Goal: Task Accomplishment & Management: Use online tool/utility

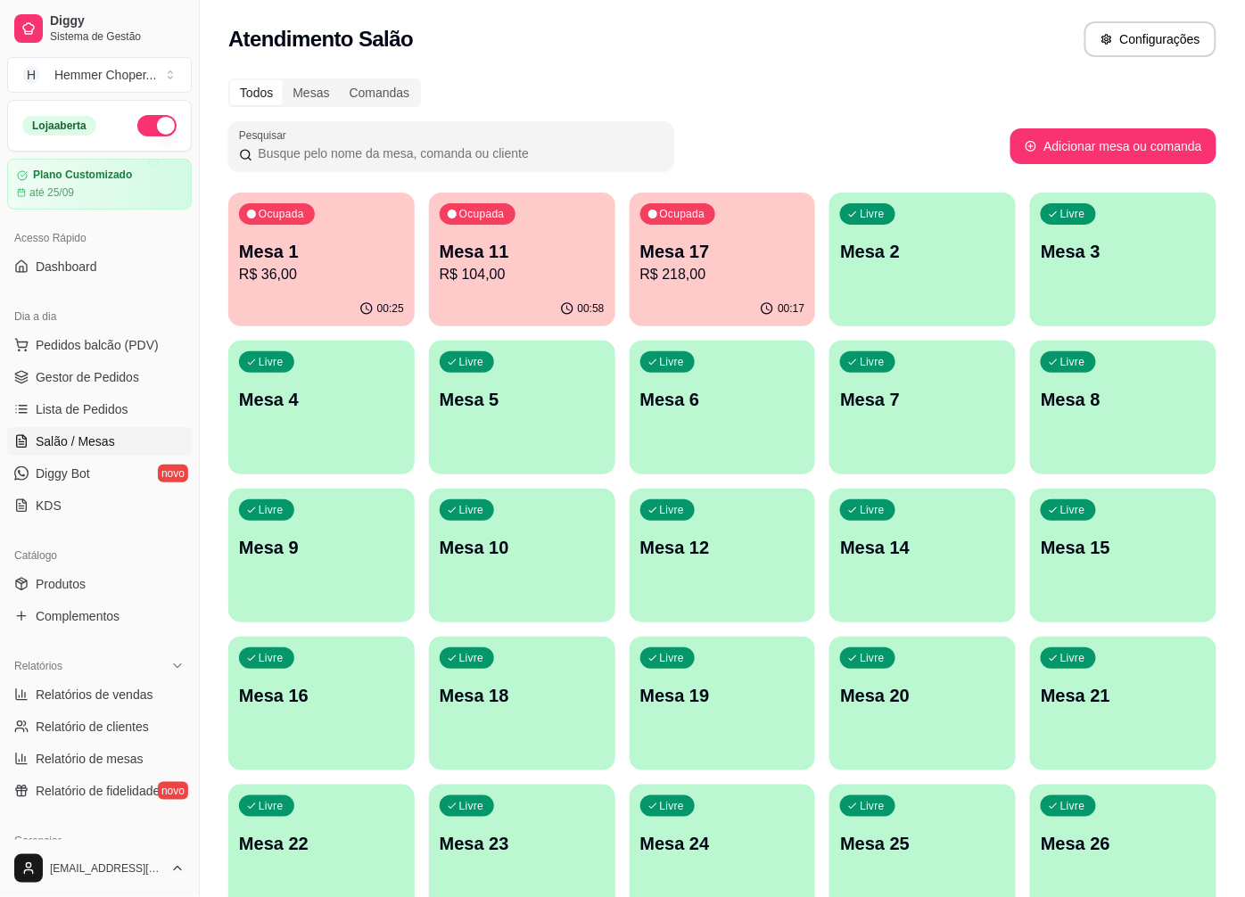
click at [497, 245] on p "Mesa 11" at bounding box center [522, 251] width 165 height 25
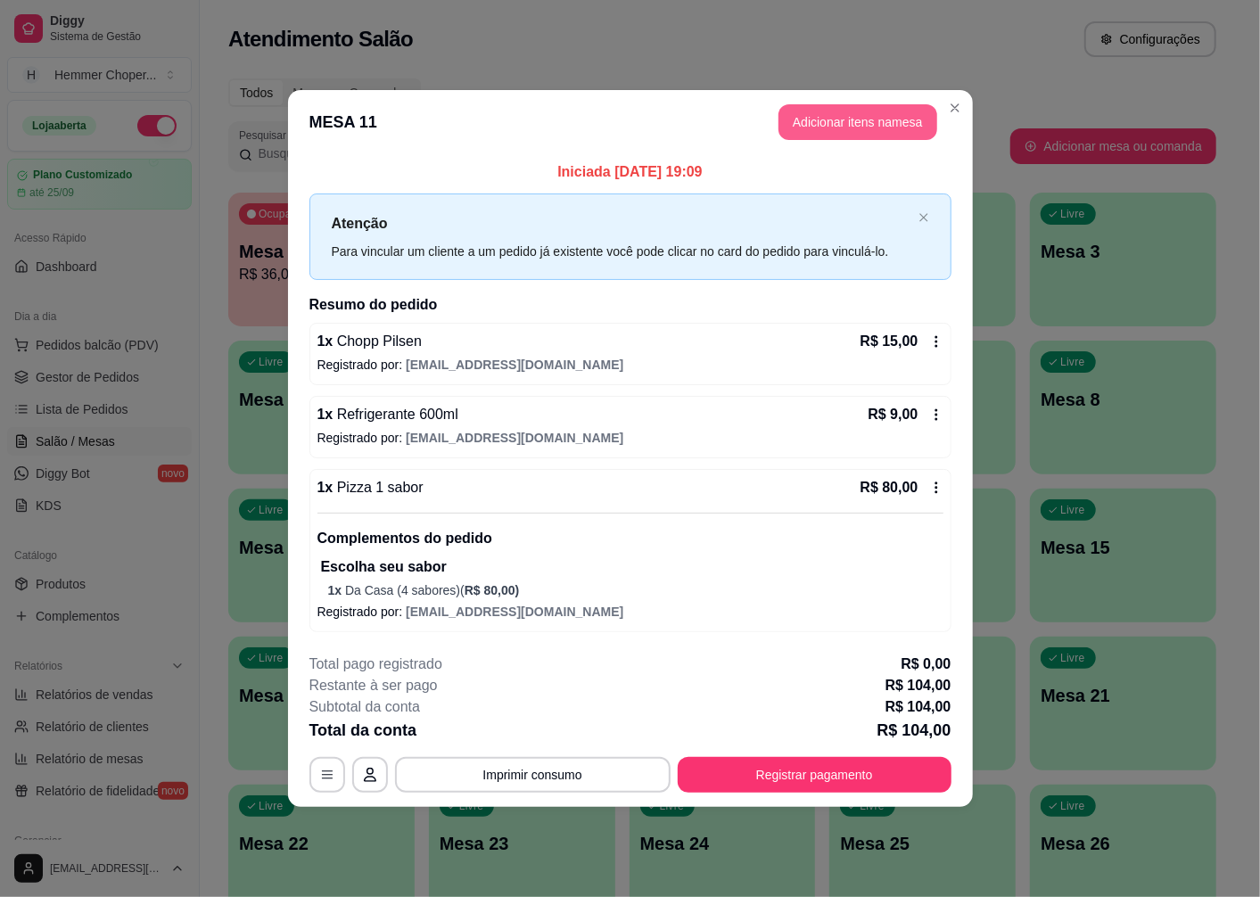
click at [886, 123] on button "Adicionar itens na mesa" at bounding box center [858, 122] width 159 height 36
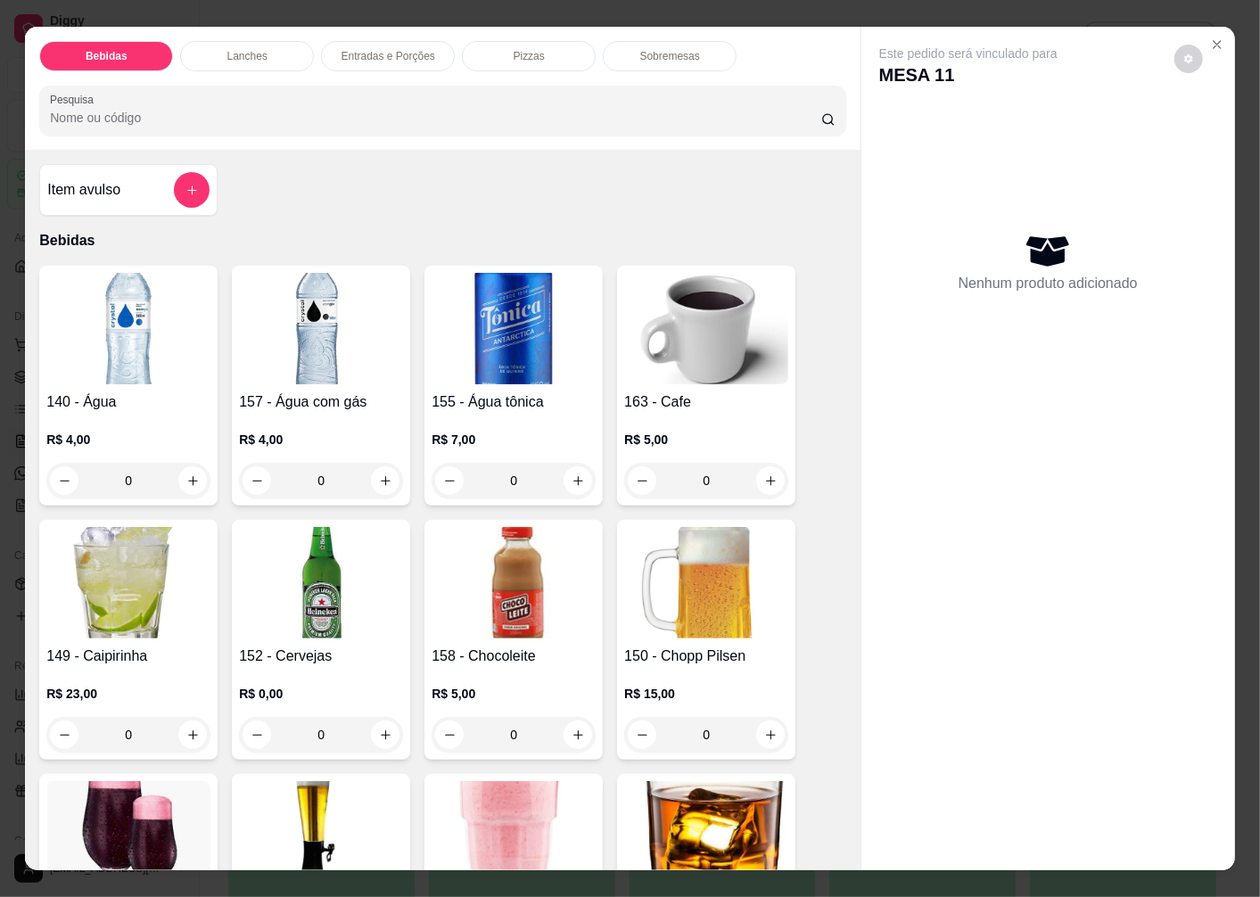
scroll to position [198, 0]
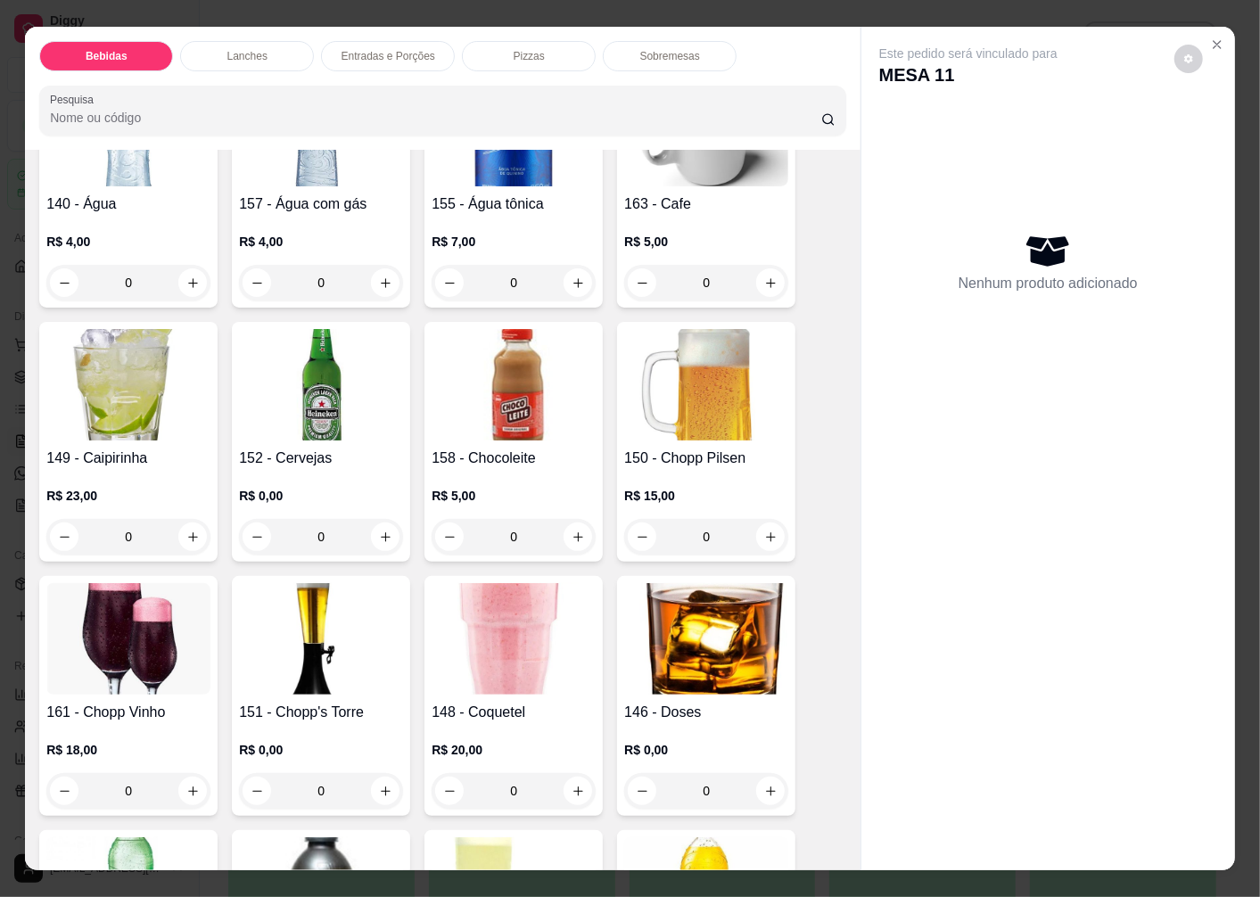
click at [685, 429] on img at bounding box center [706, 384] width 164 height 111
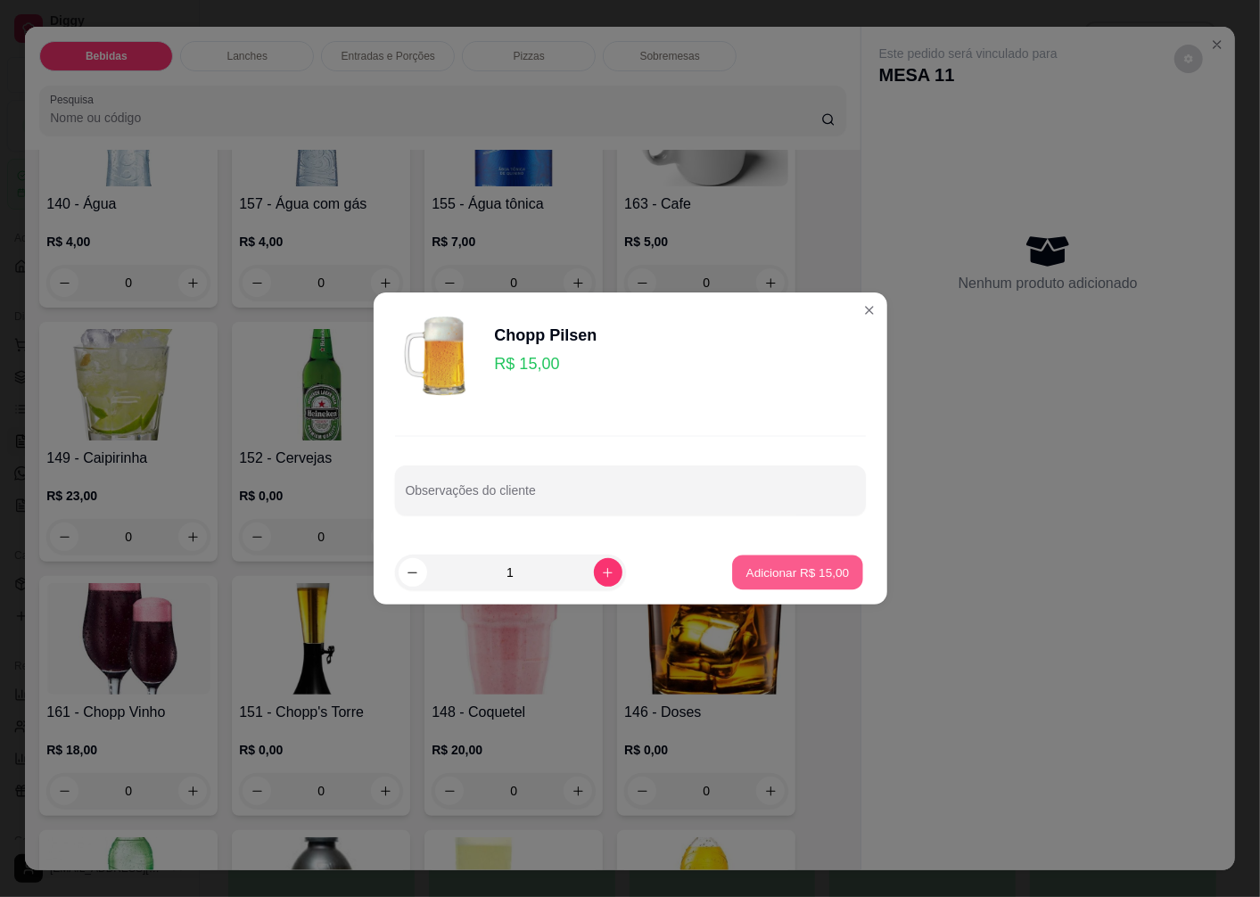
click at [759, 574] on p "Adicionar R$ 15,00" at bounding box center [798, 572] width 103 height 17
type input "1"
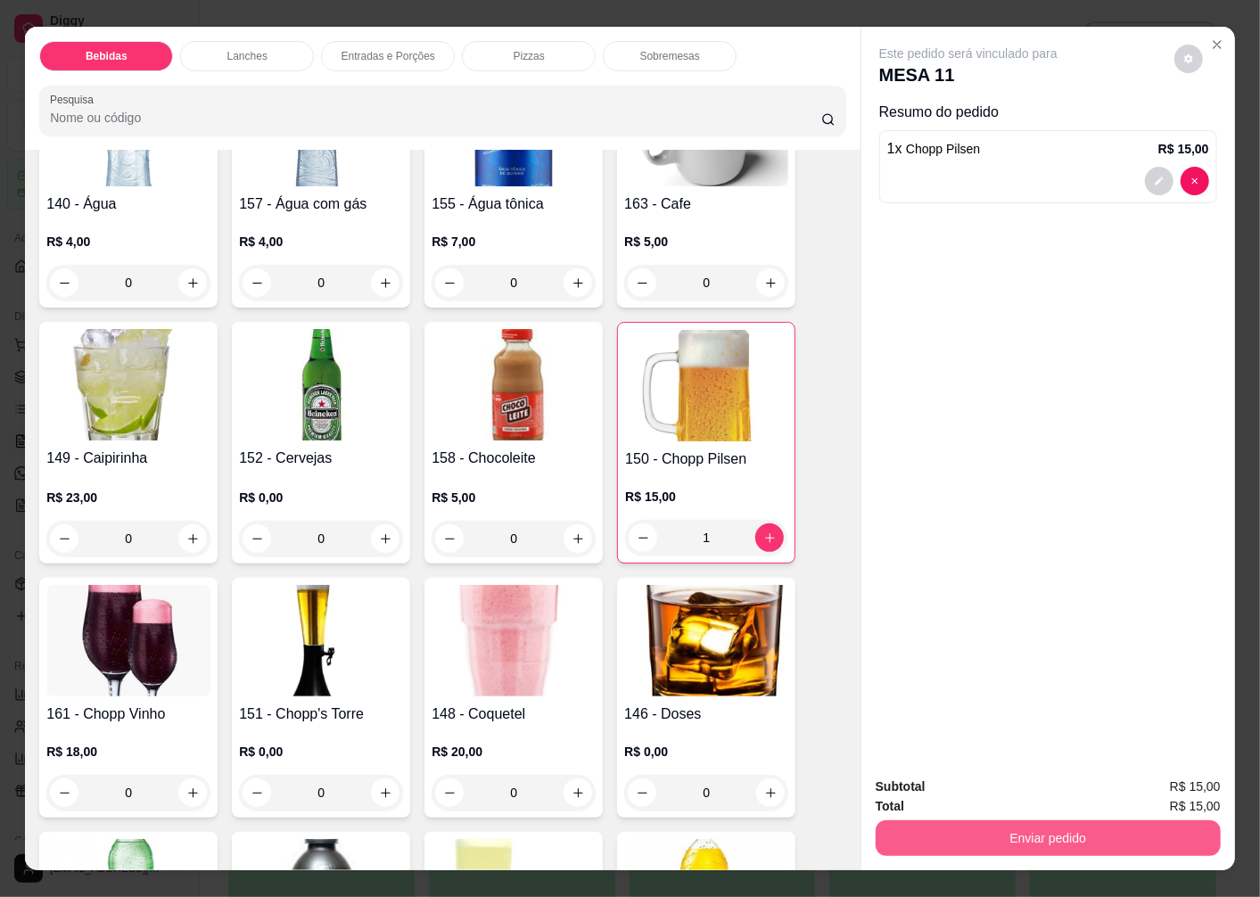
click at [953, 828] on button "Enviar pedido" at bounding box center [1048, 839] width 345 height 36
click at [1164, 783] on button "Enviar pedido" at bounding box center [1174, 788] width 101 height 34
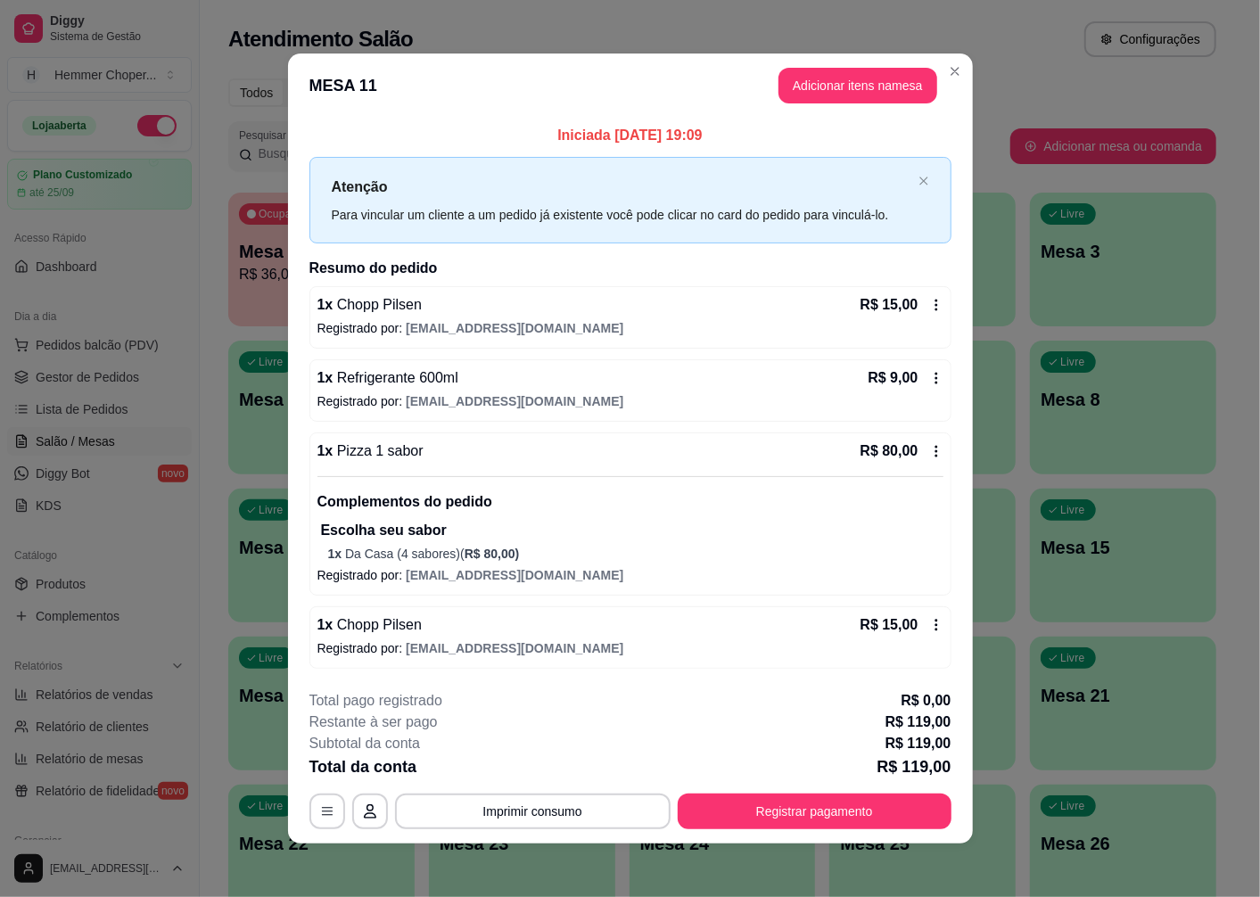
scroll to position [4, 0]
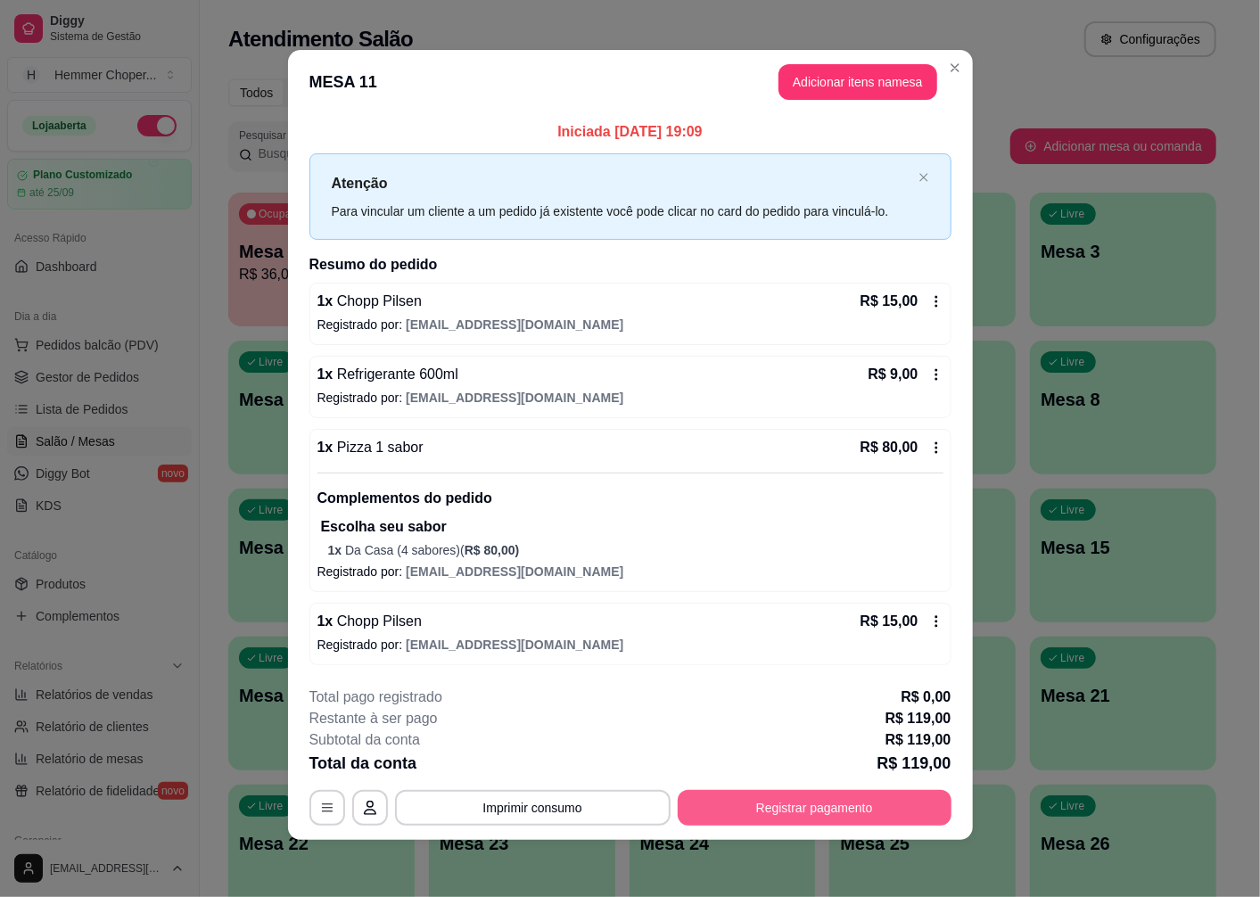
click at [798, 807] on button "Registrar pagamento" at bounding box center [815, 808] width 274 height 36
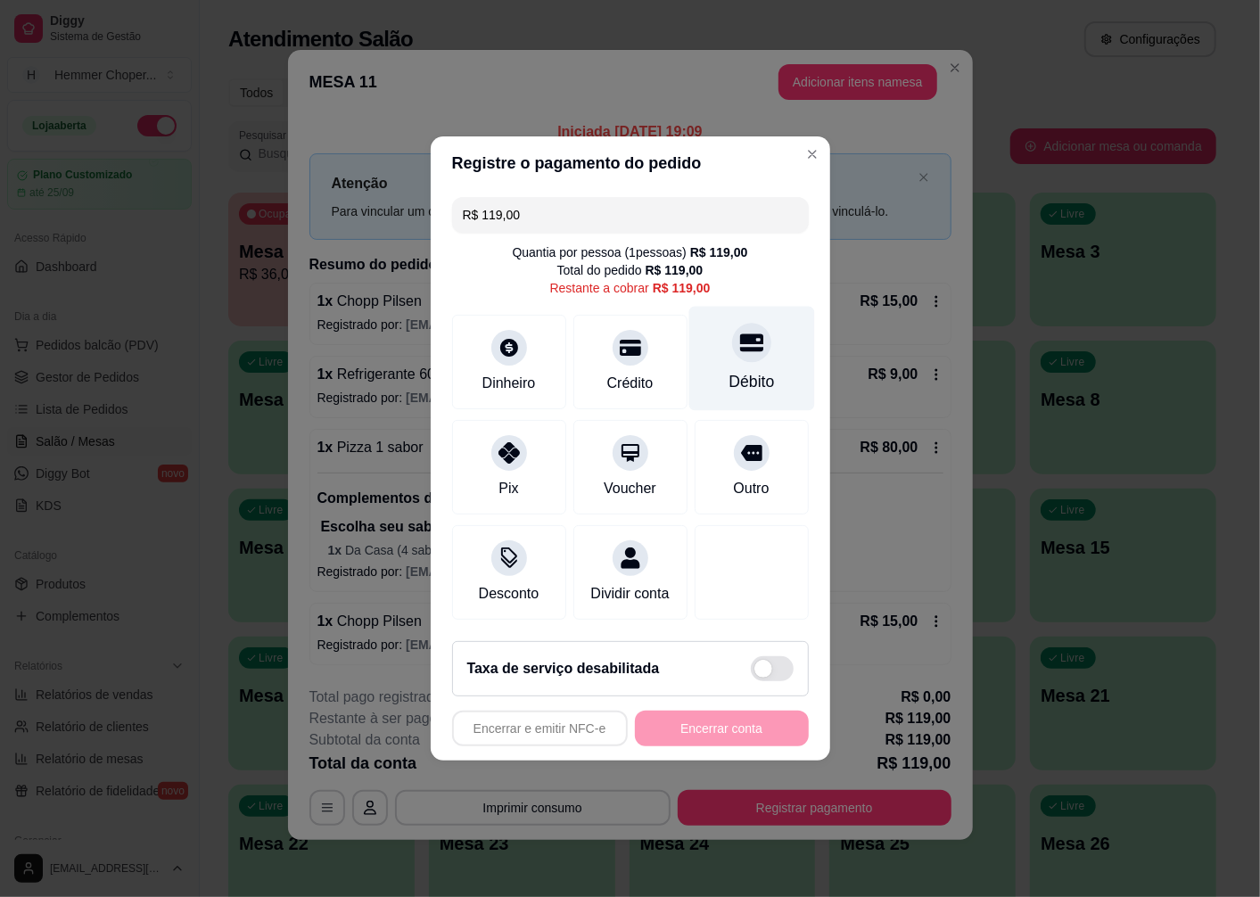
click at [747, 349] on div at bounding box center [751, 342] width 39 height 39
type input "R$ 0,00"
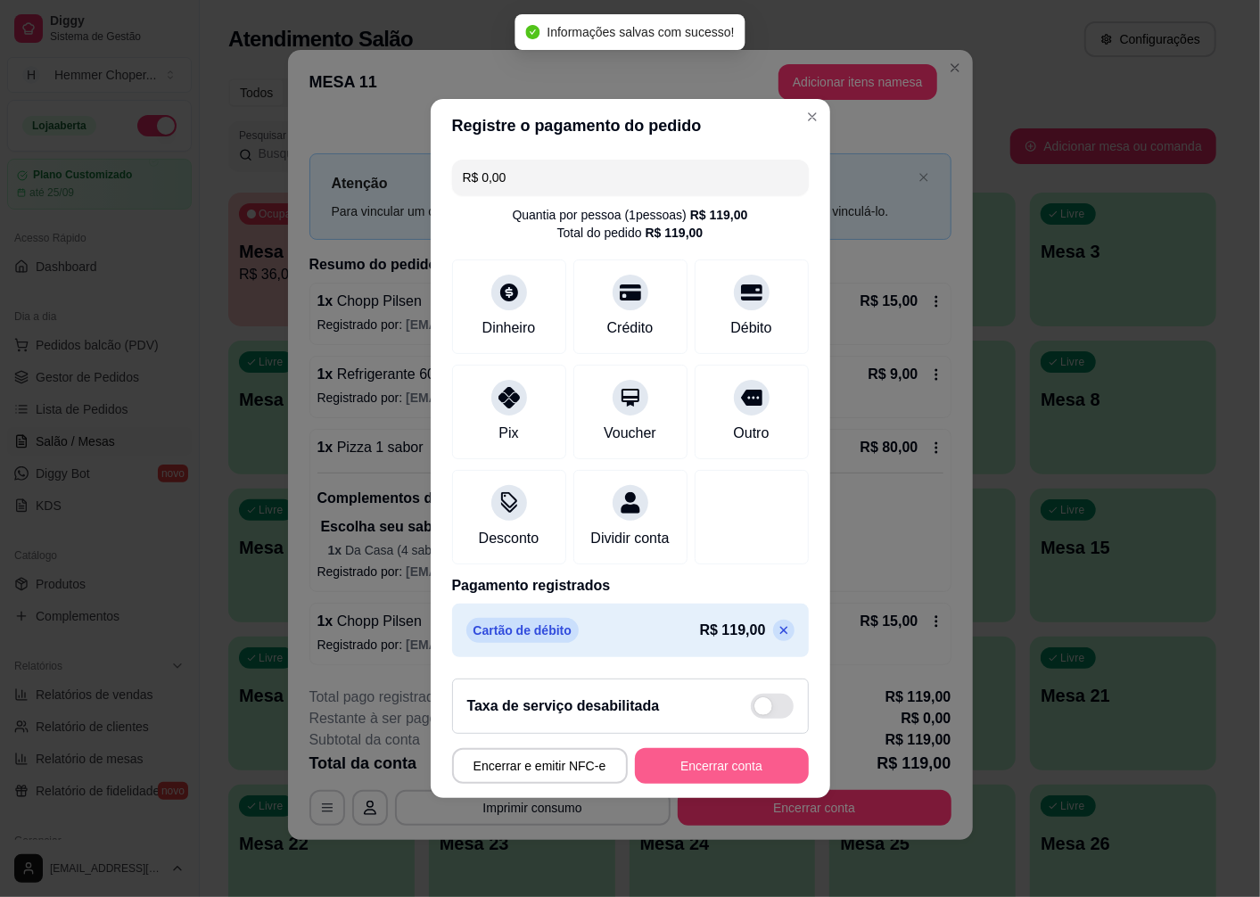
click at [724, 772] on button "Encerrar conta" at bounding box center [722, 766] width 174 height 36
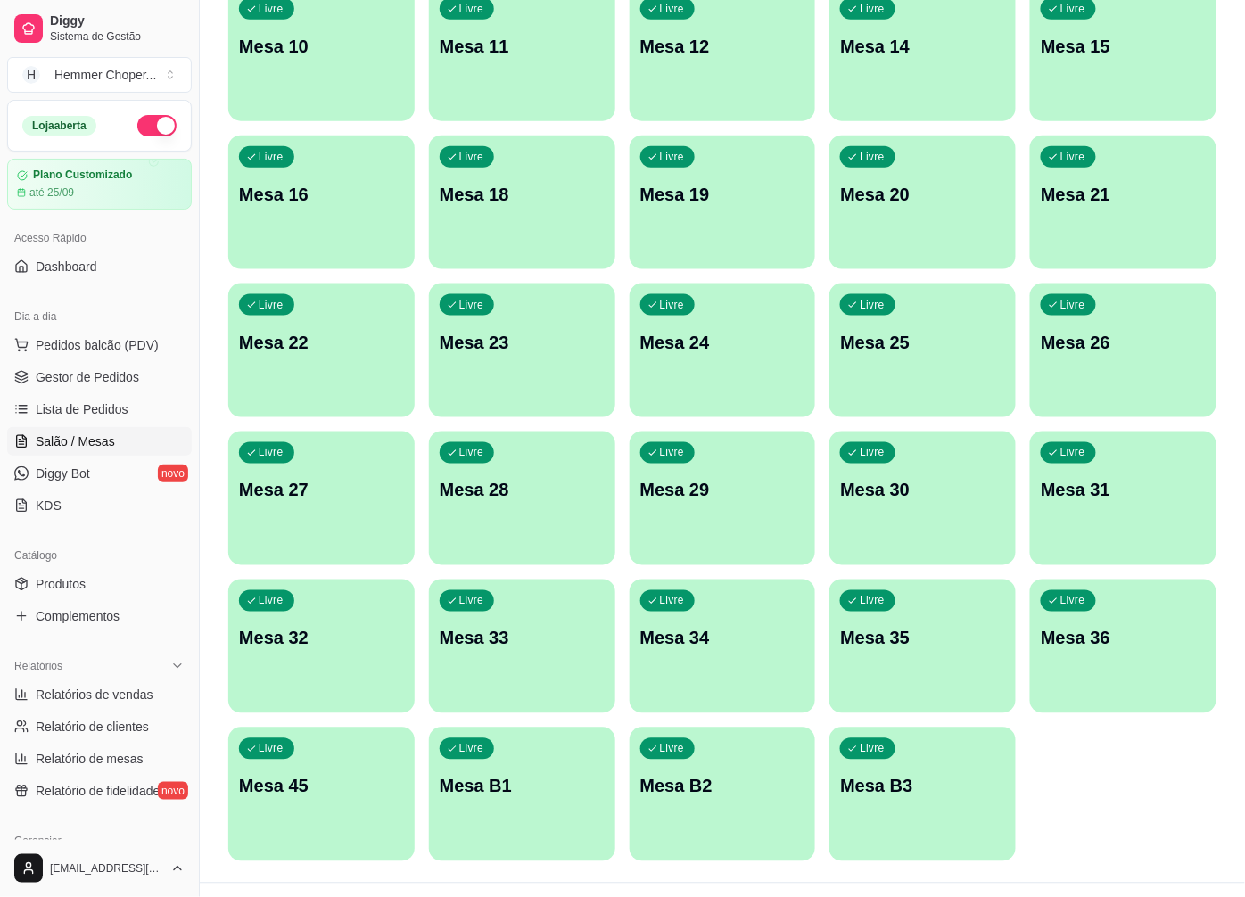
scroll to position [537, 0]
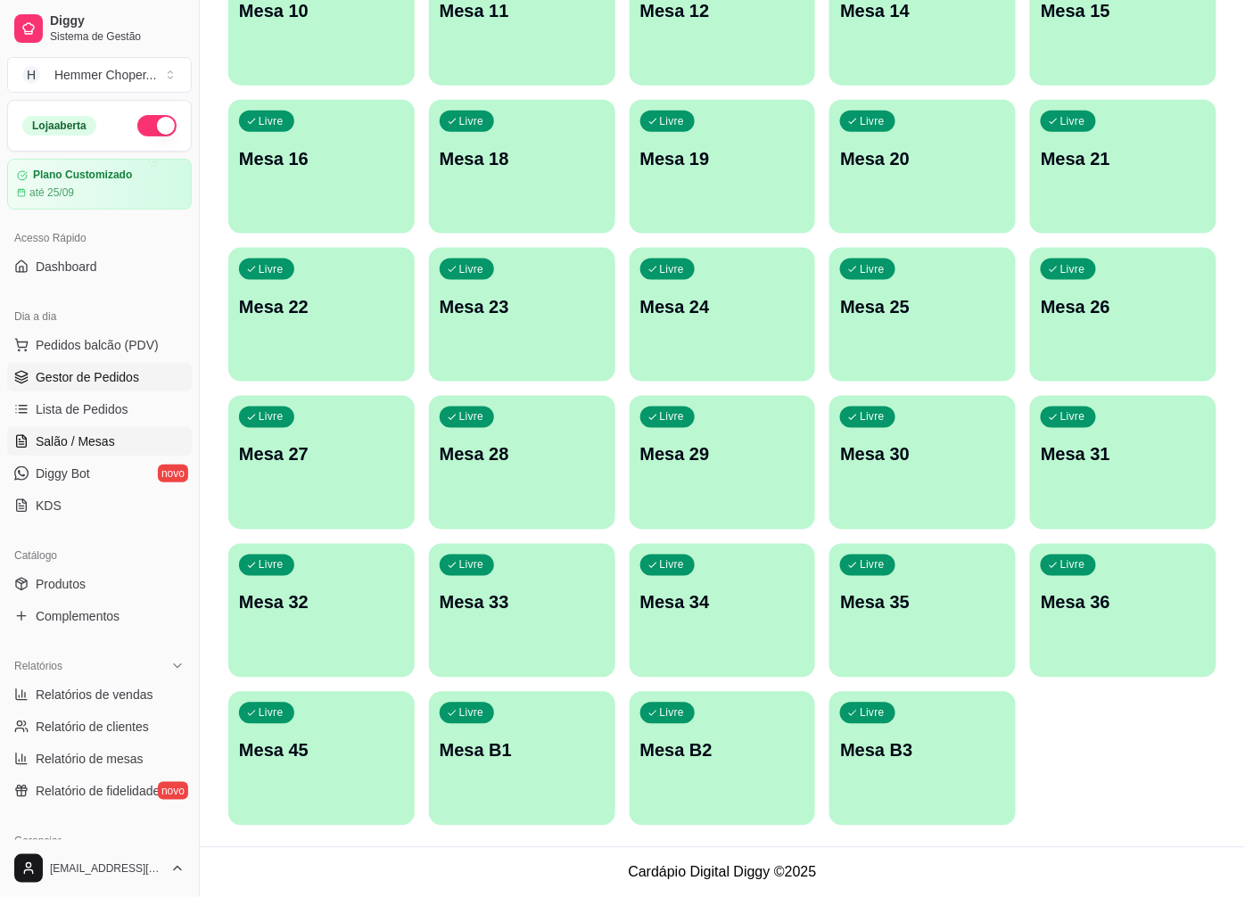
click at [93, 387] on link "Gestor de Pedidos" at bounding box center [99, 377] width 185 height 29
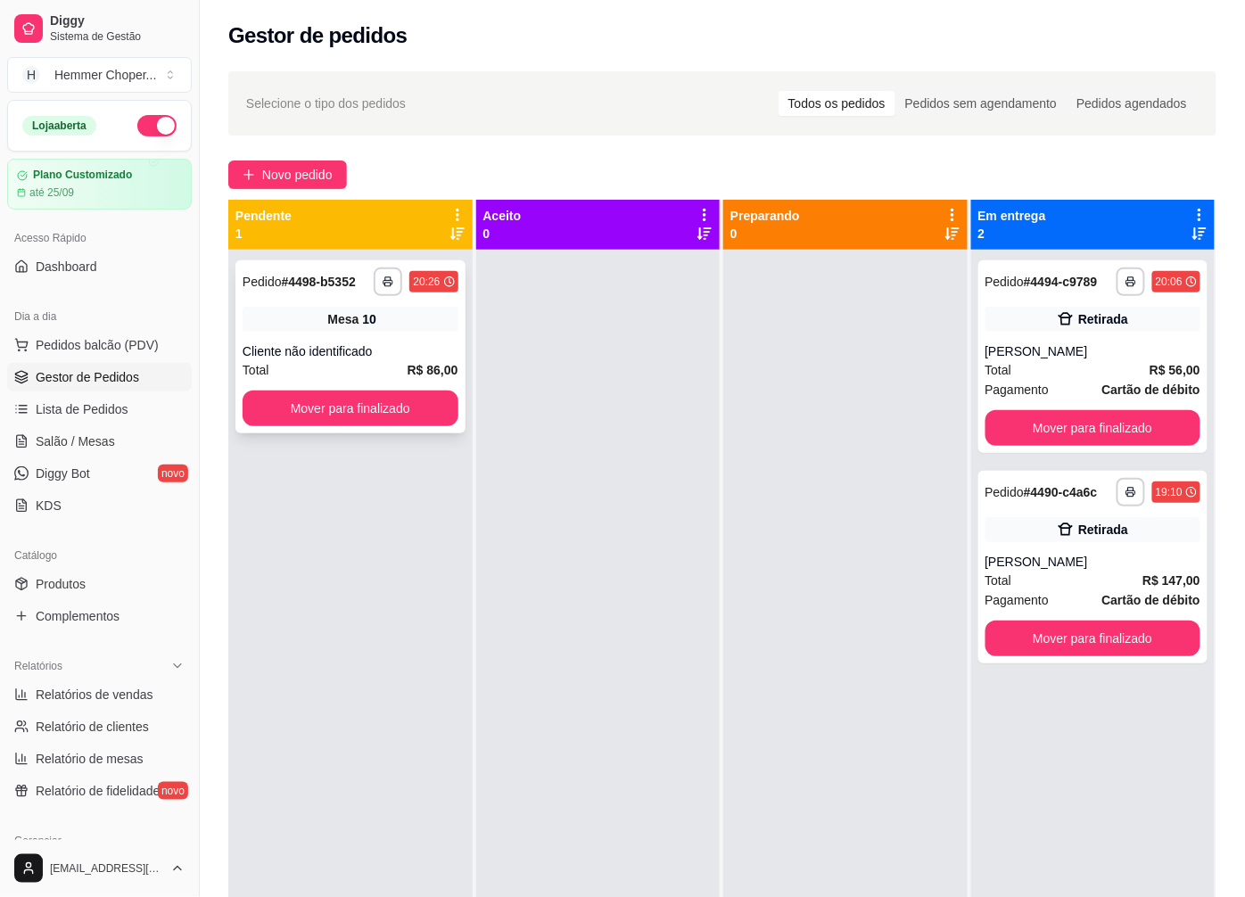
click at [403, 363] on div "Total R$ 86,00" at bounding box center [351, 370] width 216 height 20
click at [1081, 428] on button "Mover para finalizado" at bounding box center [1094, 428] width 216 height 36
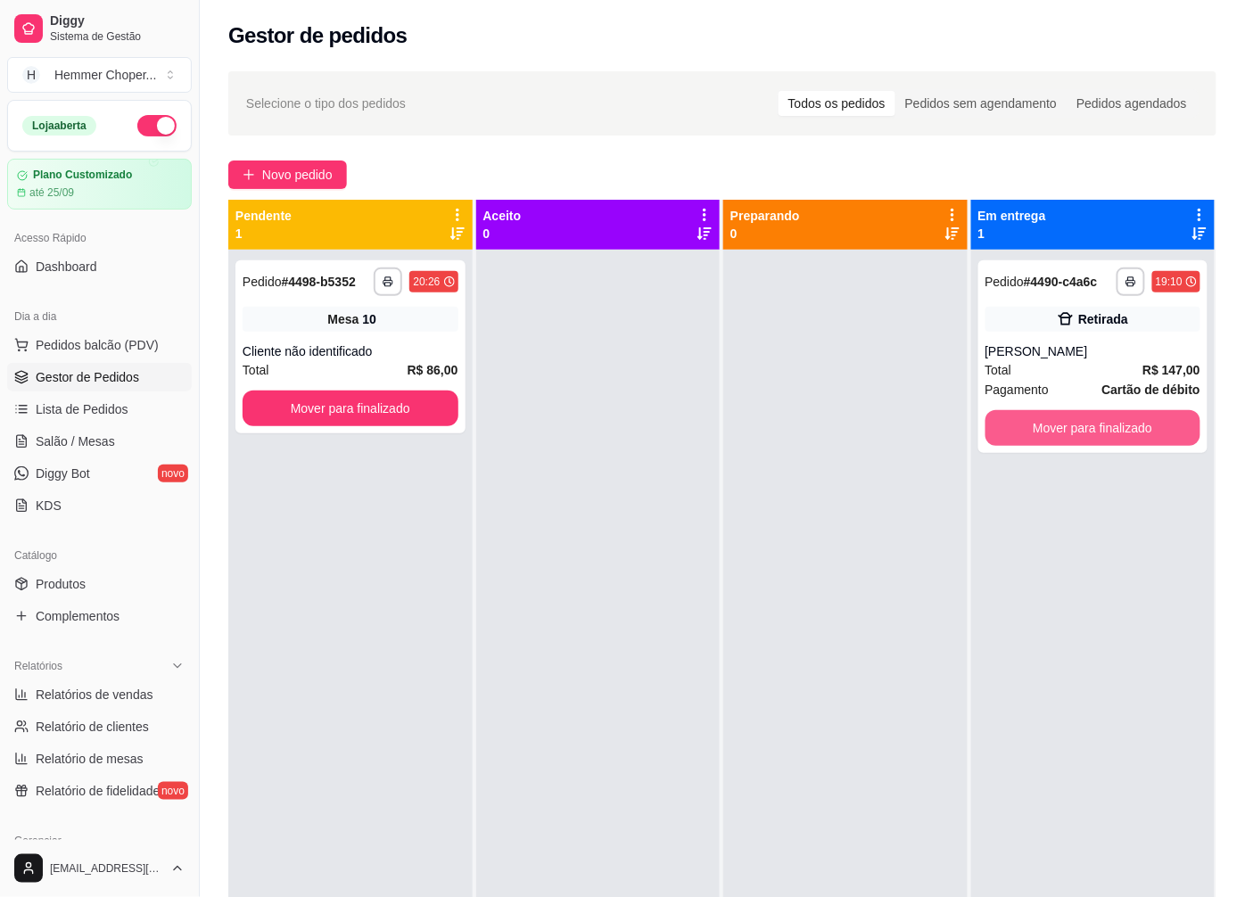
click at [1081, 428] on button "Mover para finalizado" at bounding box center [1094, 428] width 216 height 36
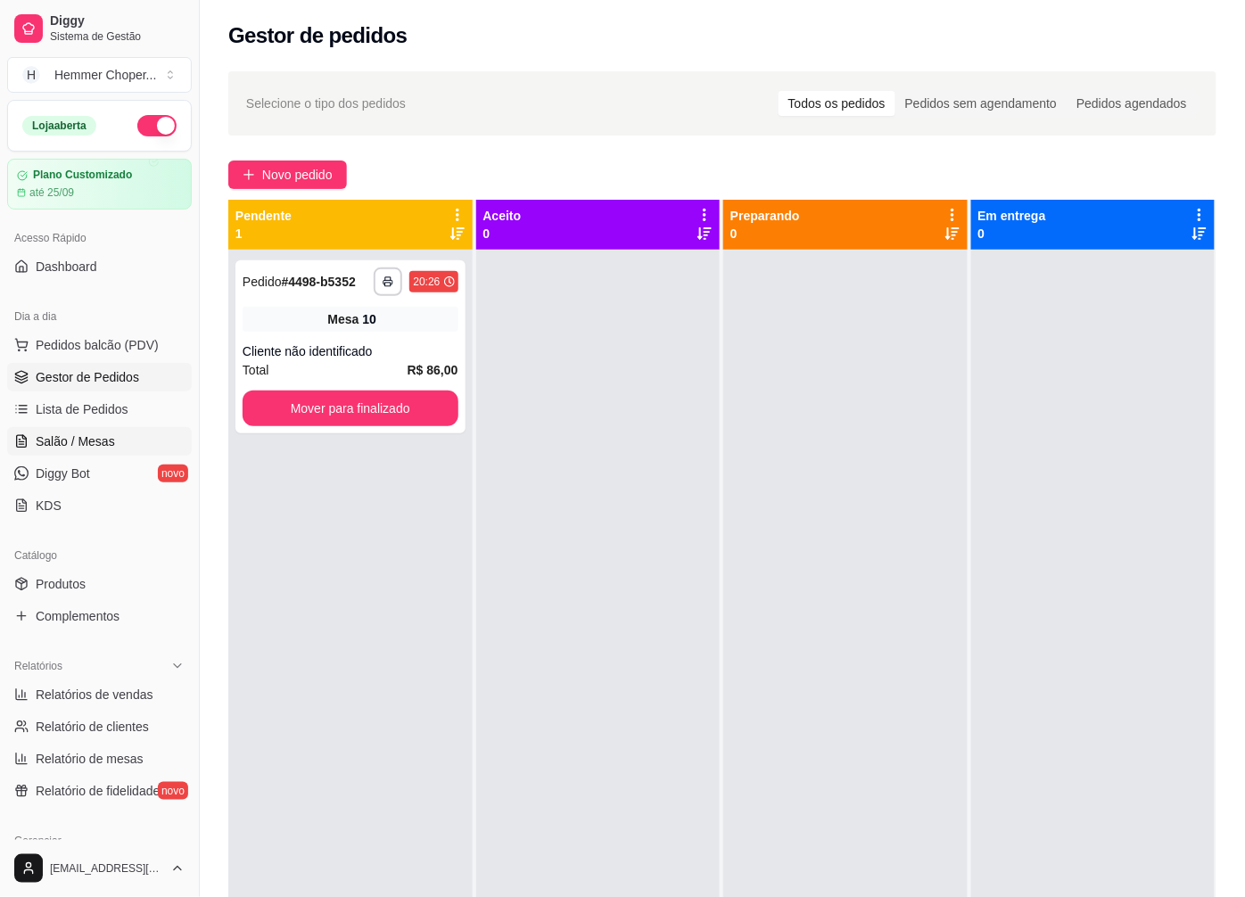
click at [103, 433] on span "Salão / Mesas" at bounding box center [75, 442] width 79 height 18
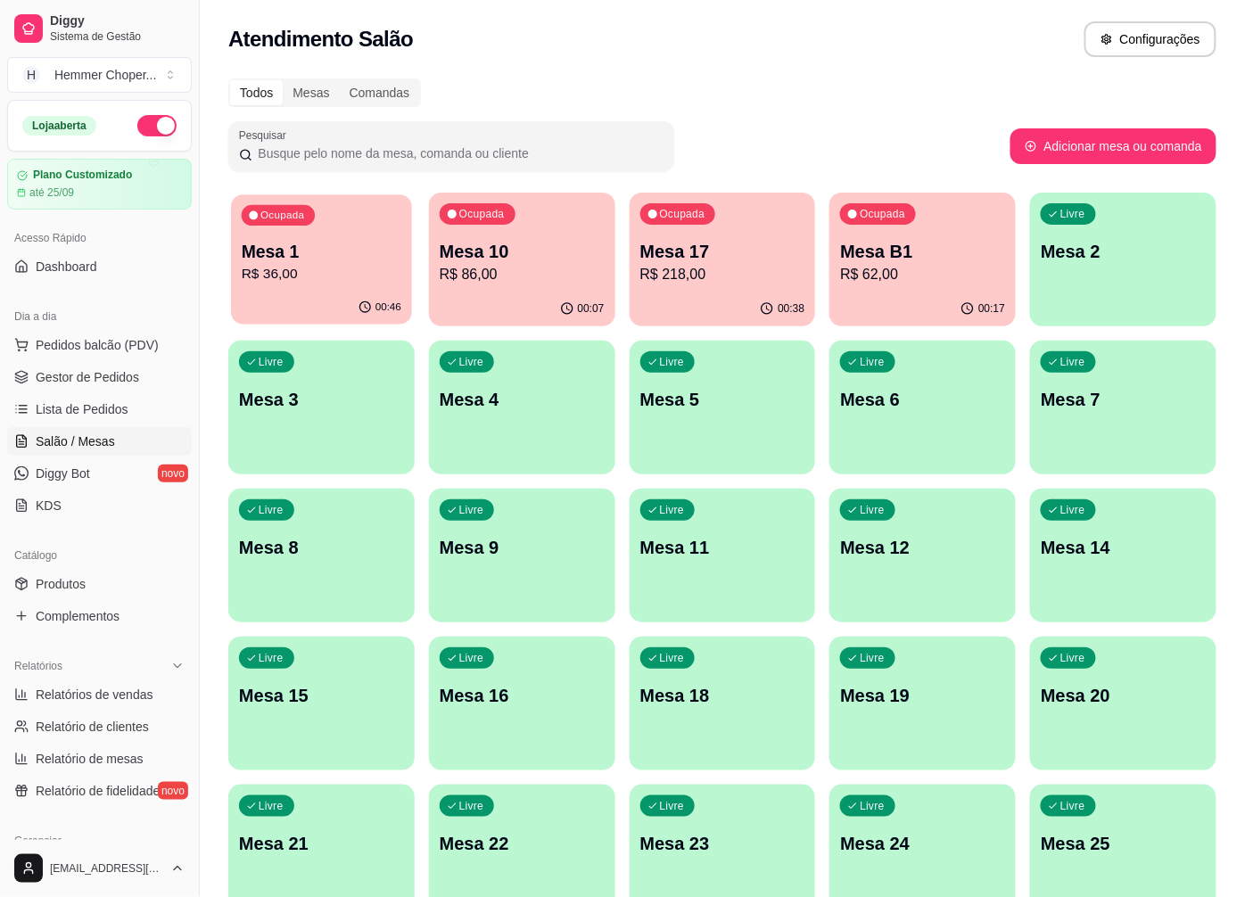
click at [351, 268] on p "R$ 36,00" at bounding box center [322, 274] width 160 height 21
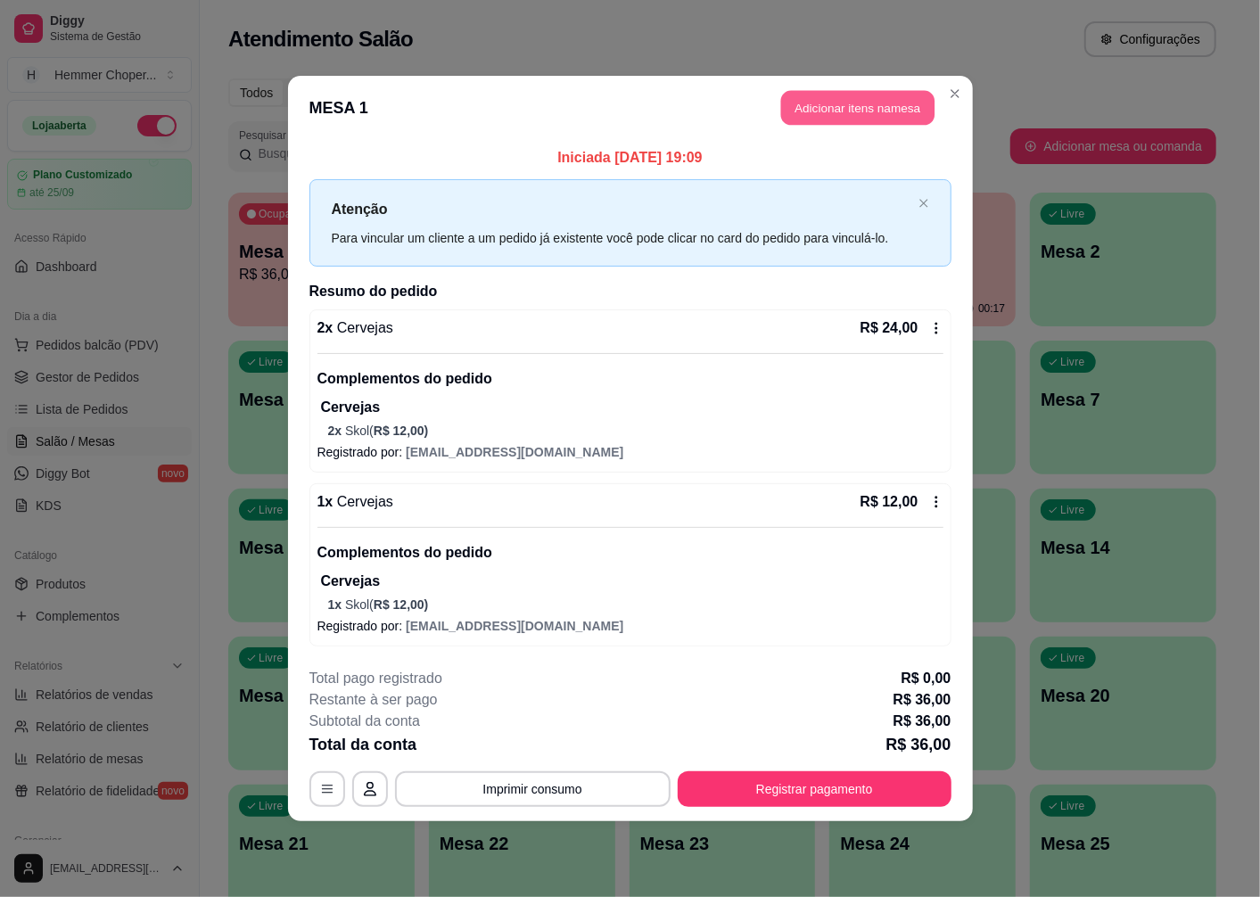
click at [856, 110] on button "Adicionar itens na mesa" at bounding box center [857, 108] width 153 height 35
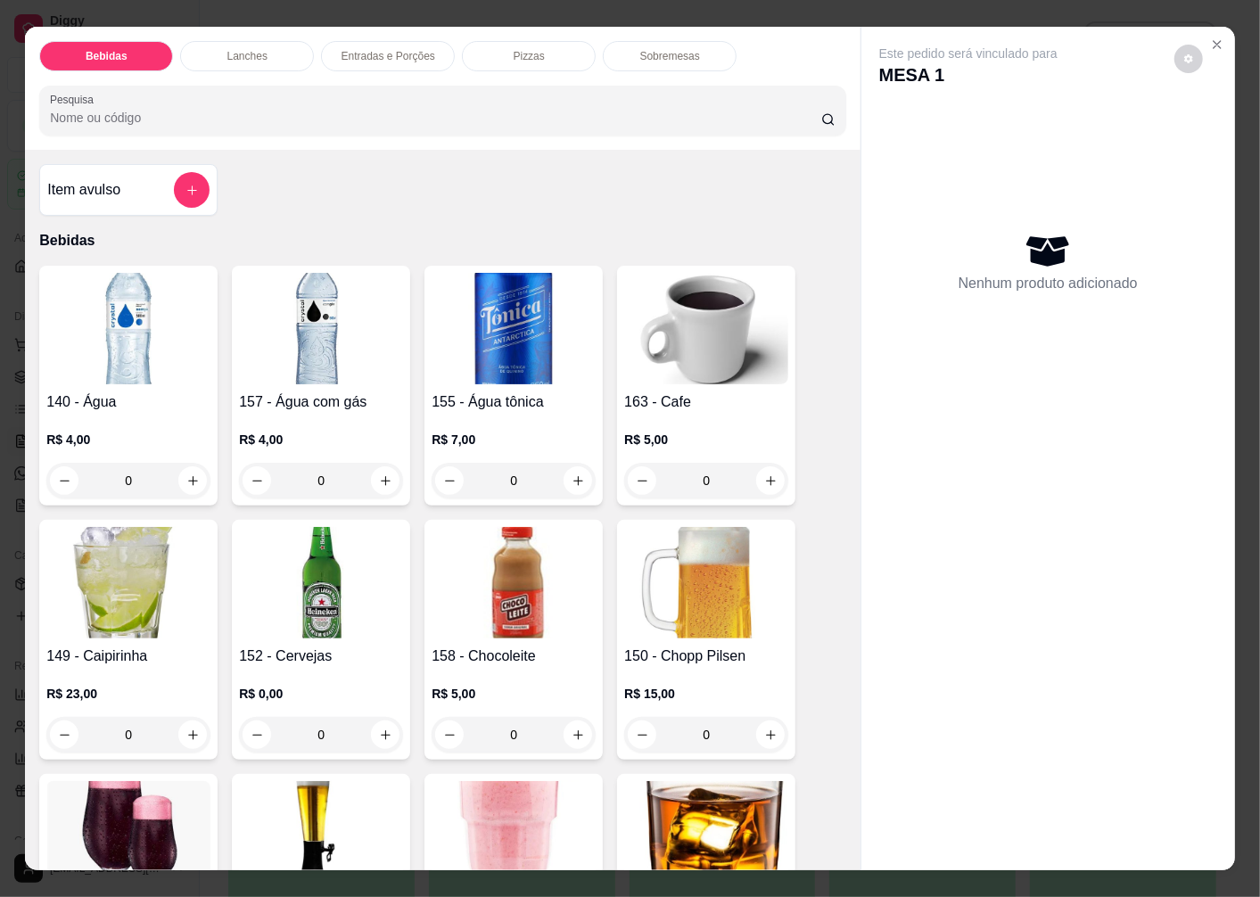
click at [318, 581] on img at bounding box center [321, 582] width 164 height 111
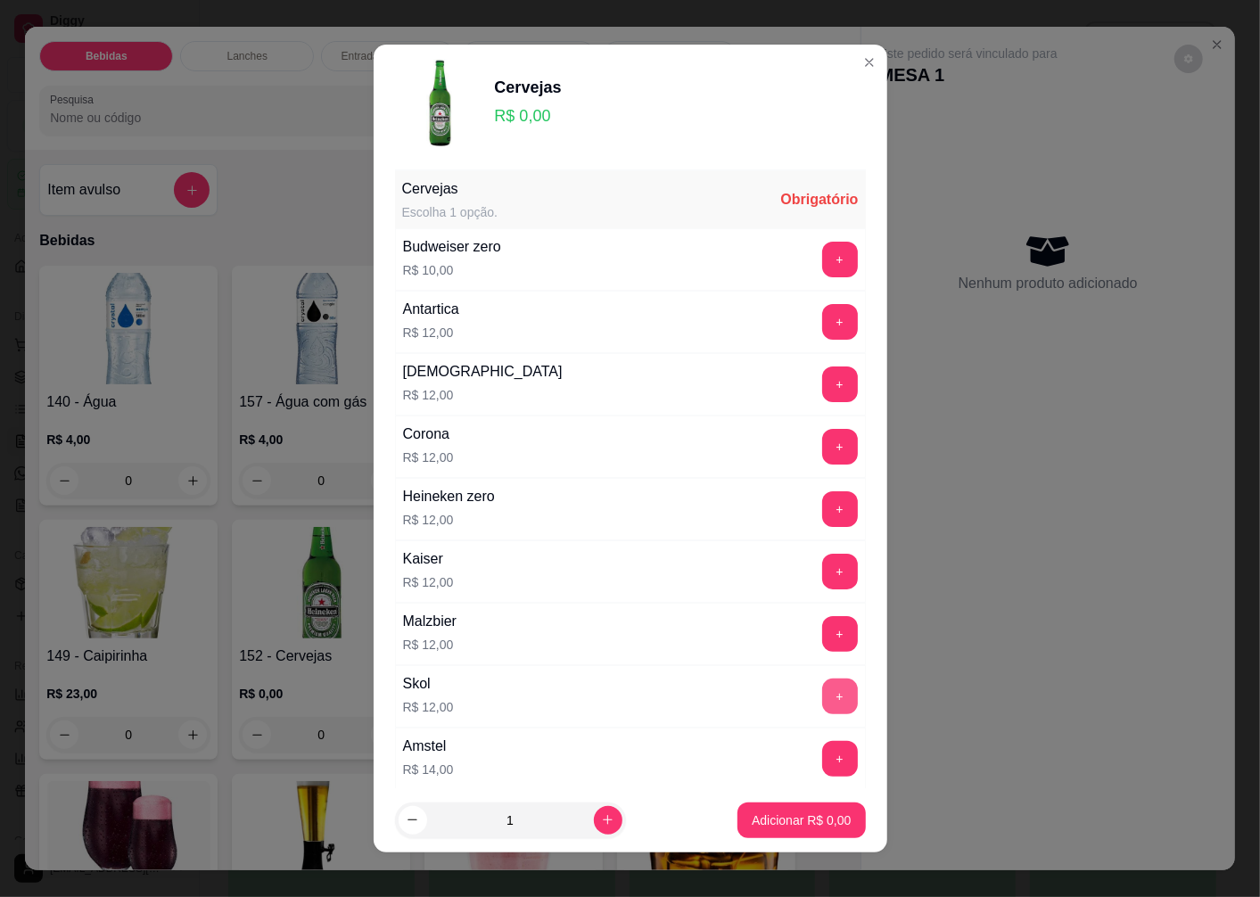
click at [822, 703] on button "+" at bounding box center [840, 697] width 36 height 36
click at [755, 816] on p "Adicionar R$ 12,00" at bounding box center [798, 820] width 103 height 17
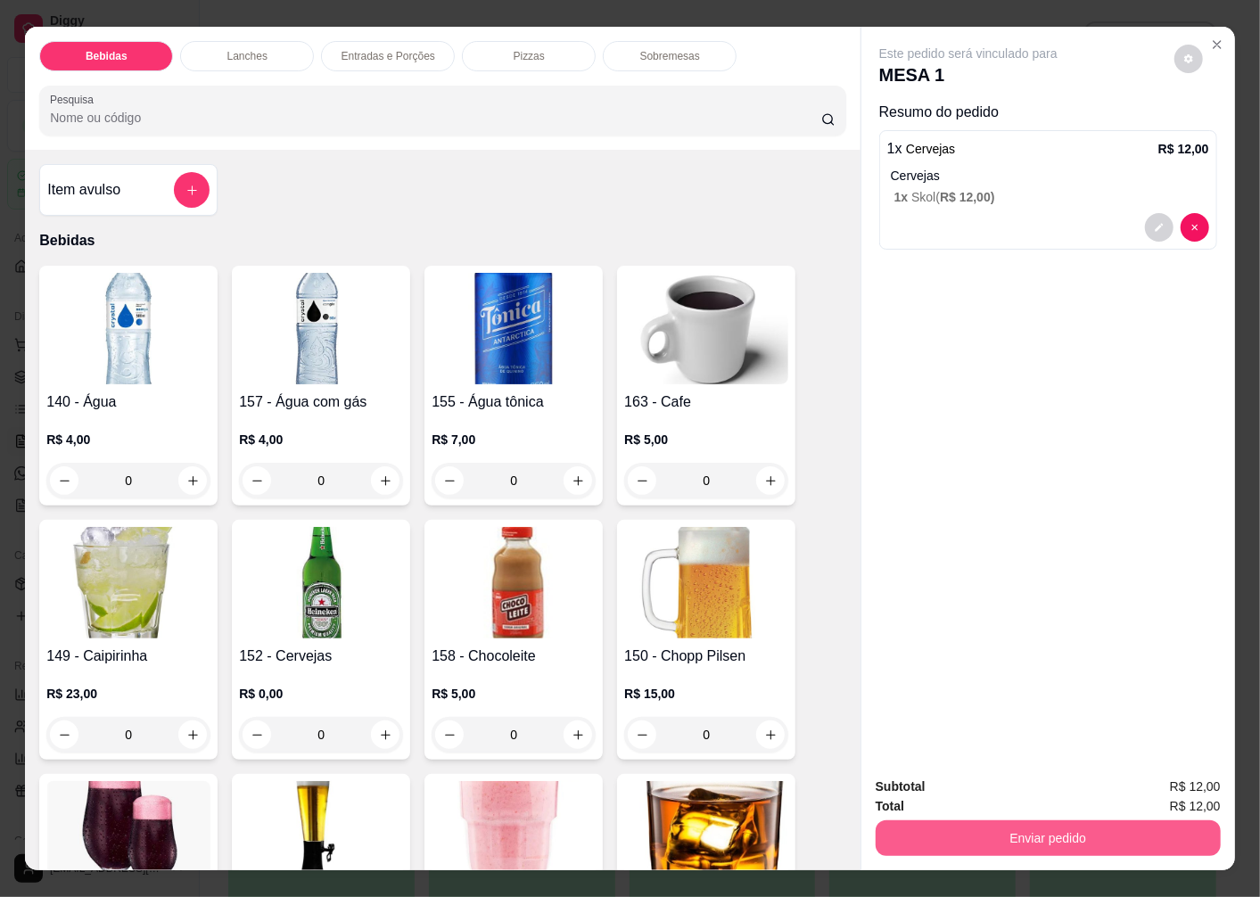
click at [967, 835] on button "Enviar pedido" at bounding box center [1048, 839] width 345 height 36
click at [1153, 787] on button "Enviar pedido" at bounding box center [1175, 787] width 98 height 33
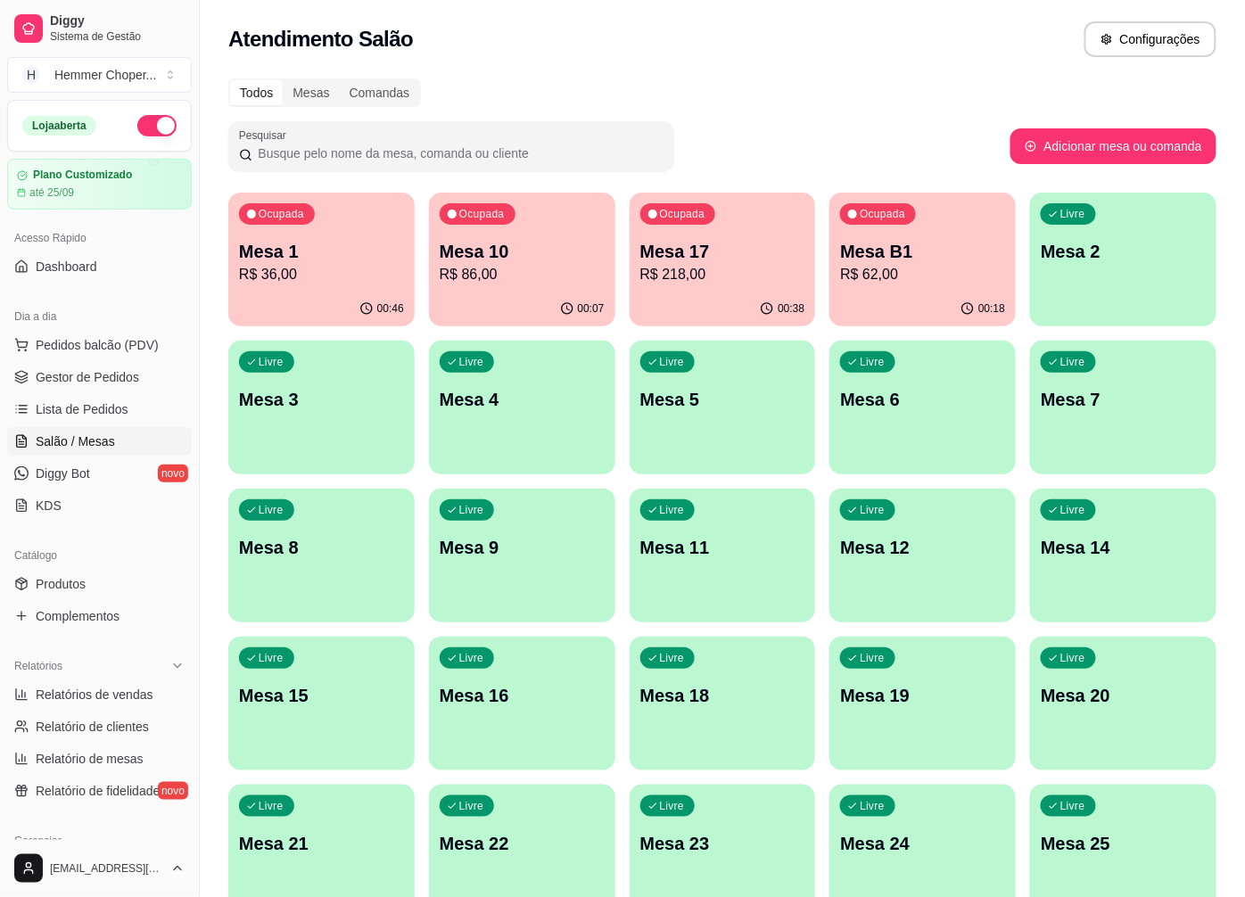
click at [679, 277] on p "R$ 218,00" at bounding box center [722, 274] width 165 height 21
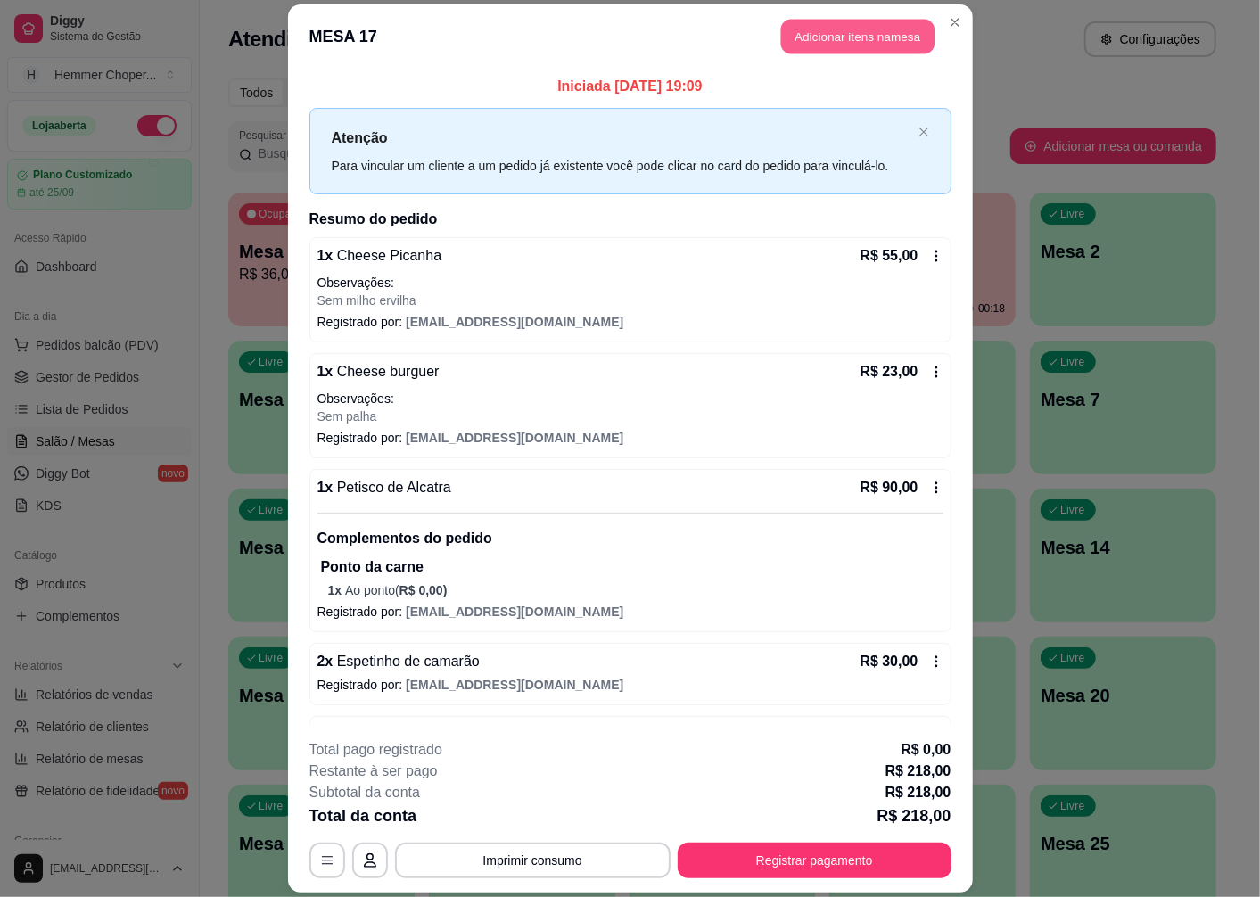
click at [844, 25] on button "Adicionar itens na mesa" at bounding box center [857, 37] width 153 height 35
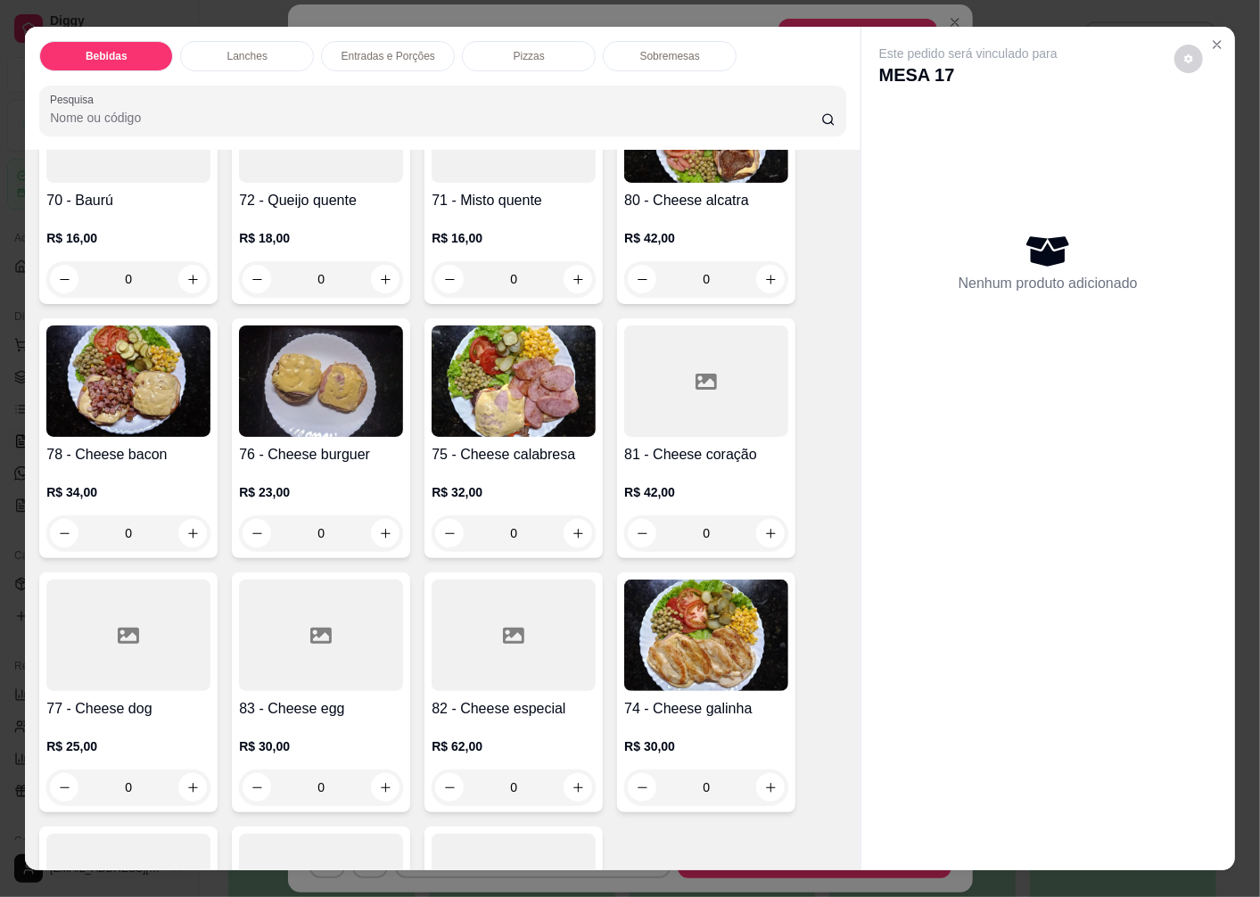
scroll to position [1883, 0]
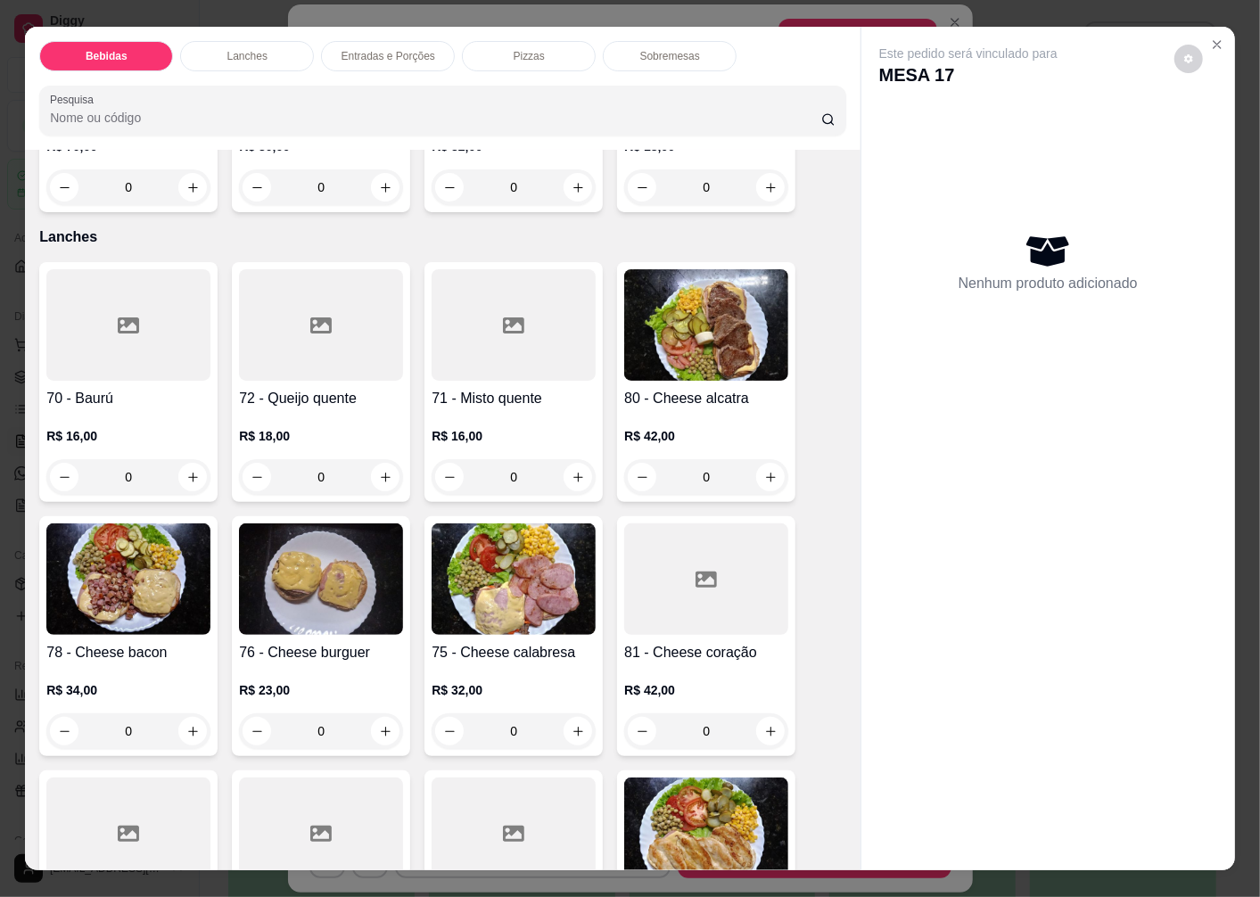
click at [136, 553] on img at bounding box center [128, 579] width 164 height 111
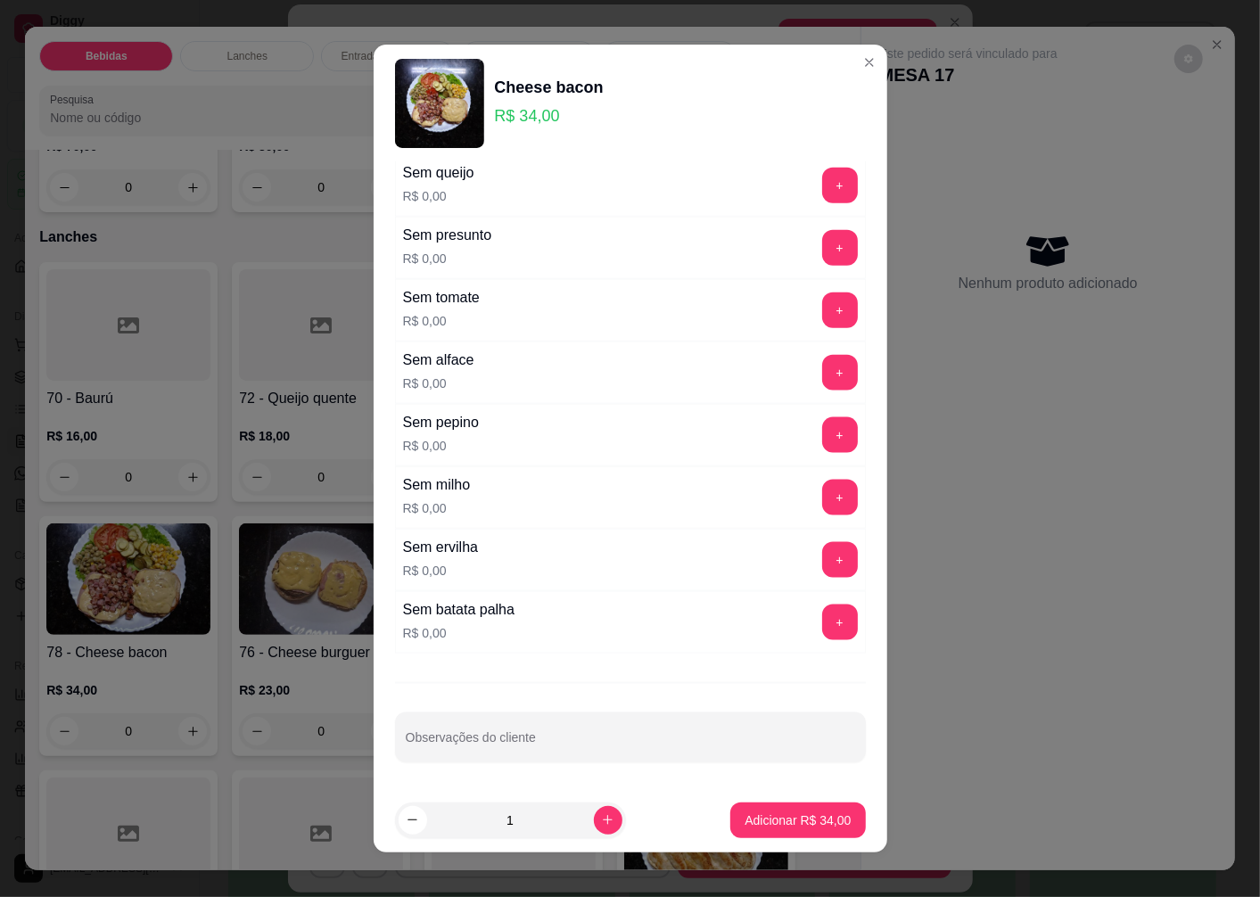
scroll to position [12, 0]
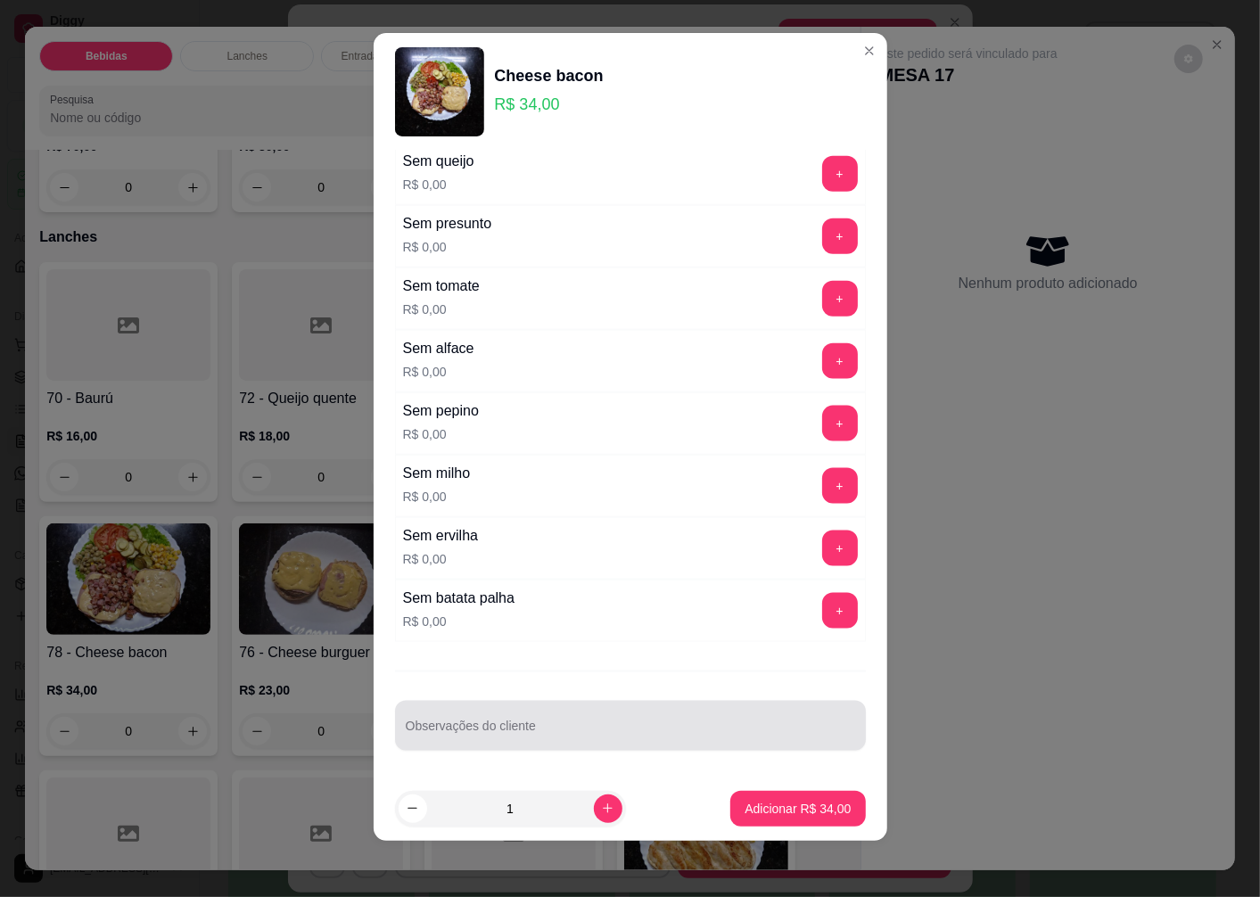
click at [468, 731] on input "Observações do cliente" at bounding box center [631, 733] width 450 height 18
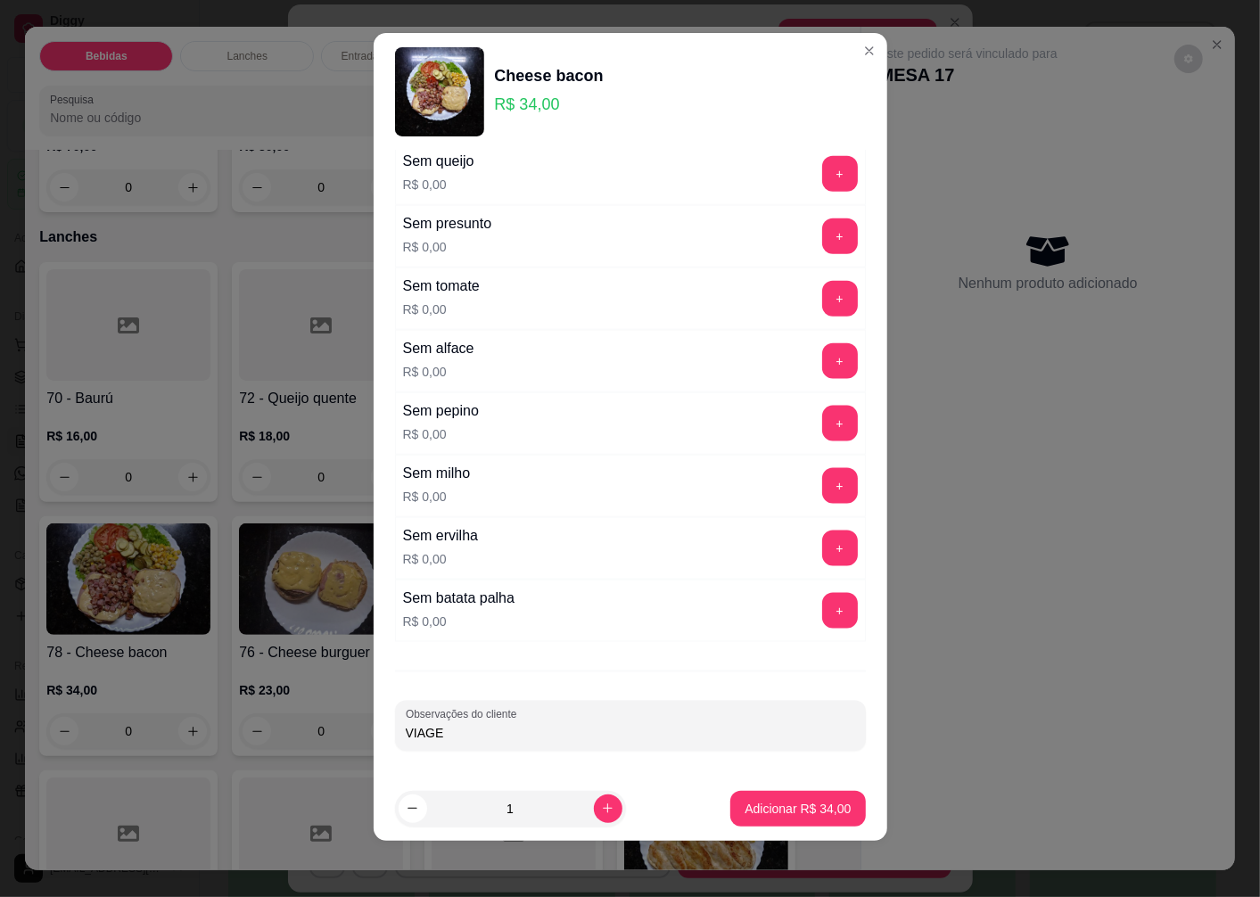
type input "VIAGEM"
click at [790, 792] on button "Adicionar R$ 34,00" at bounding box center [798, 809] width 135 height 36
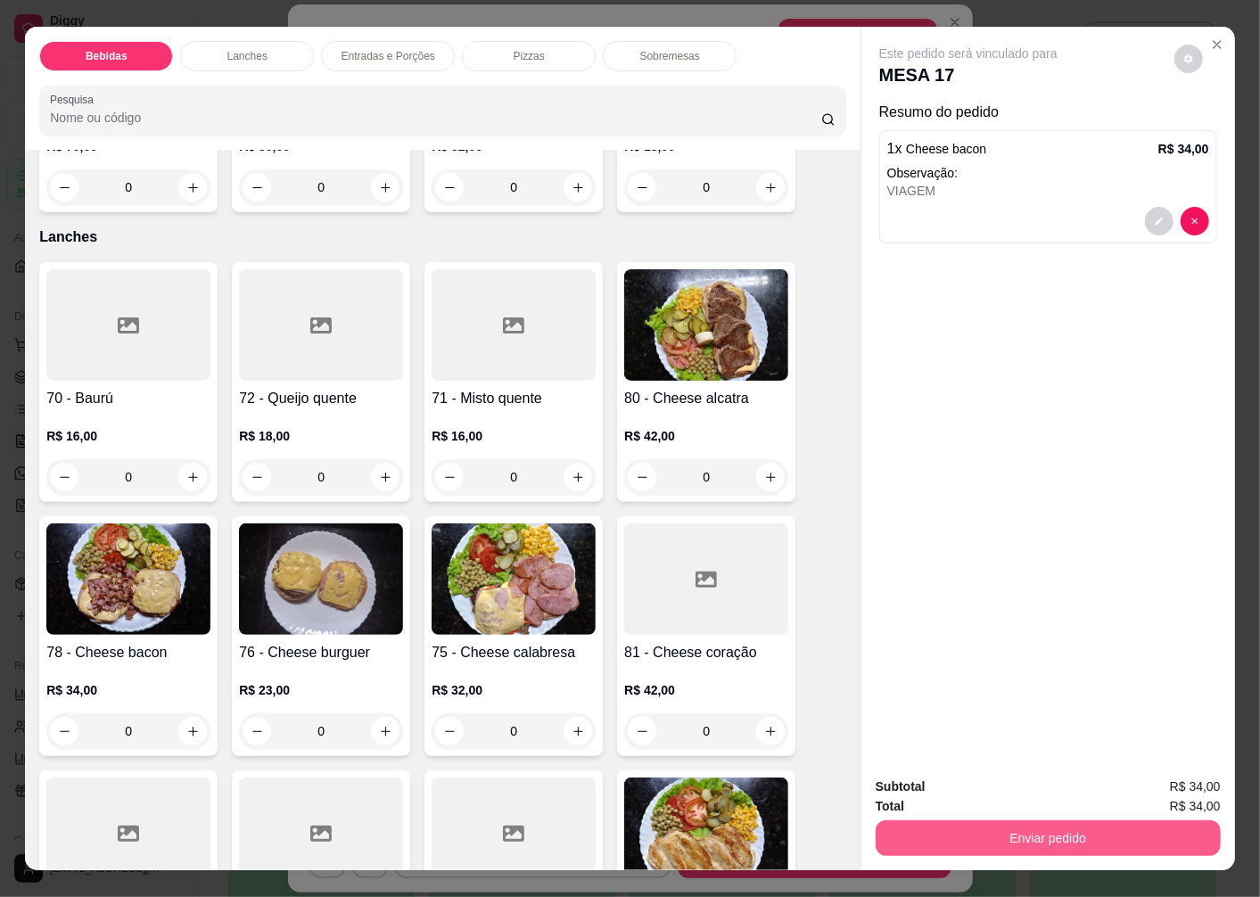
click at [970, 845] on button "Enviar pedido" at bounding box center [1048, 839] width 345 height 36
click at [1158, 781] on button "Enviar pedido" at bounding box center [1174, 788] width 101 height 34
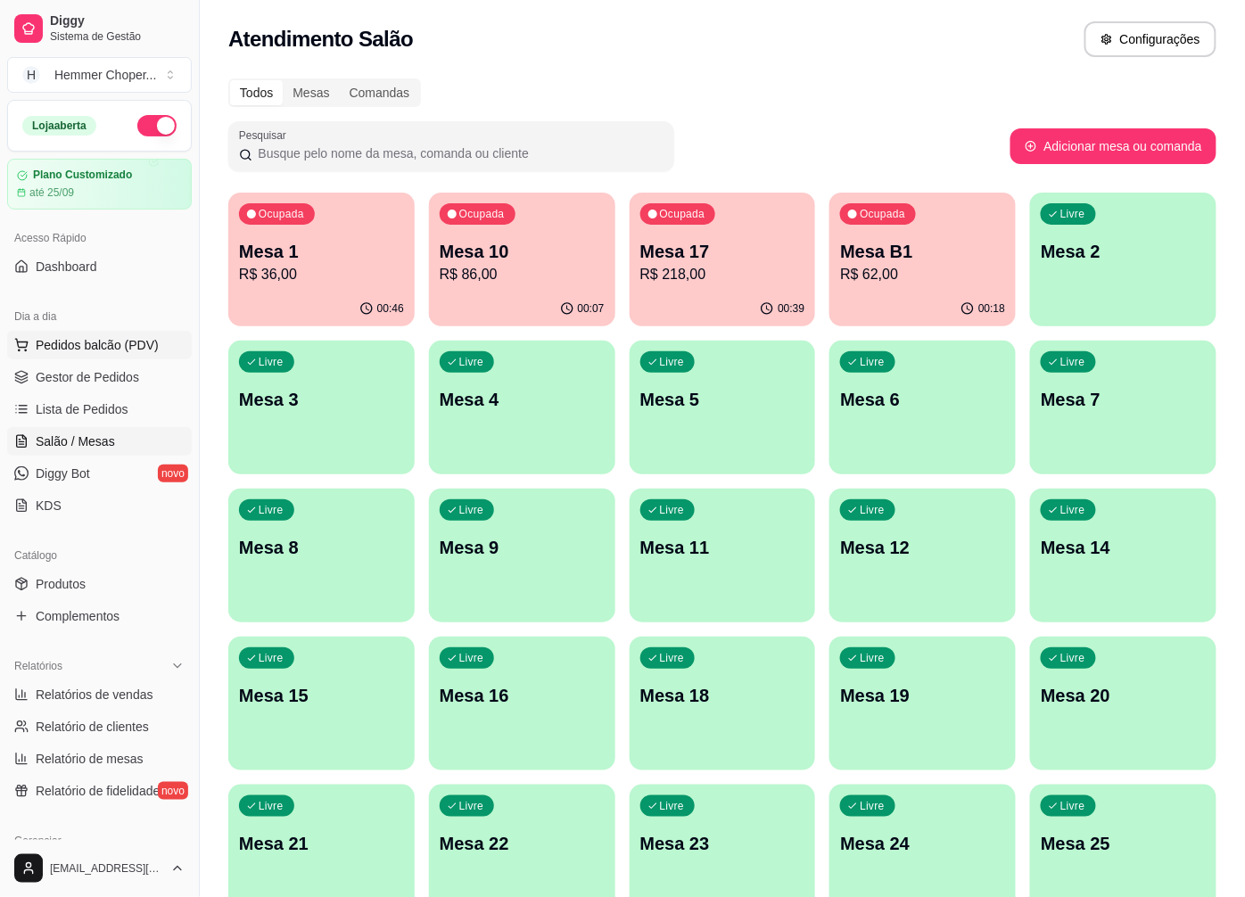
click at [121, 336] on span "Pedidos balcão (PDV)" at bounding box center [97, 345] width 123 height 18
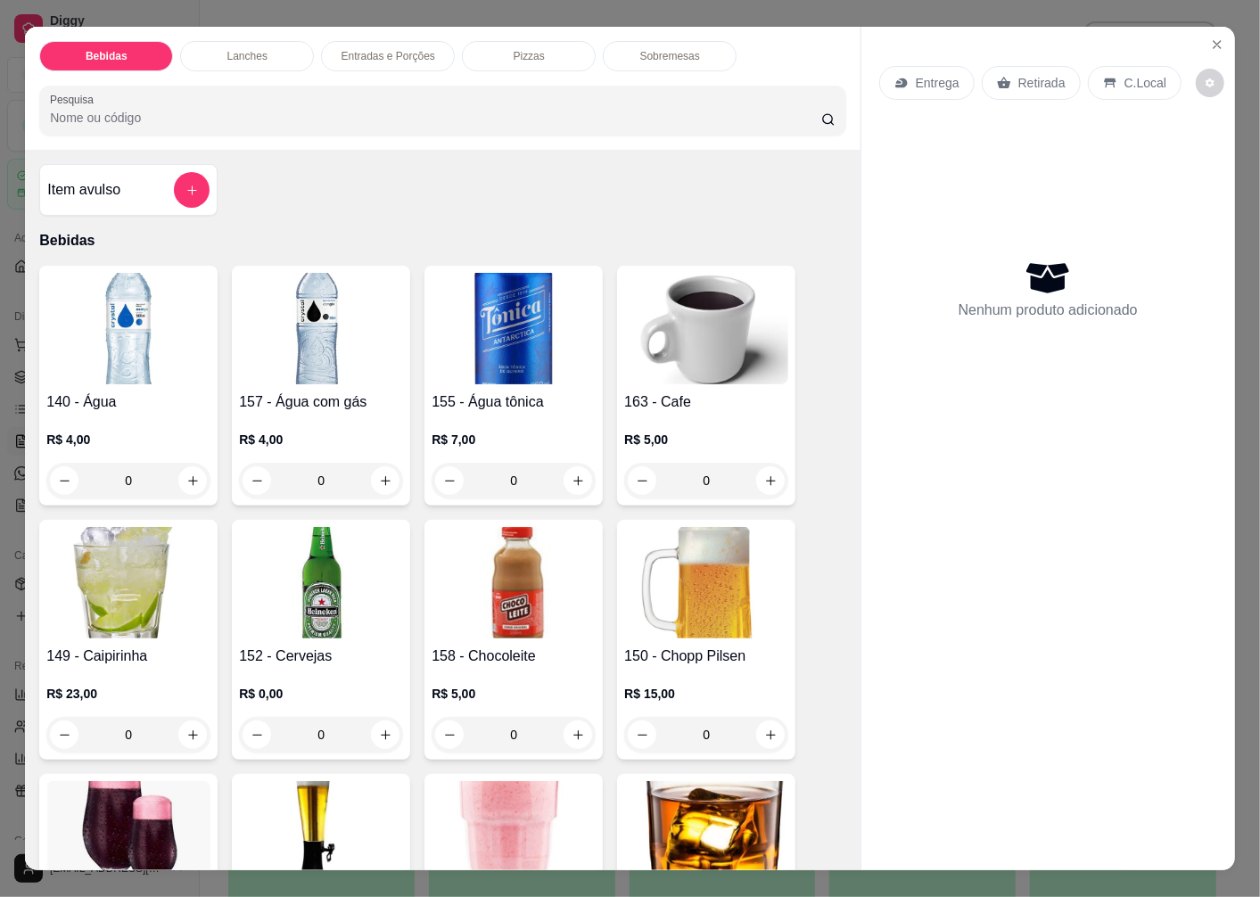
click at [1029, 74] on p "Retirada" at bounding box center [1042, 83] width 47 height 18
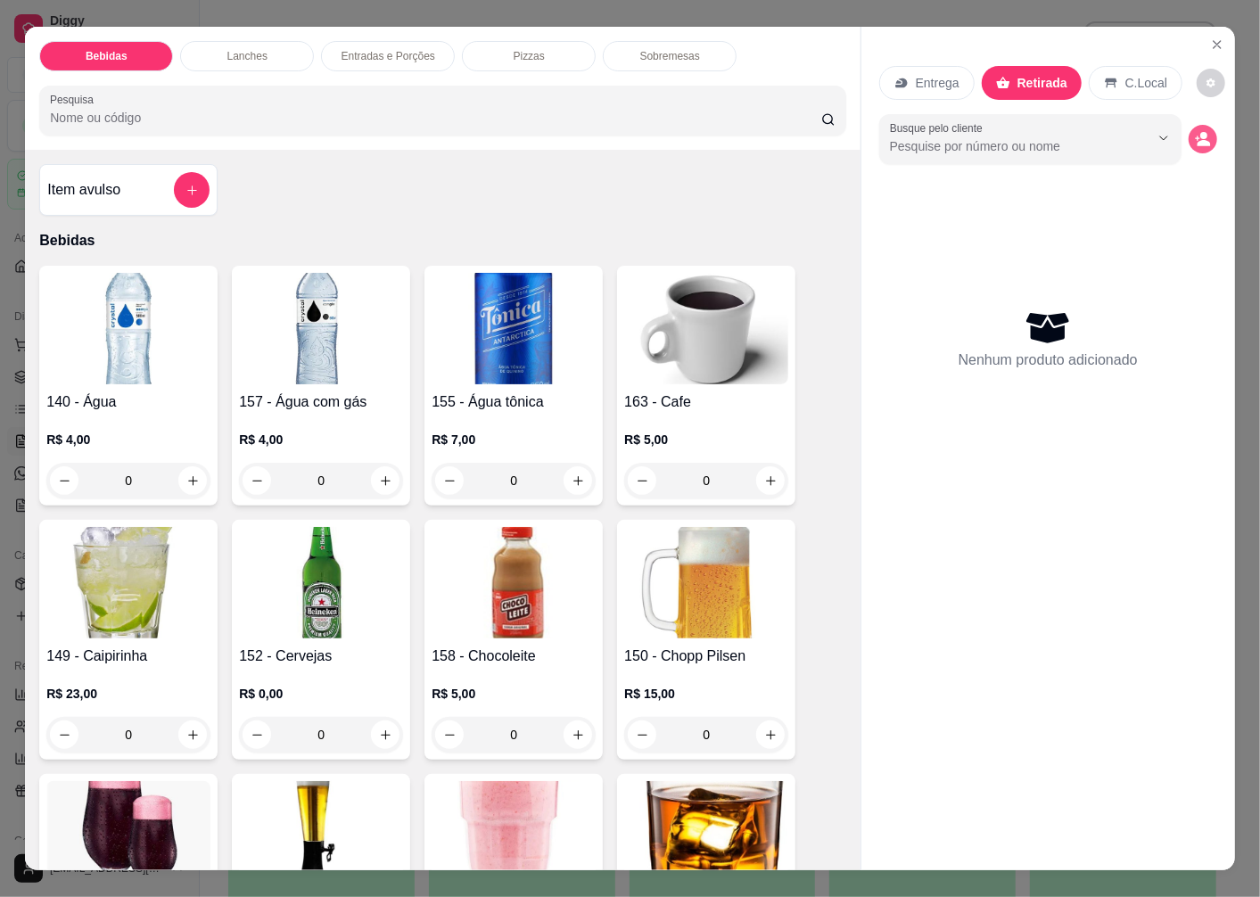
click at [1198, 140] on icon "decrease-product-quantity" at bounding box center [1204, 143] width 13 height 6
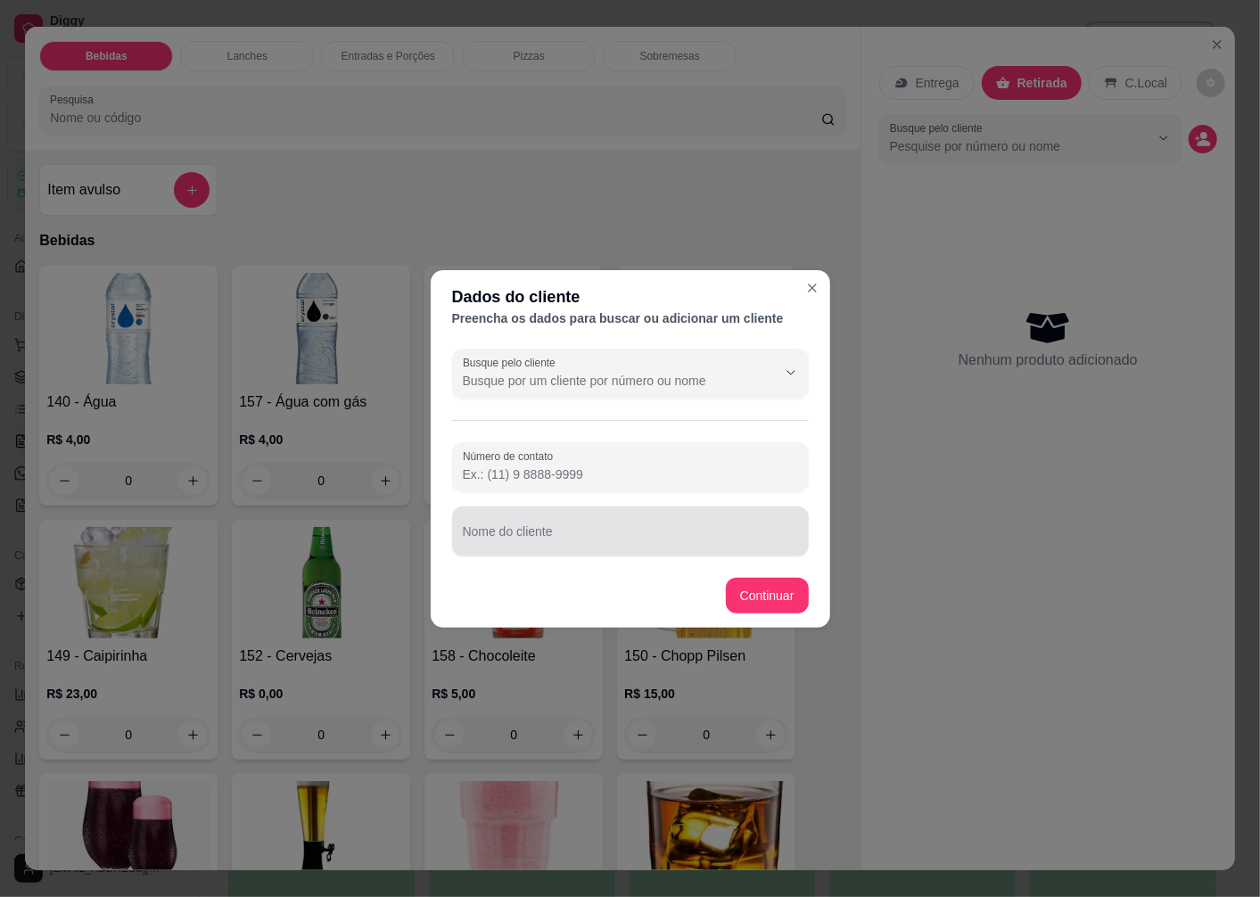
click at [521, 531] on div "Nome do cliente" at bounding box center [630, 532] width 357 height 50
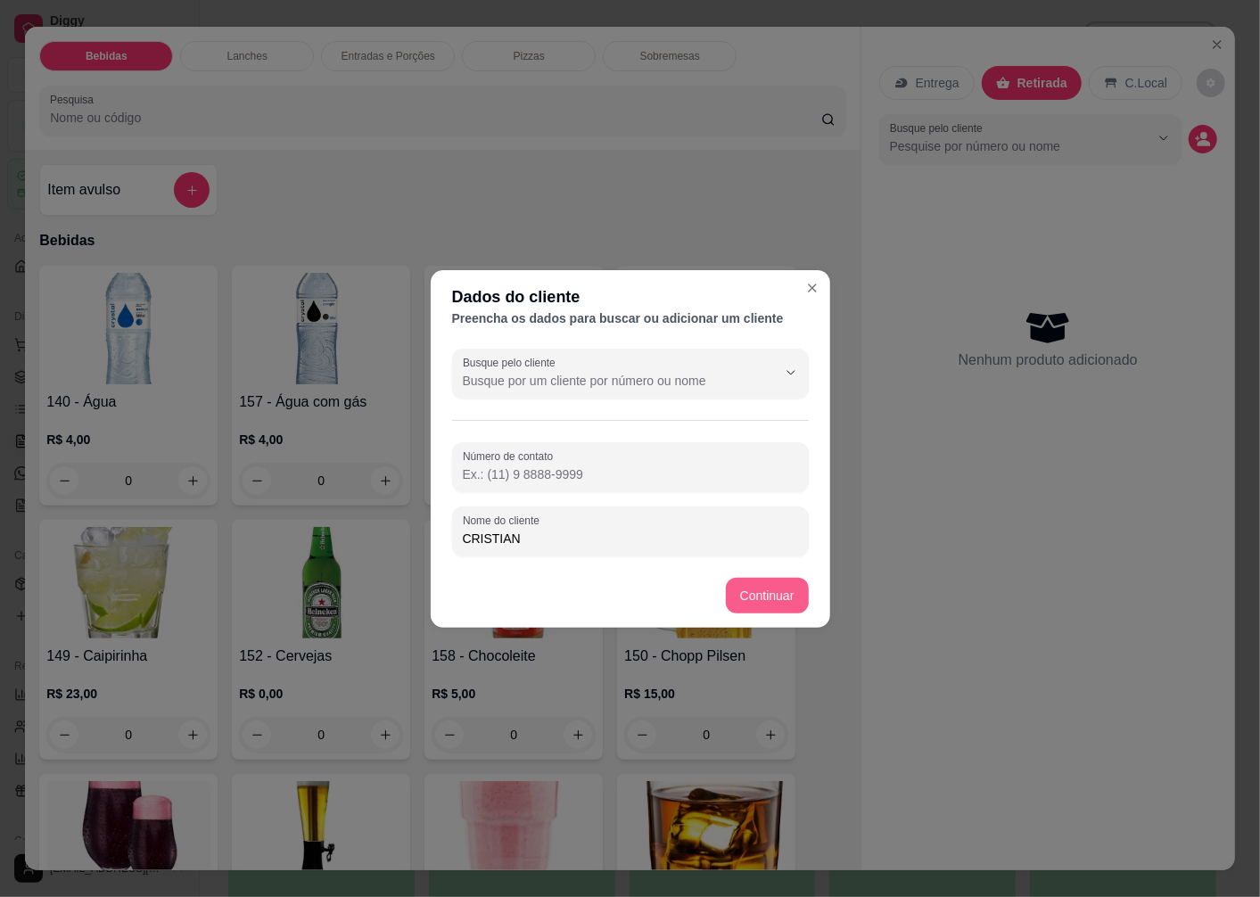
type input "CRISTIAN"
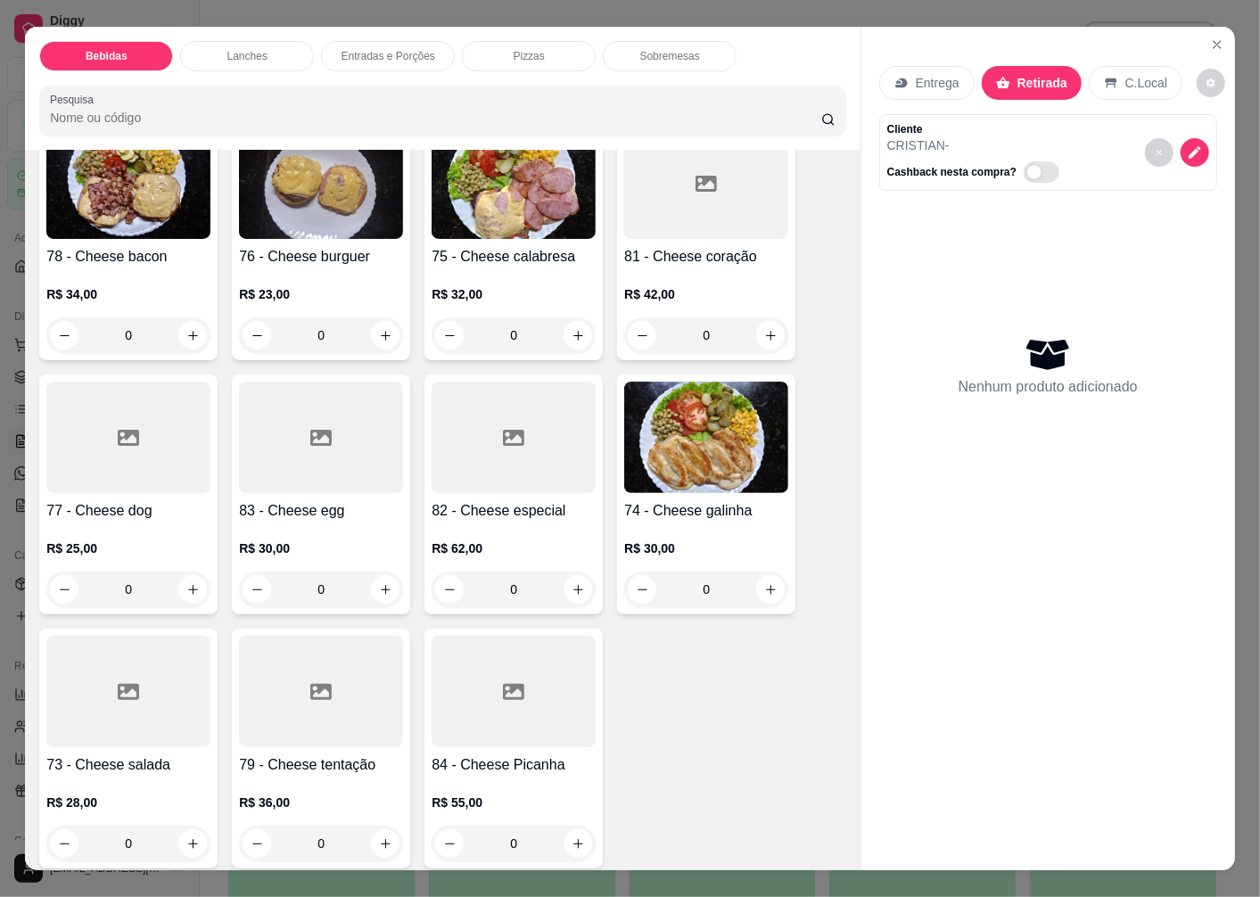
scroll to position [2676, 0]
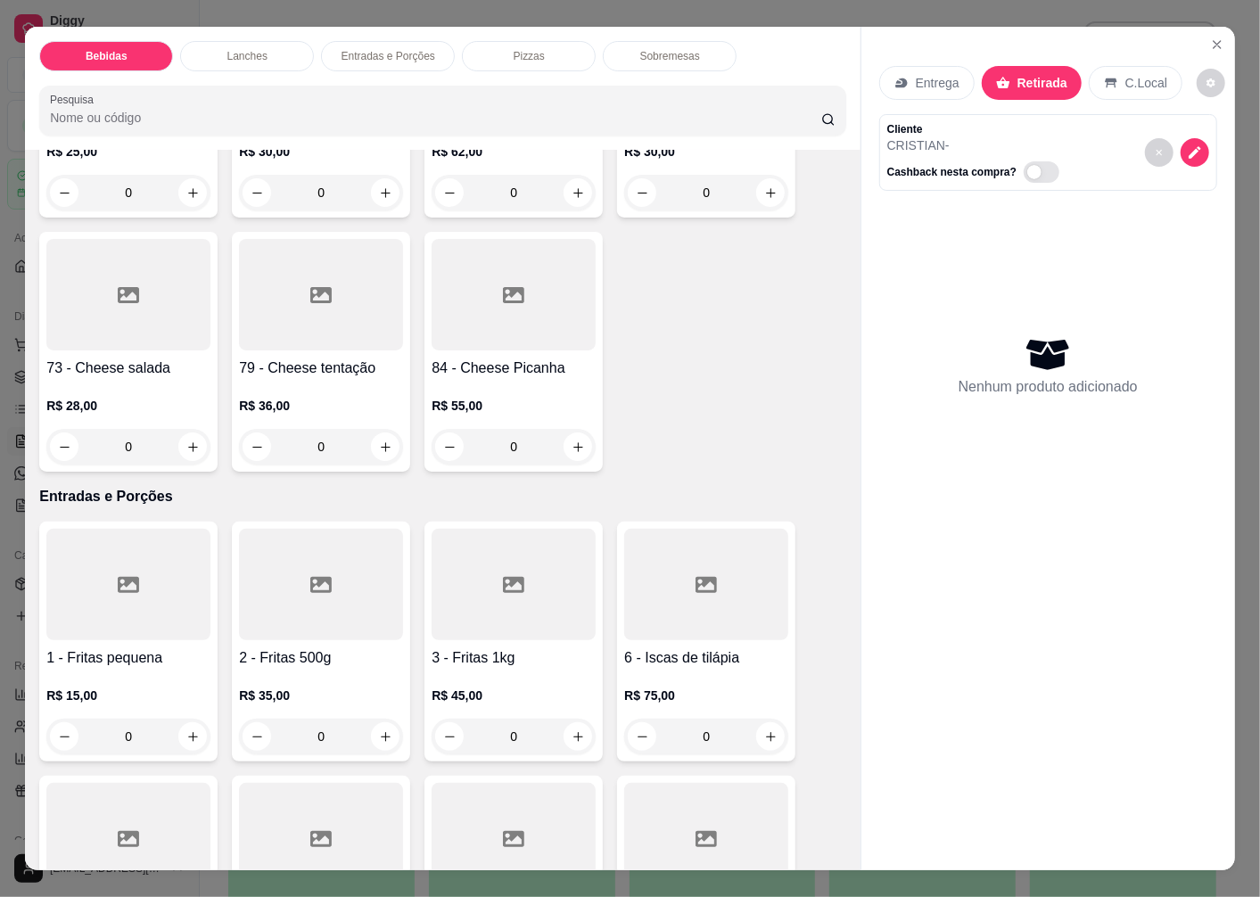
click at [120, 343] on div at bounding box center [128, 294] width 164 height 111
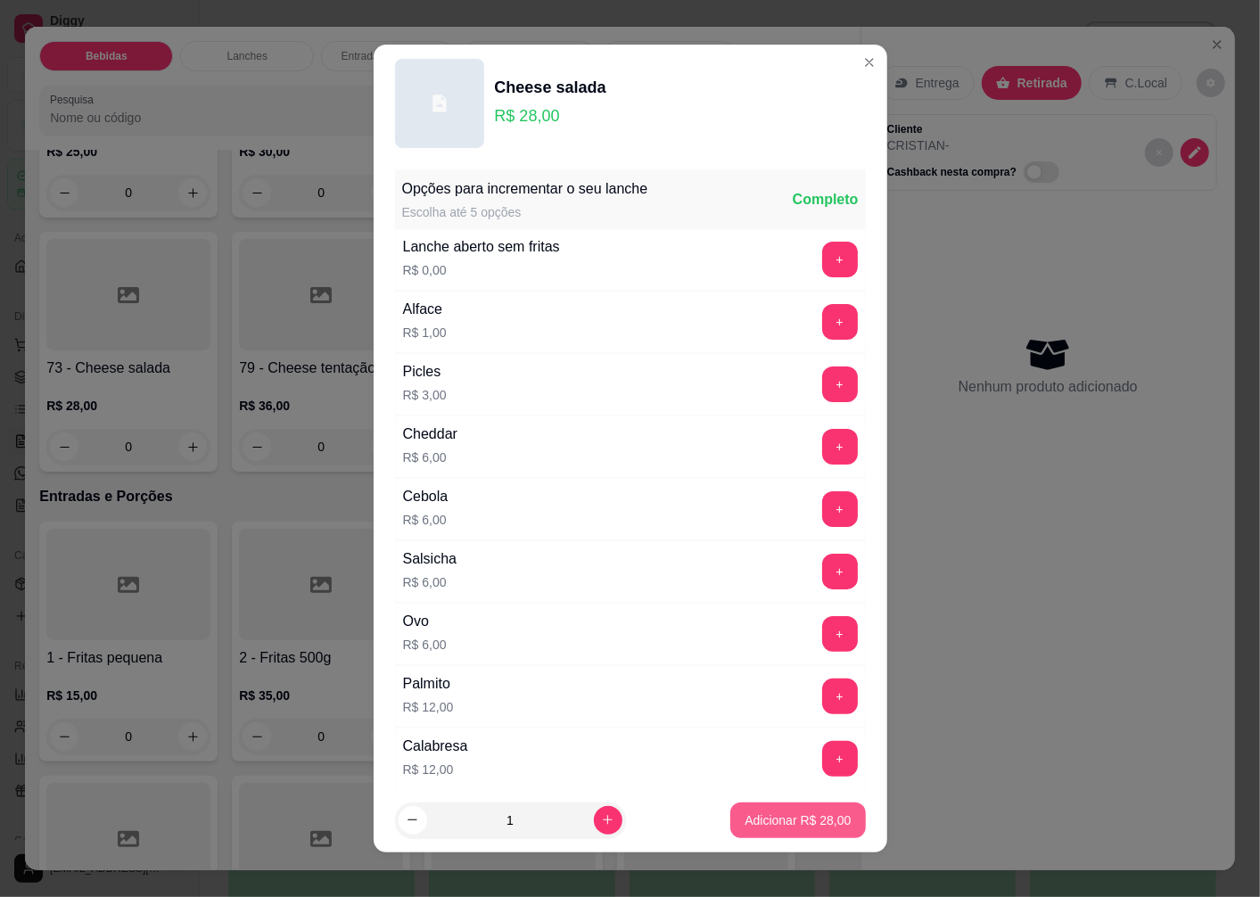
click at [747, 825] on p "Adicionar R$ 28,00" at bounding box center [798, 821] width 106 height 18
type input "1"
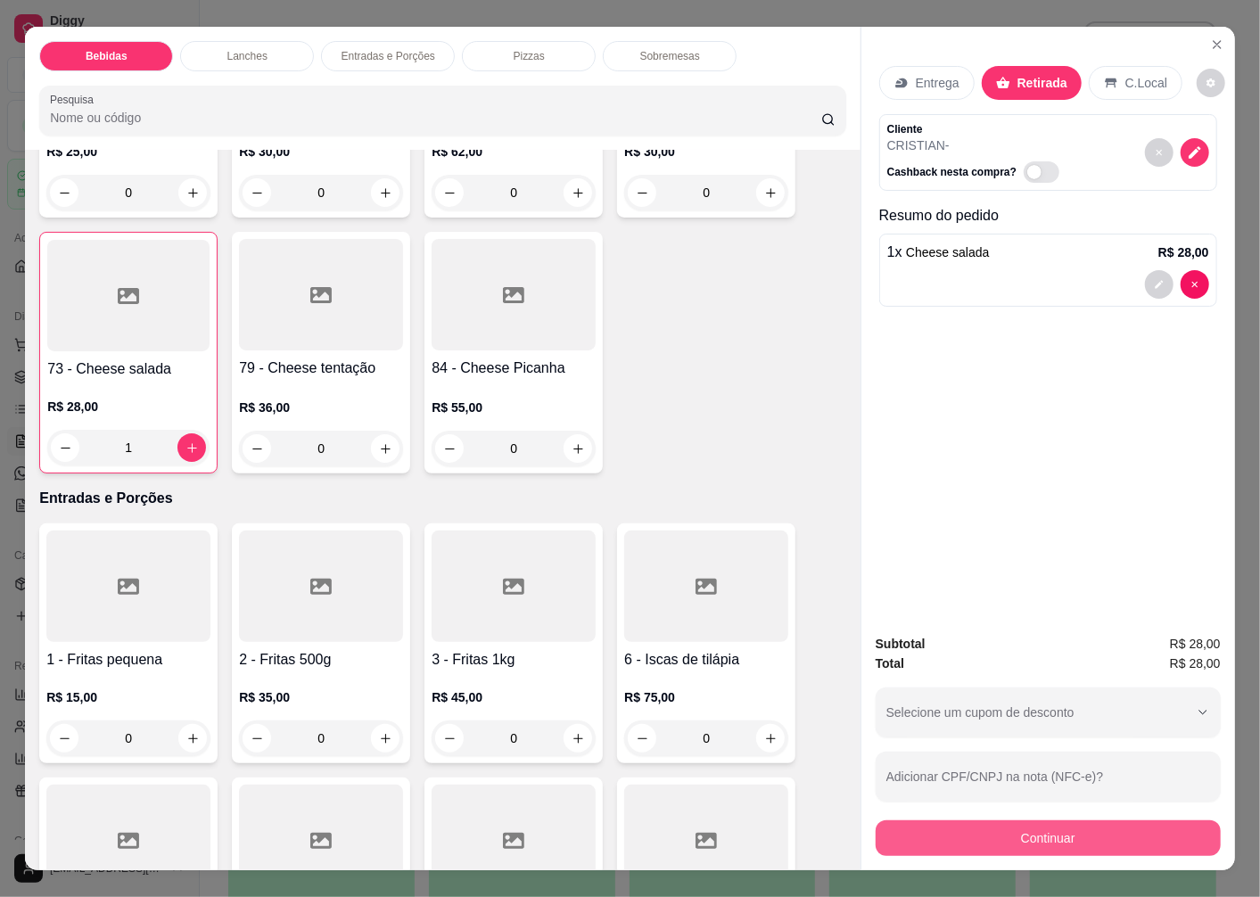
click at [944, 831] on button "Continuar" at bounding box center [1048, 839] width 345 height 36
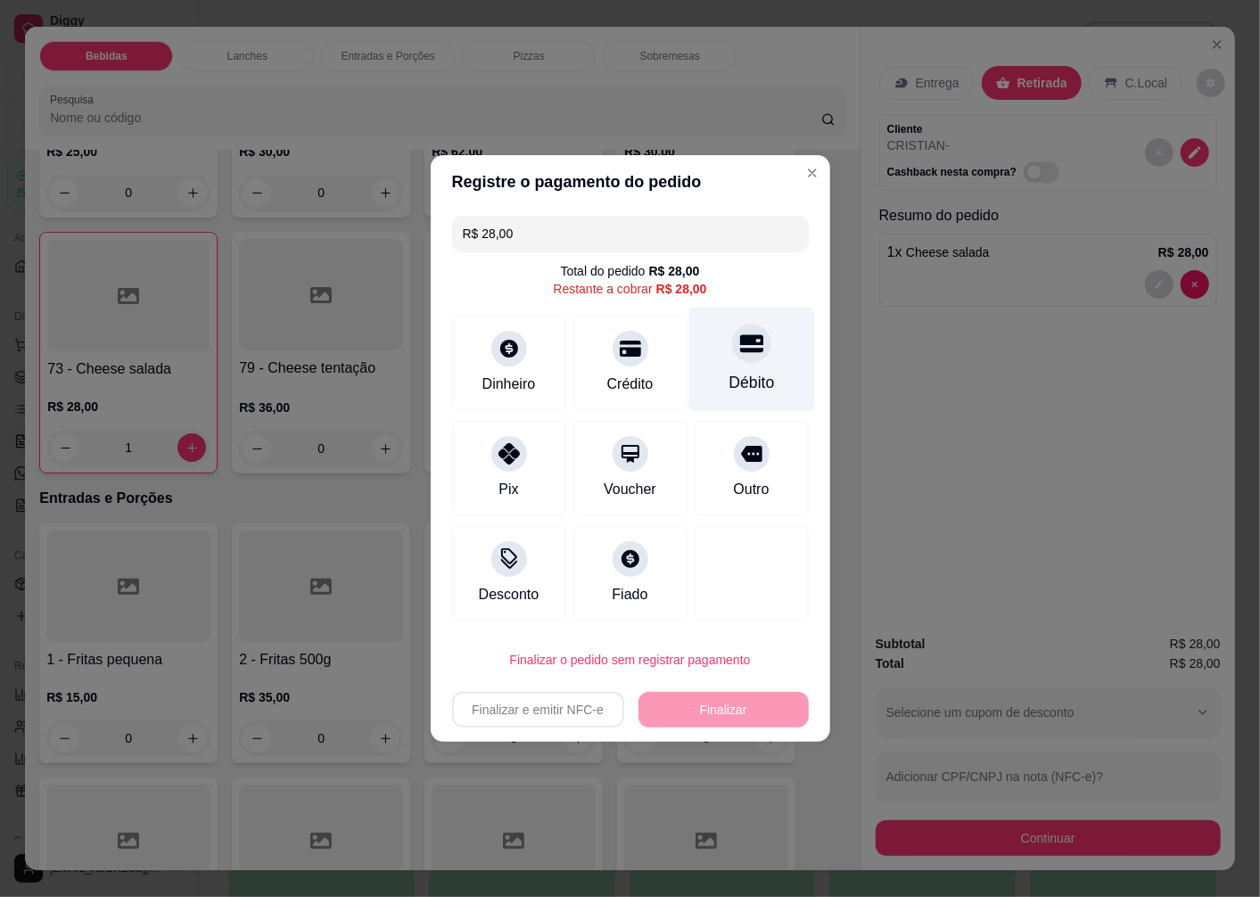
click at [743, 344] on icon at bounding box center [750, 344] width 23 height 18
type input "R$ 0,00"
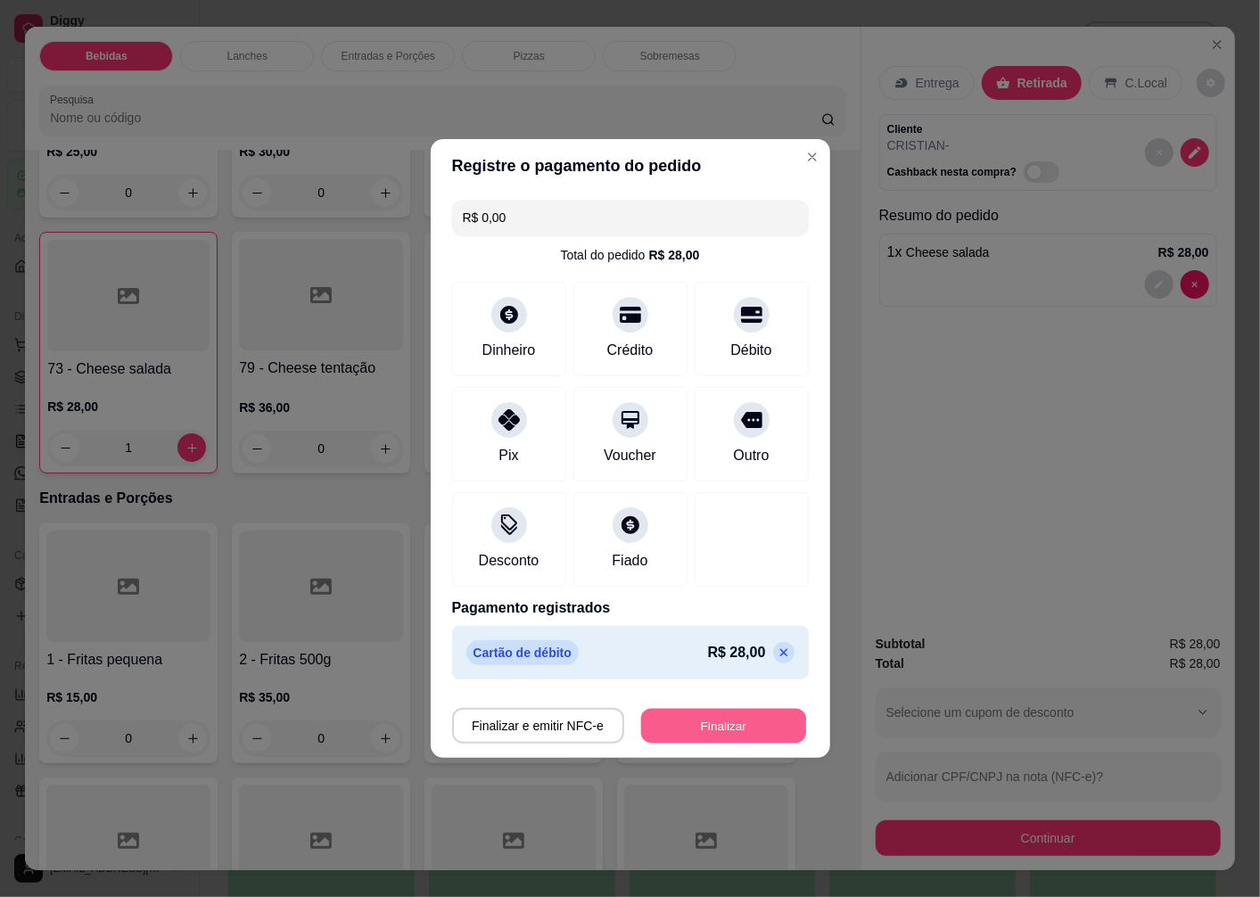
click at [717, 716] on button "Finalizar" at bounding box center [723, 726] width 165 height 35
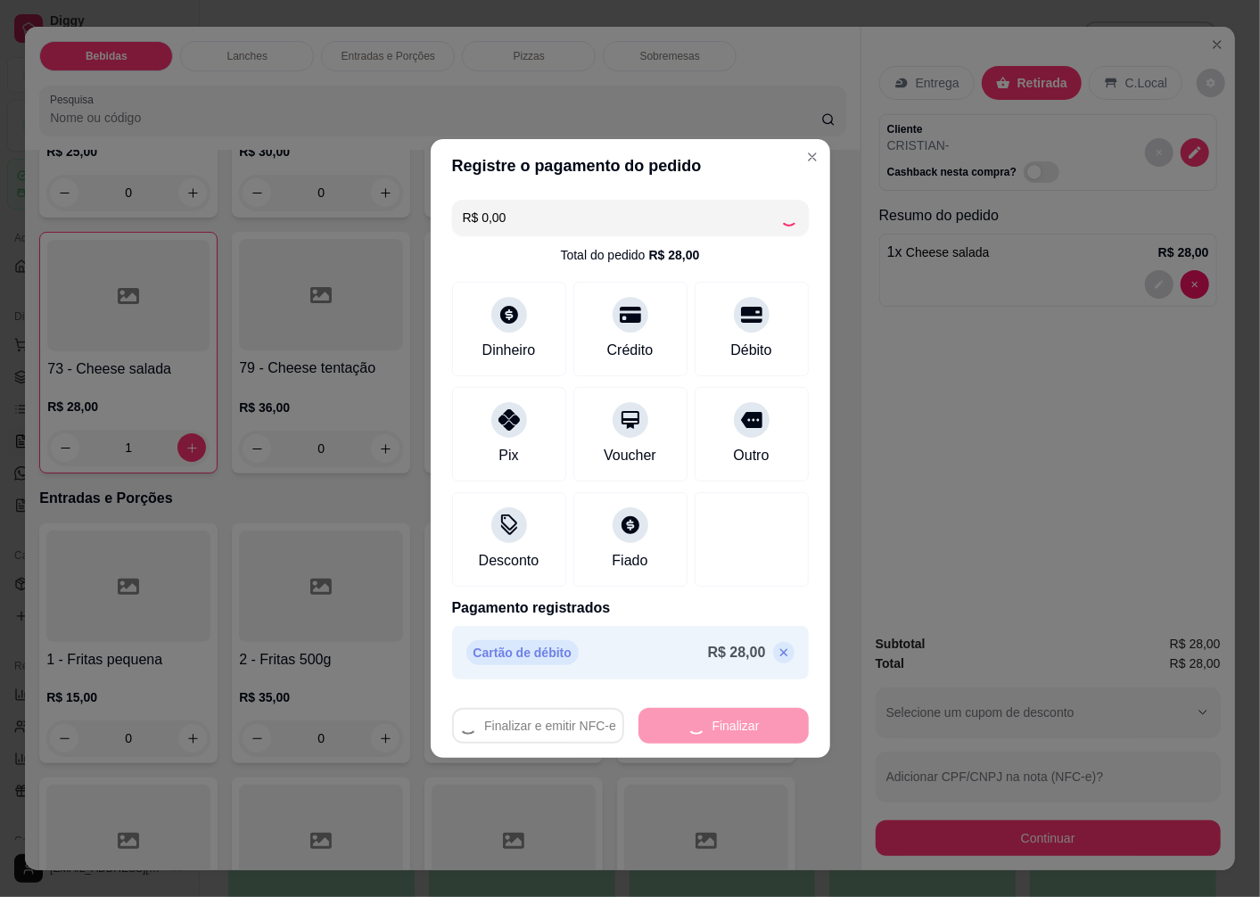
type input "0"
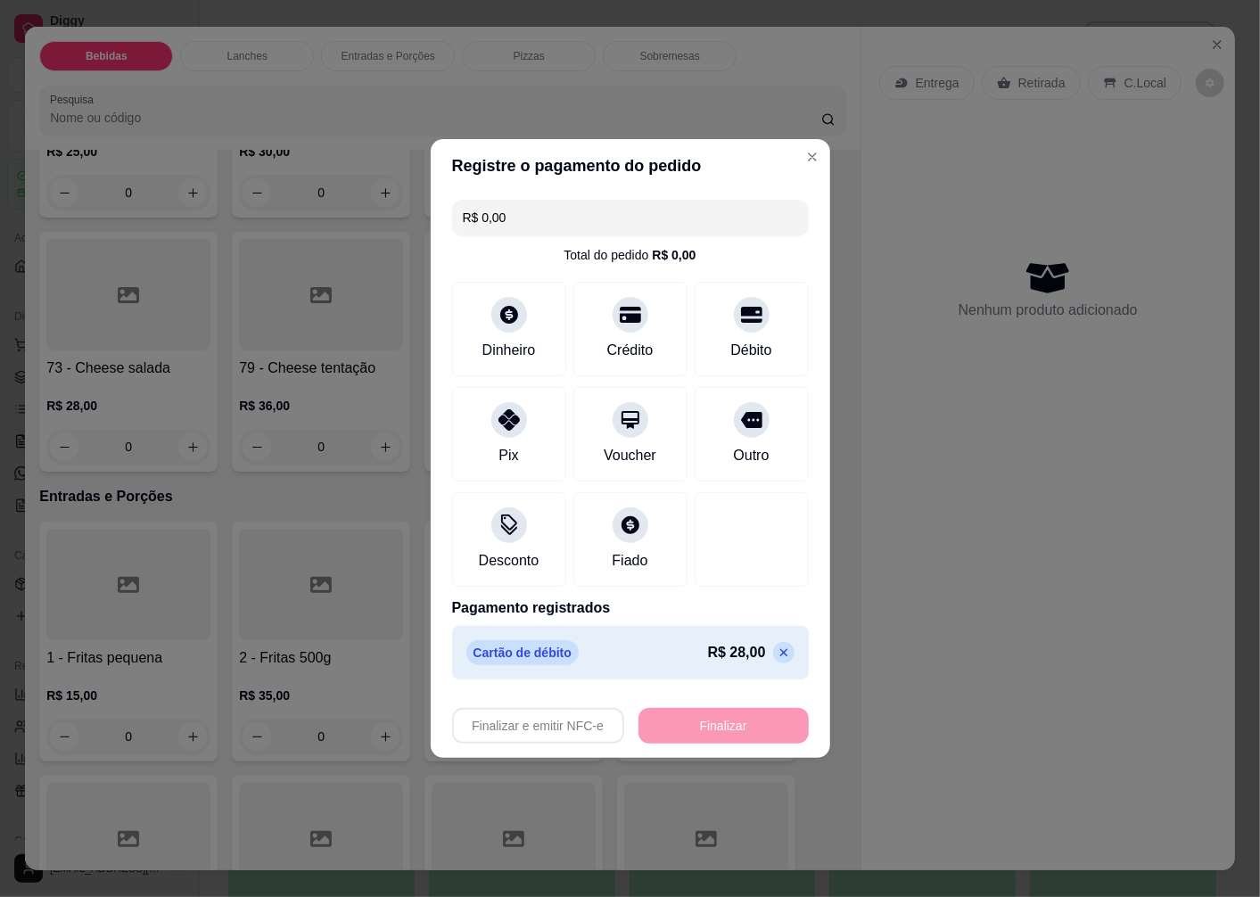
type input "-R$ 28,00"
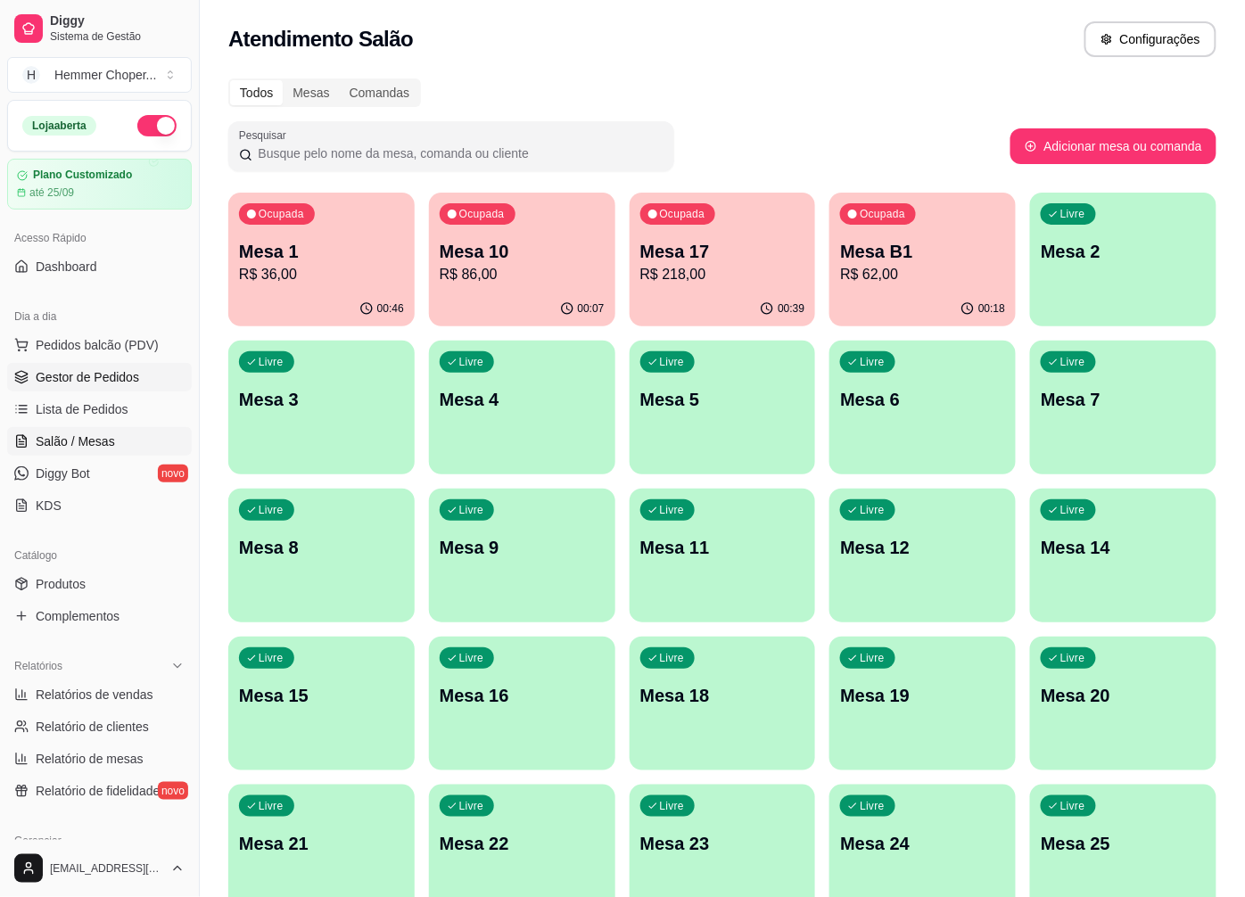
click at [146, 382] on link "Gestor de Pedidos" at bounding box center [99, 377] width 185 height 29
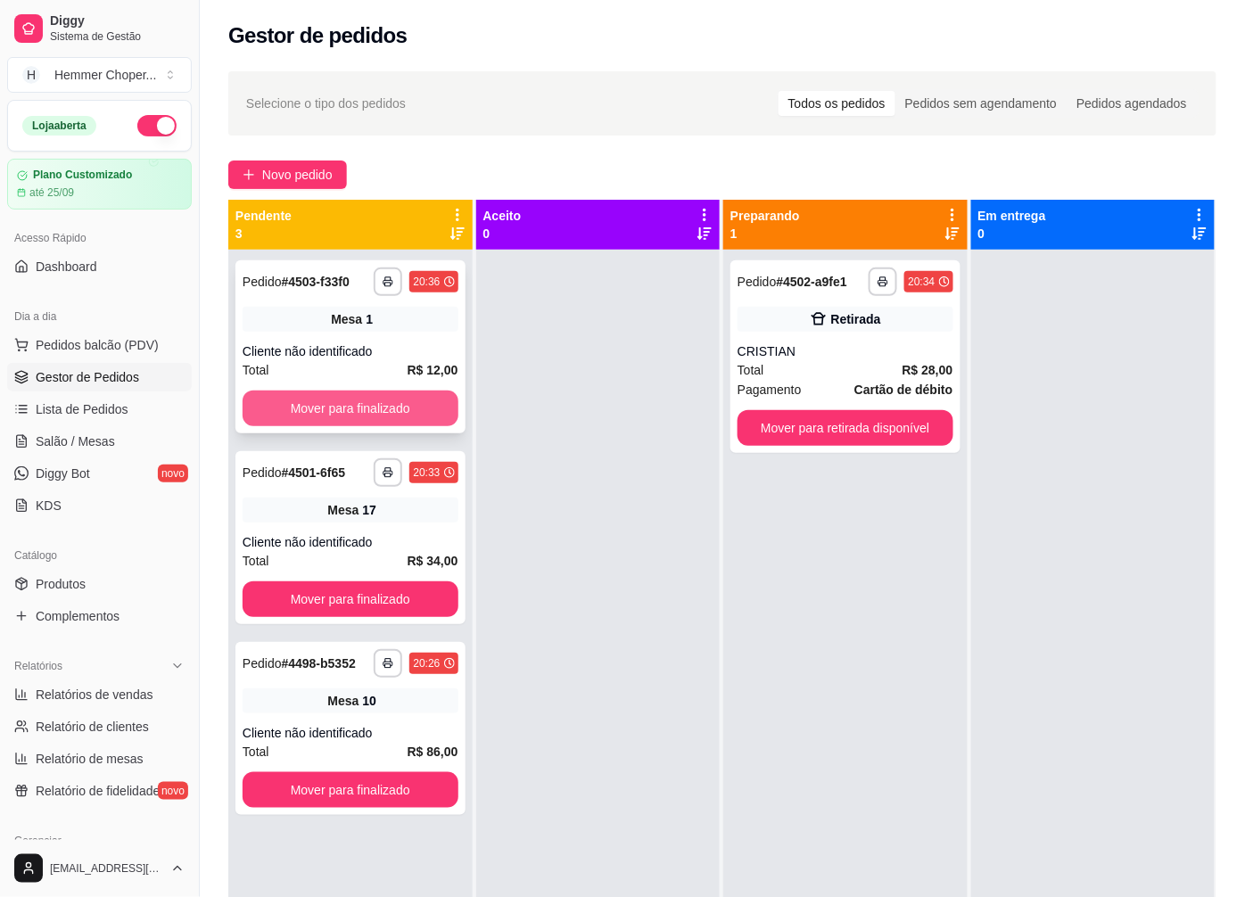
click at [340, 406] on button "Mover para finalizado" at bounding box center [351, 409] width 216 height 36
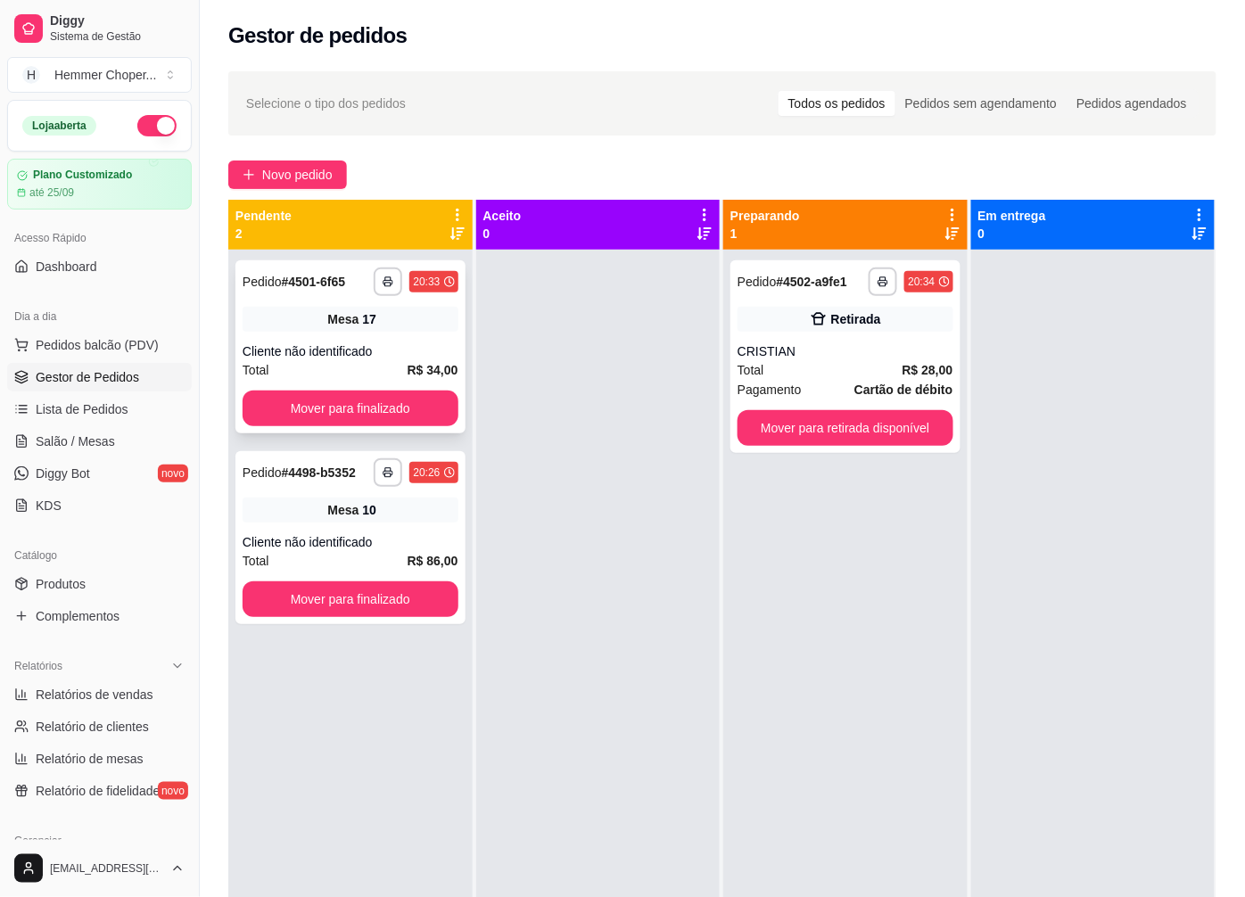
click at [379, 359] on div "Cliente não identificado" at bounding box center [351, 352] width 216 height 18
click at [382, 521] on div "Mesa 10" at bounding box center [351, 510] width 216 height 25
click at [376, 546] on div "Cliente não identificado" at bounding box center [351, 542] width 216 height 18
click at [89, 343] on span "Pedidos balcão (PDV)" at bounding box center [97, 345] width 123 height 18
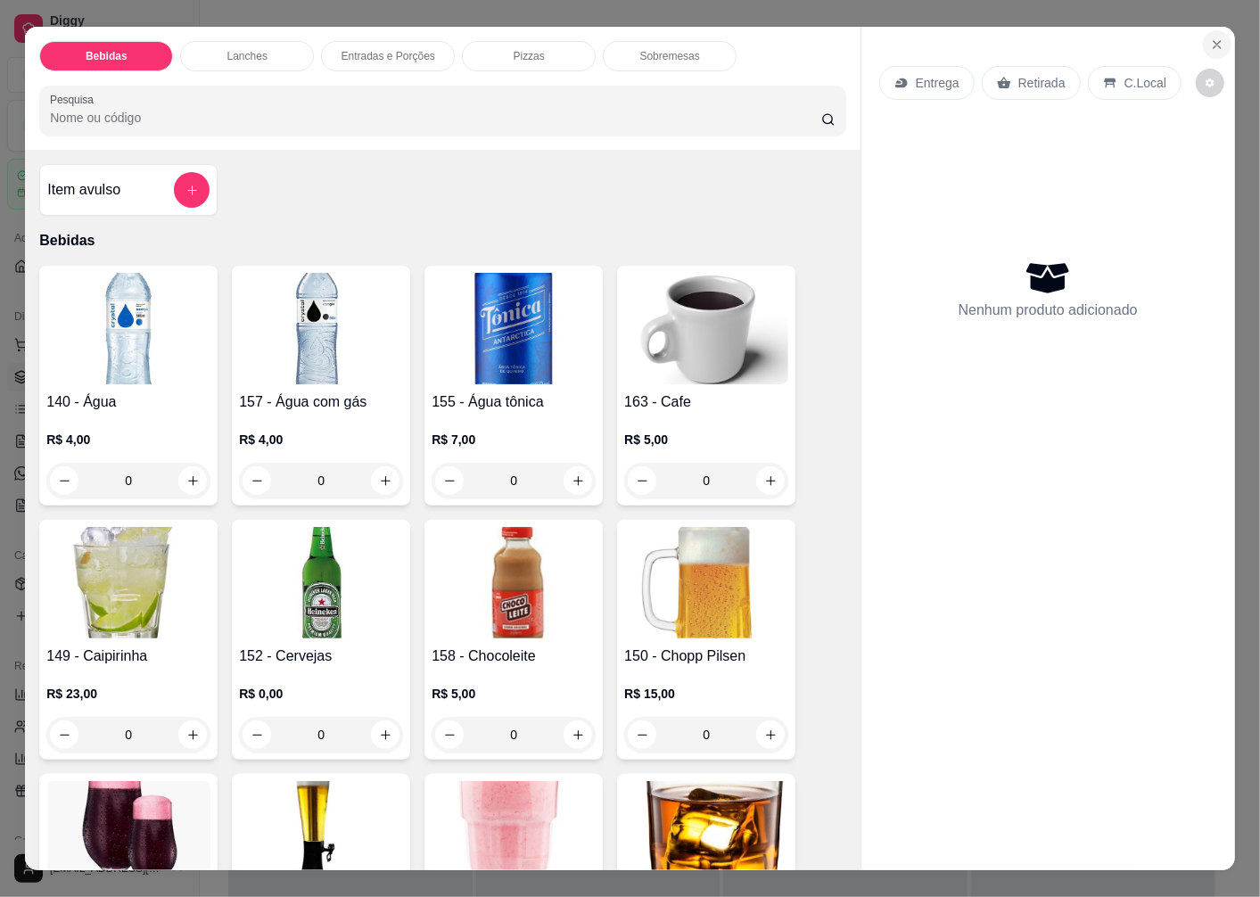
click at [1214, 37] on icon "Close" at bounding box center [1217, 44] width 14 height 14
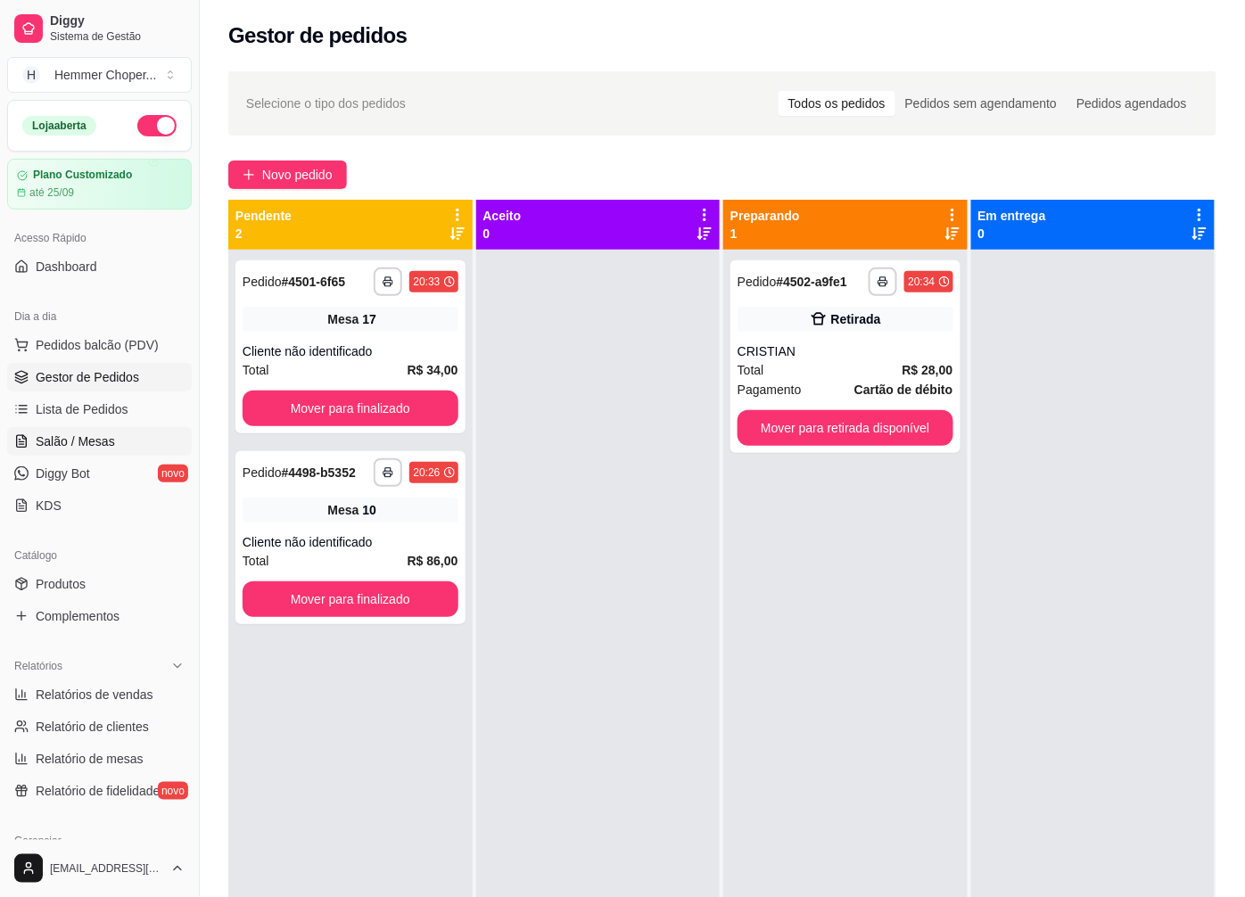
click at [98, 443] on span "Salão / Mesas" at bounding box center [75, 442] width 79 height 18
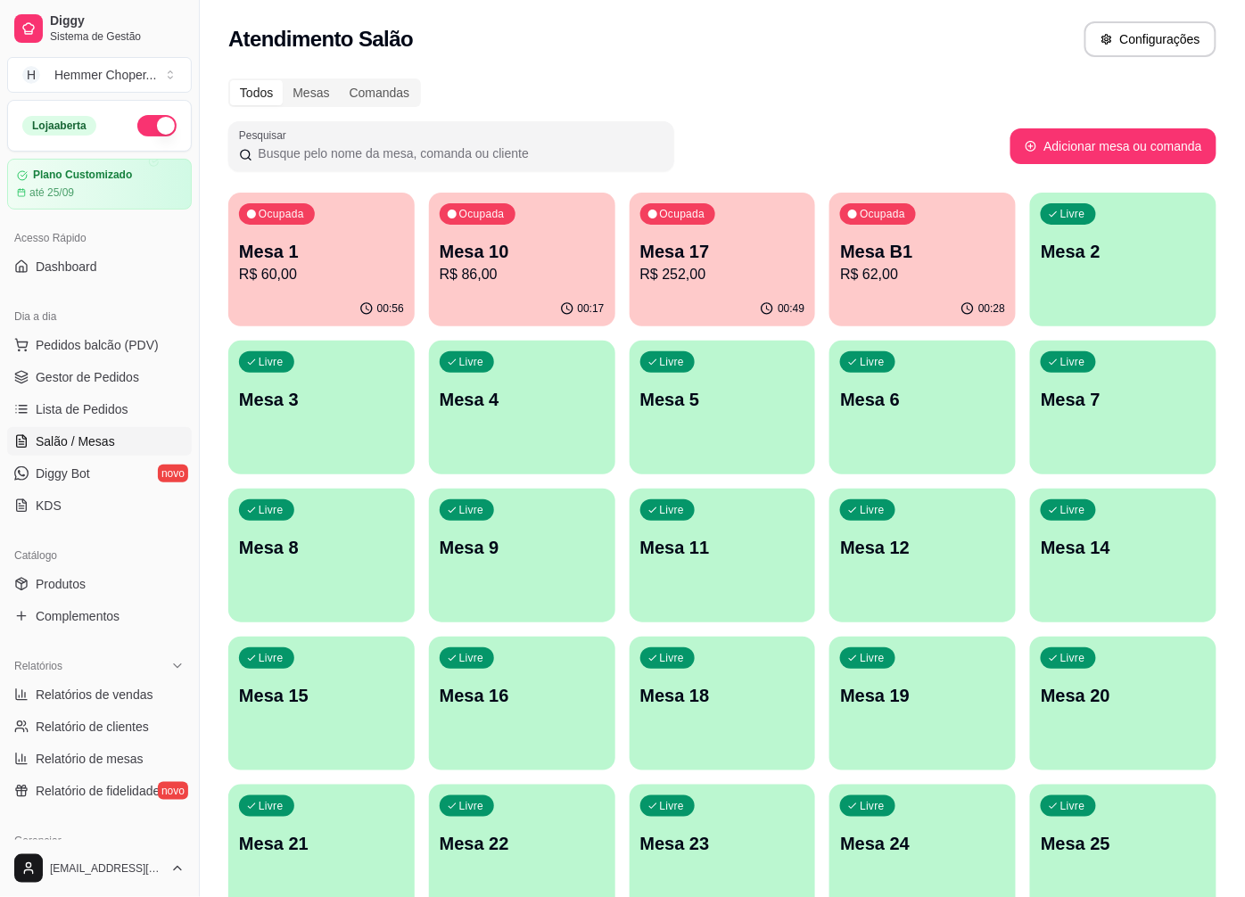
click at [896, 263] on div "Mesa B1 R$ 62,00" at bounding box center [922, 262] width 165 height 46
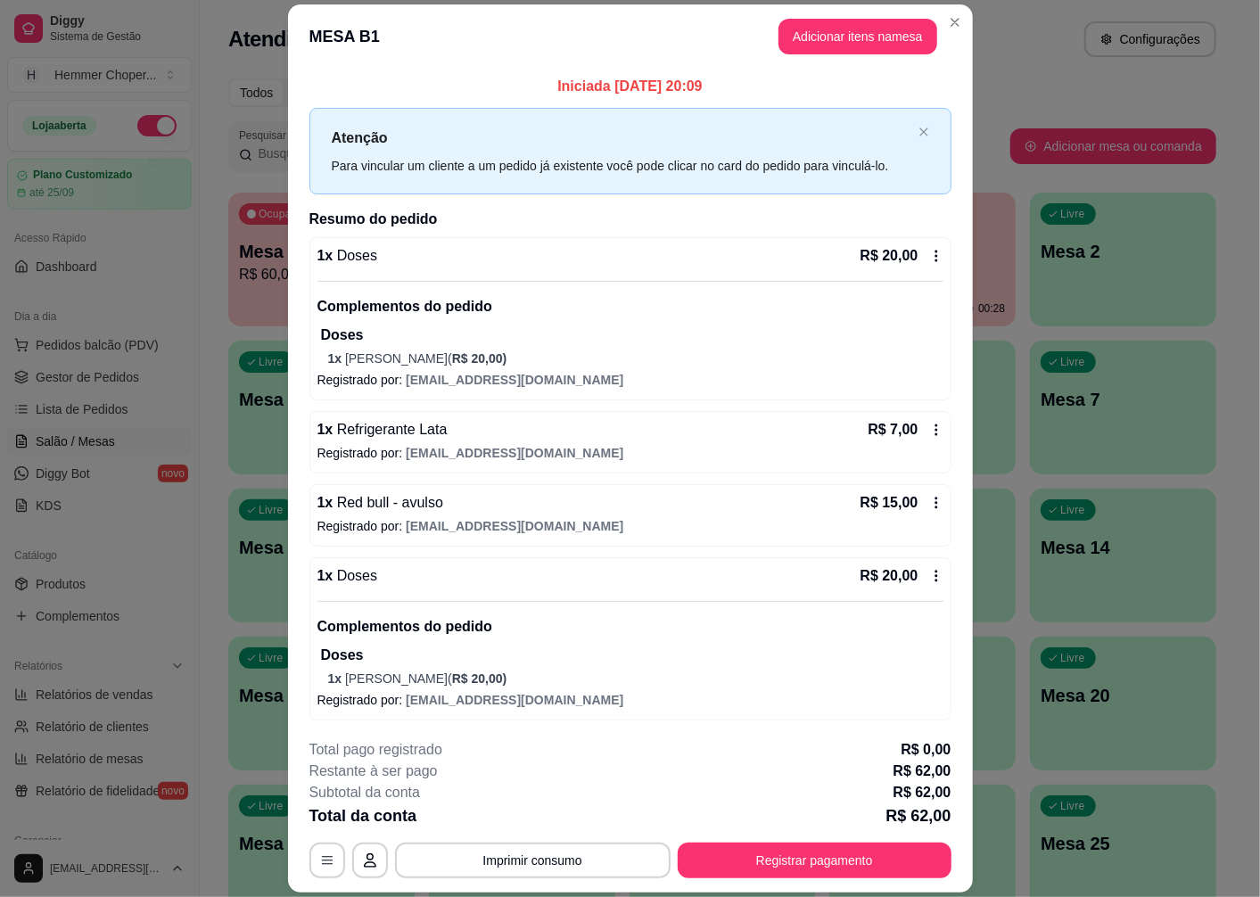
scroll to position [3, 0]
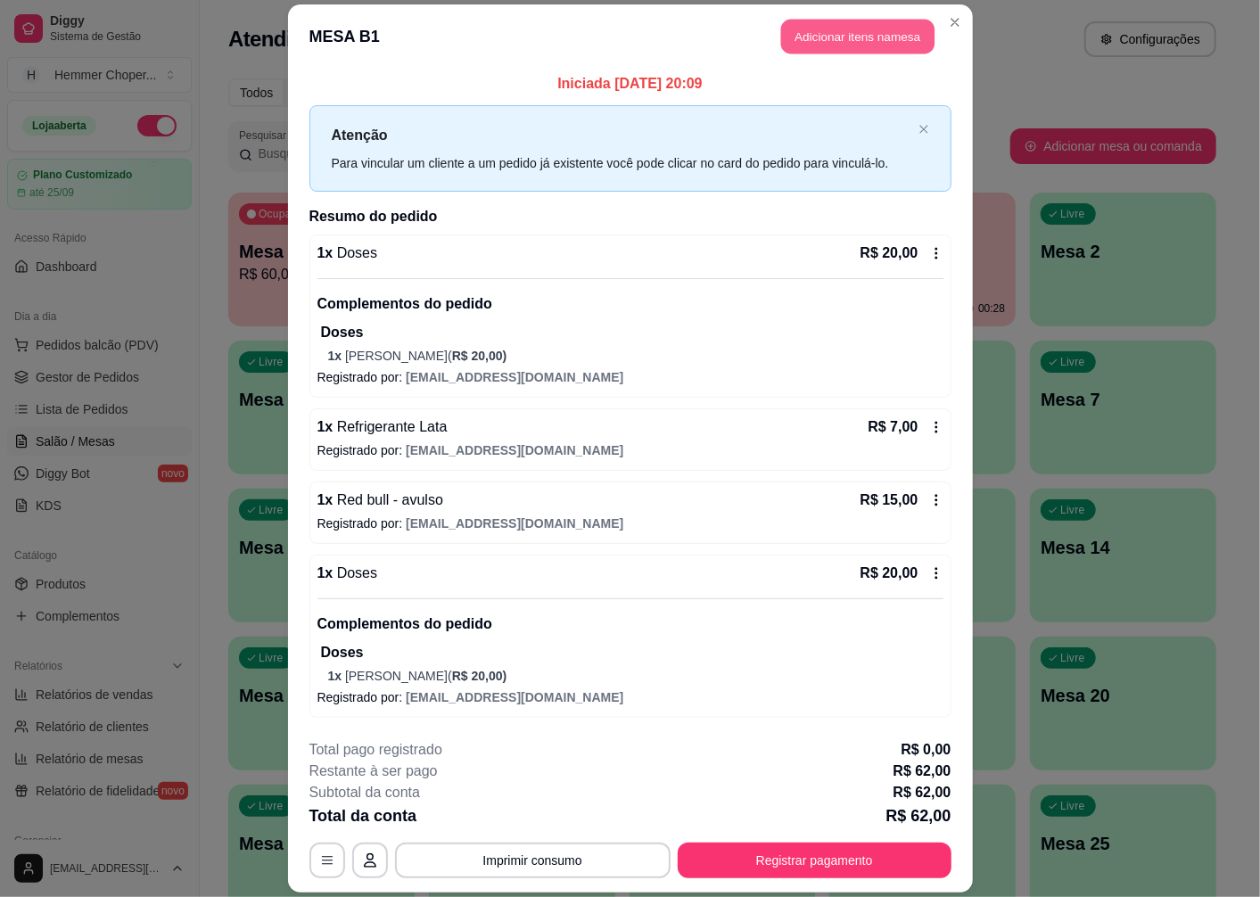
click at [852, 41] on button "Adicionar itens na mesa" at bounding box center [857, 37] width 153 height 35
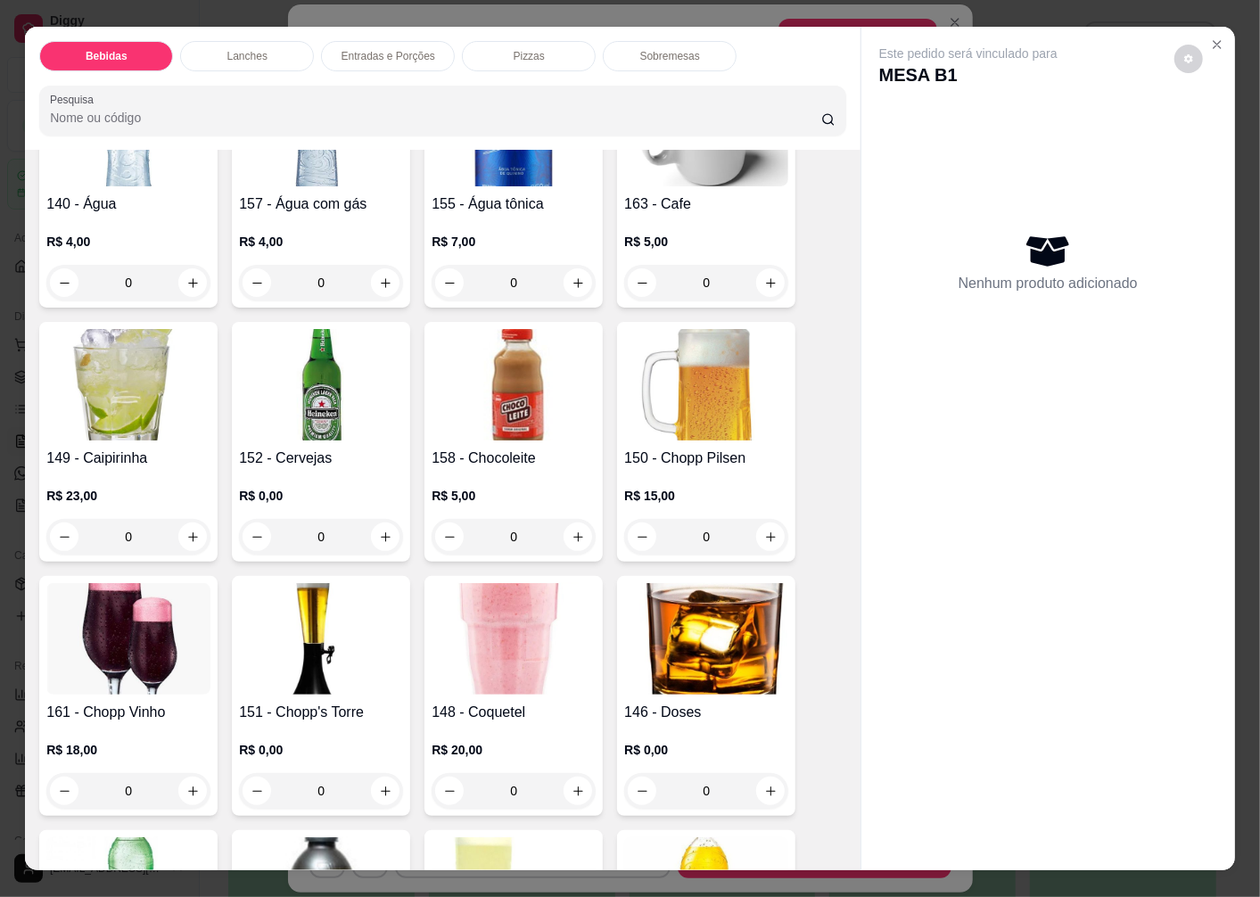
scroll to position [594, 0]
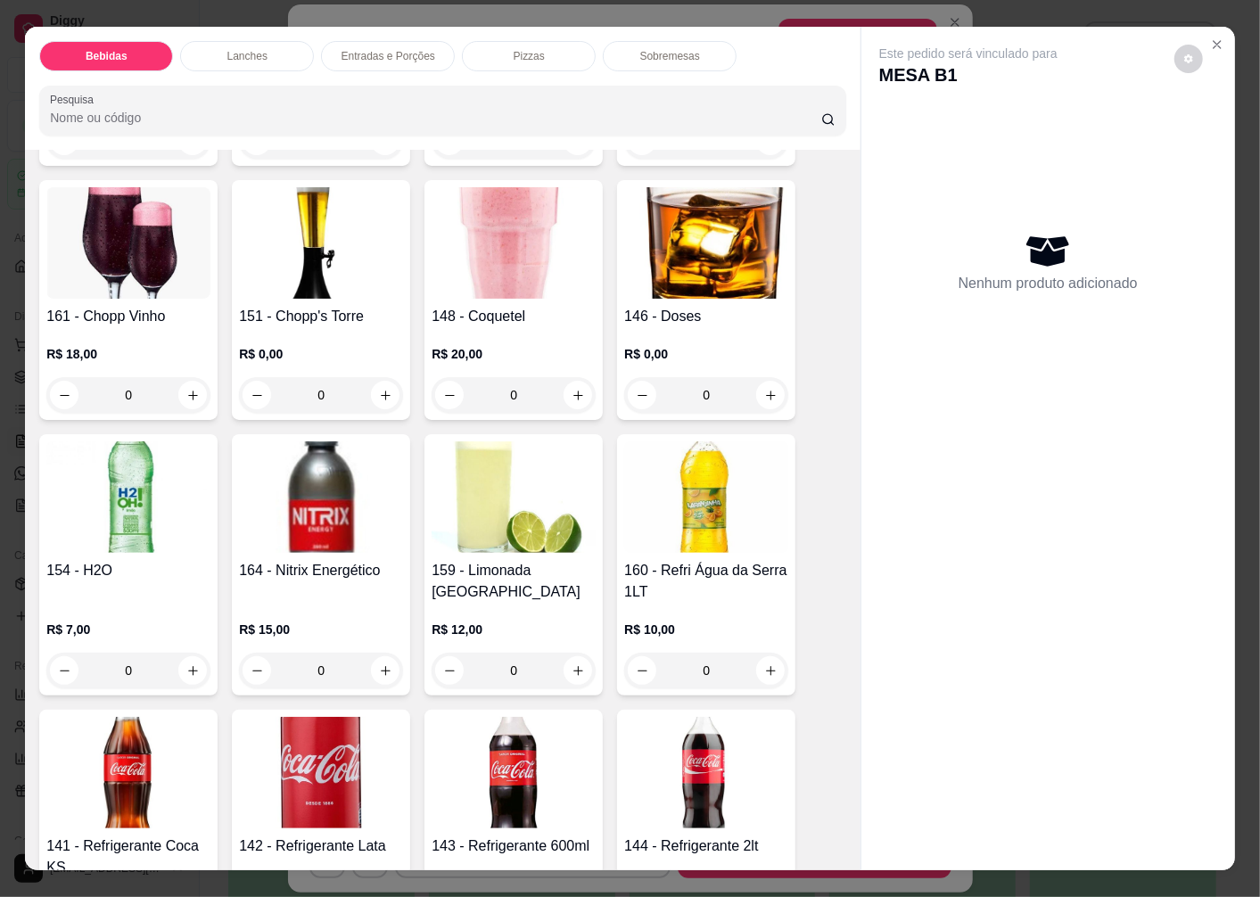
click at [725, 287] on img at bounding box center [706, 242] width 164 height 111
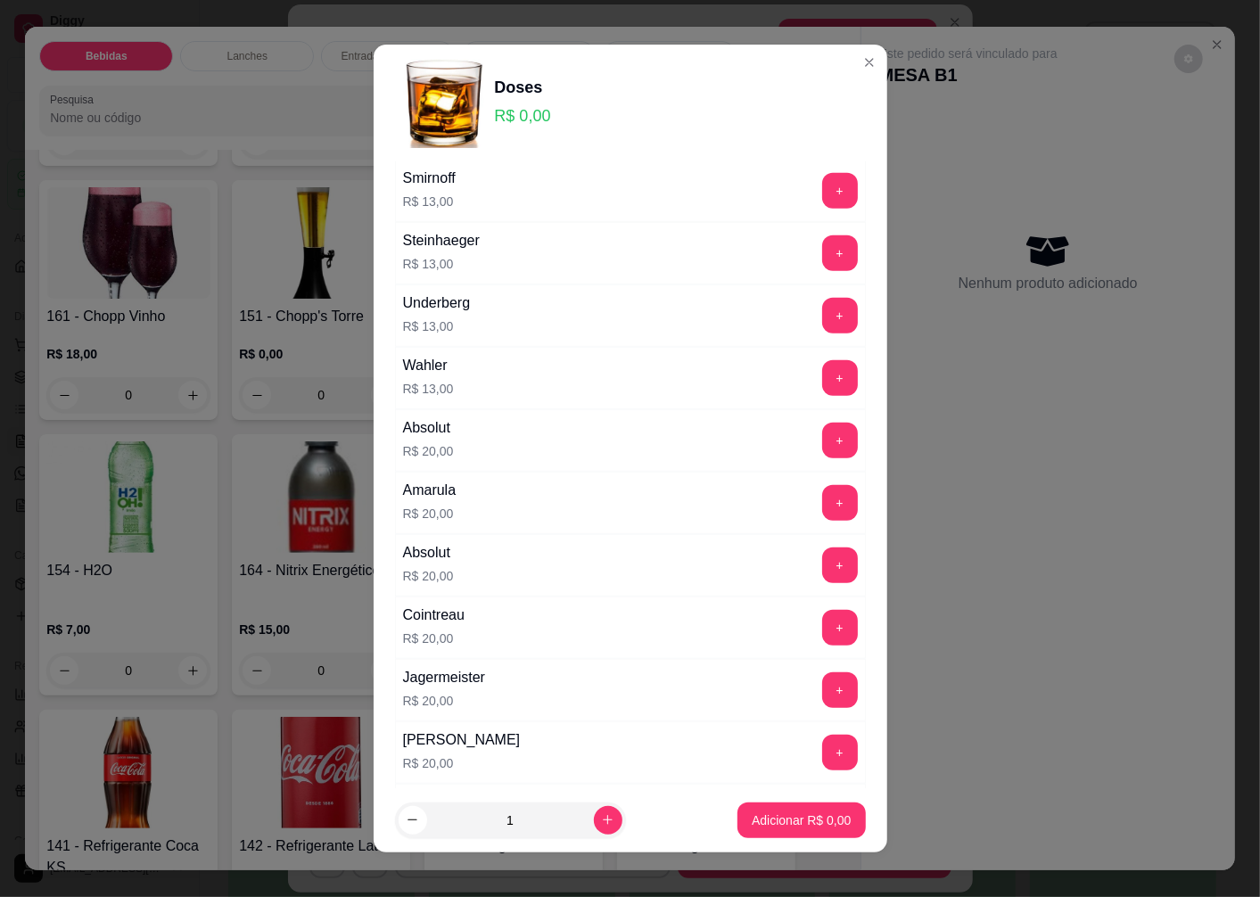
scroll to position [888, 0]
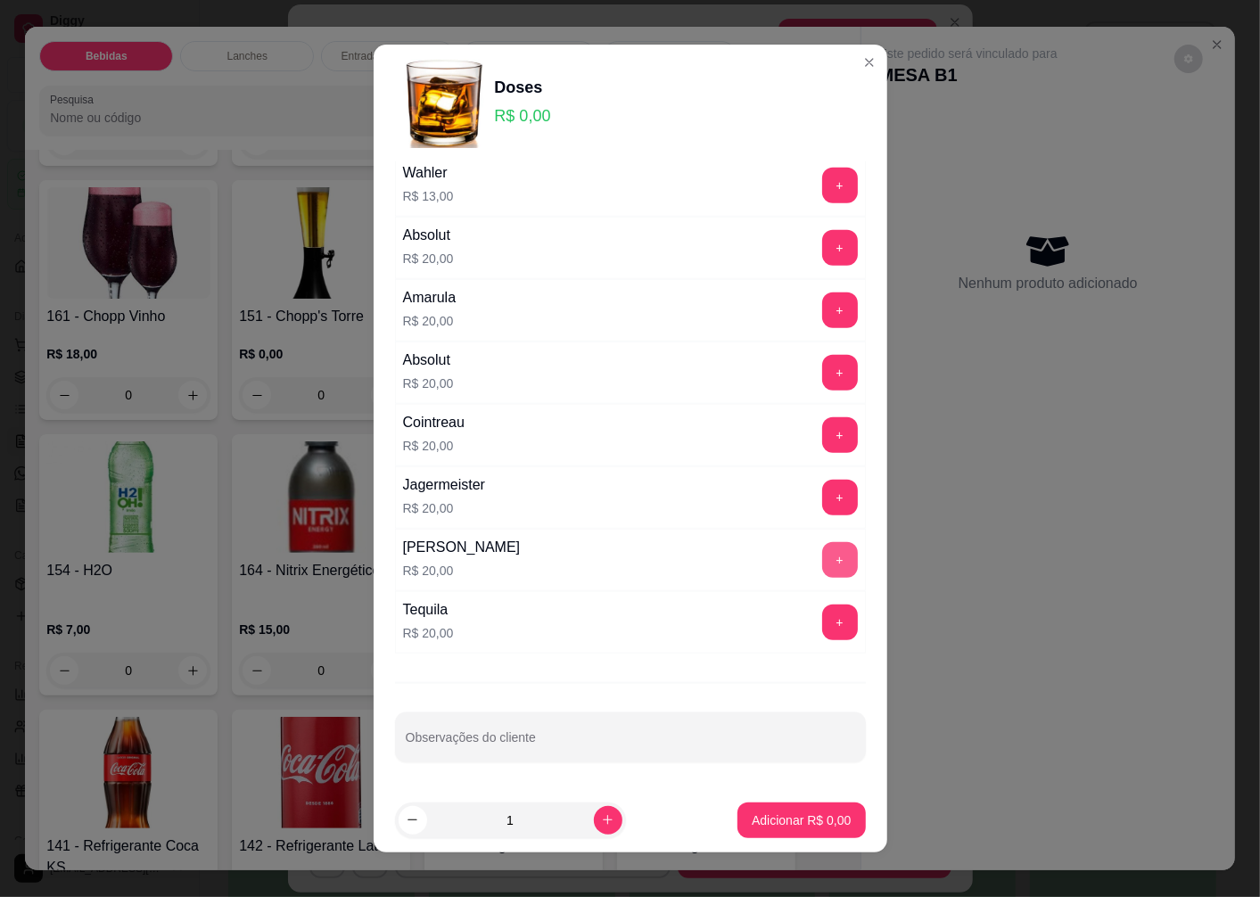
click at [822, 559] on button "+" at bounding box center [840, 560] width 36 height 36
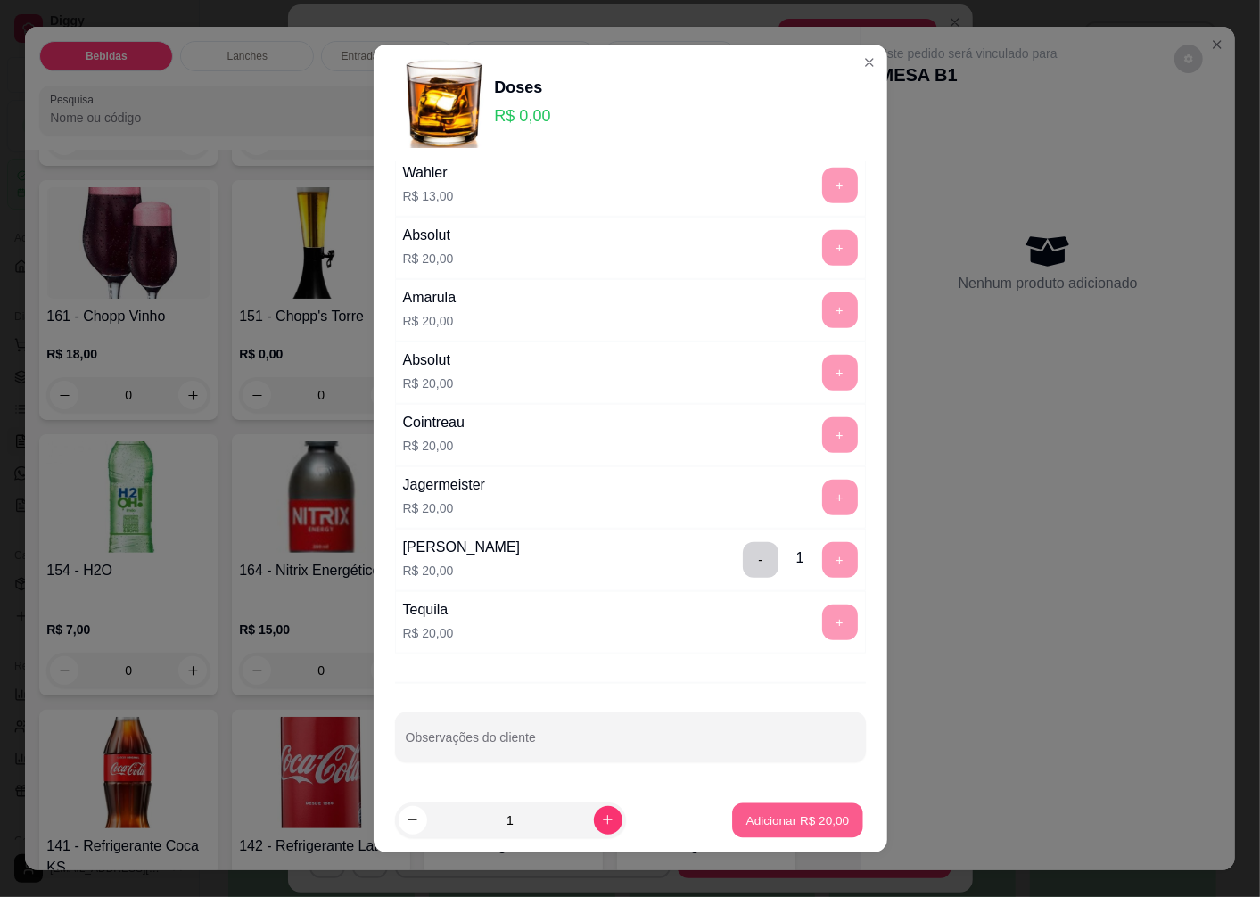
click at [747, 825] on p "Adicionar R$ 20,00" at bounding box center [798, 820] width 103 height 17
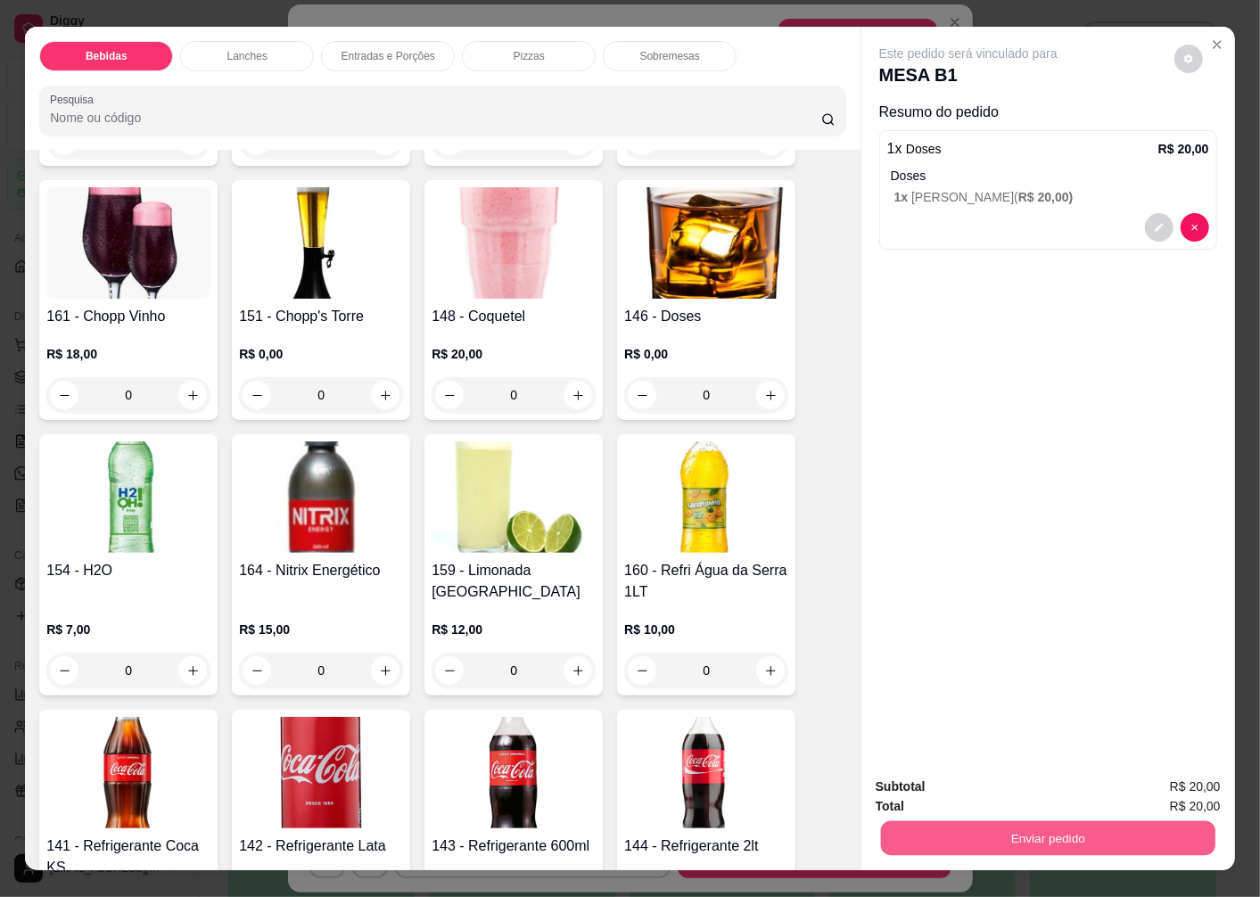
click at [984, 823] on button "Enviar pedido" at bounding box center [1048, 838] width 334 height 35
click at [1144, 782] on button "Enviar pedido" at bounding box center [1174, 788] width 101 height 34
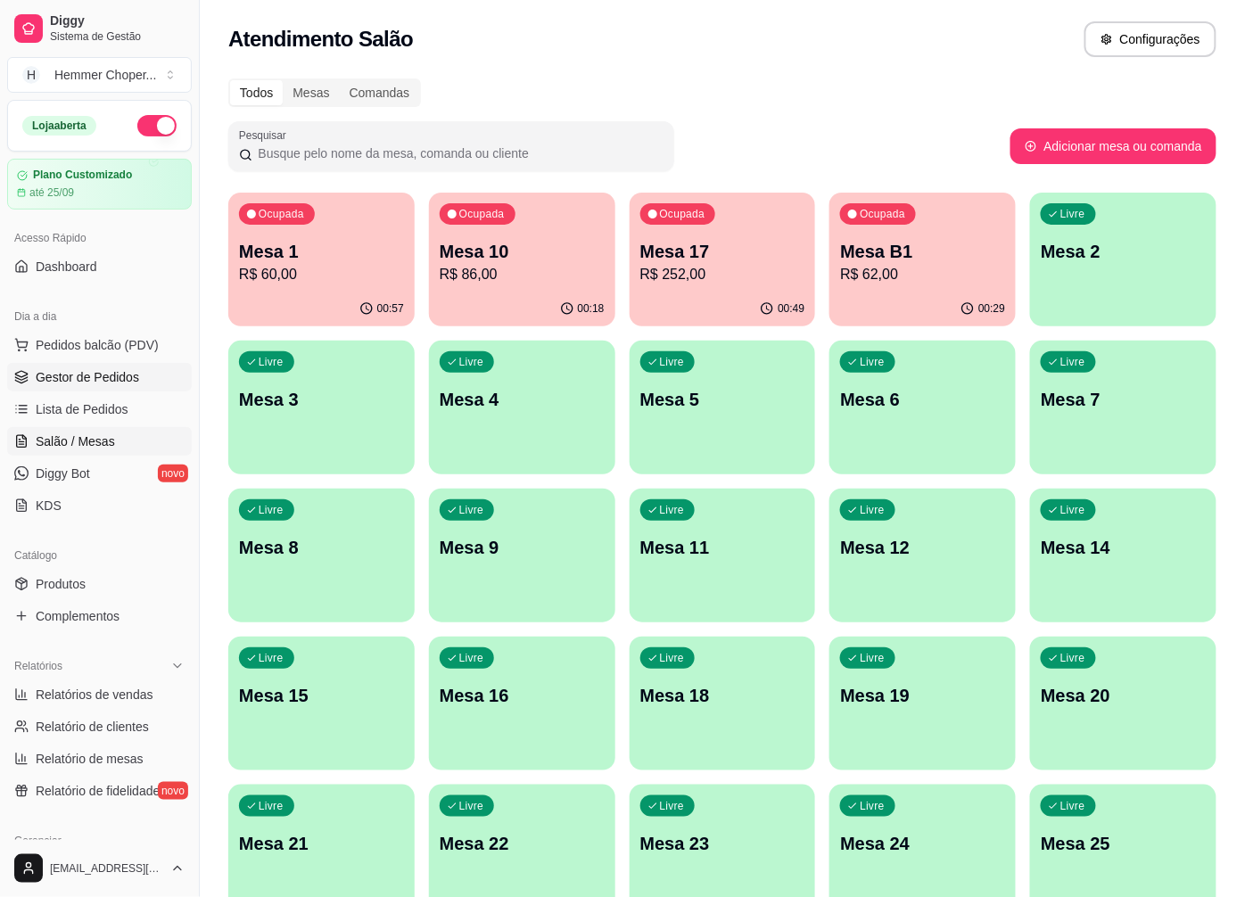
click at [99, 381] on span "Gestor de Pedidos" at bounding box center [87, 377] width 103 height 18
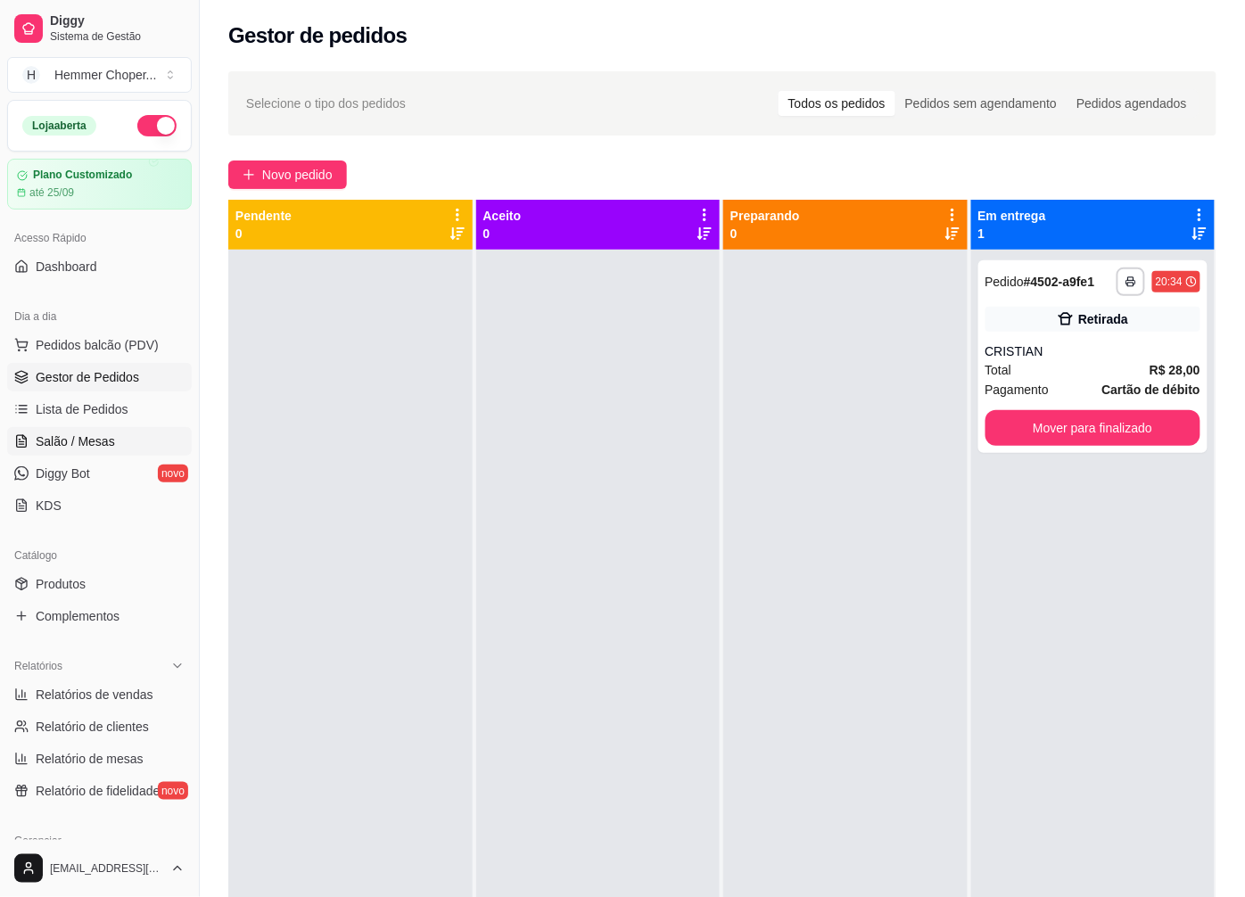
click at [101, 446] on span "Salão / Mesas" at bounding box center [75, 442] width 79 height 18
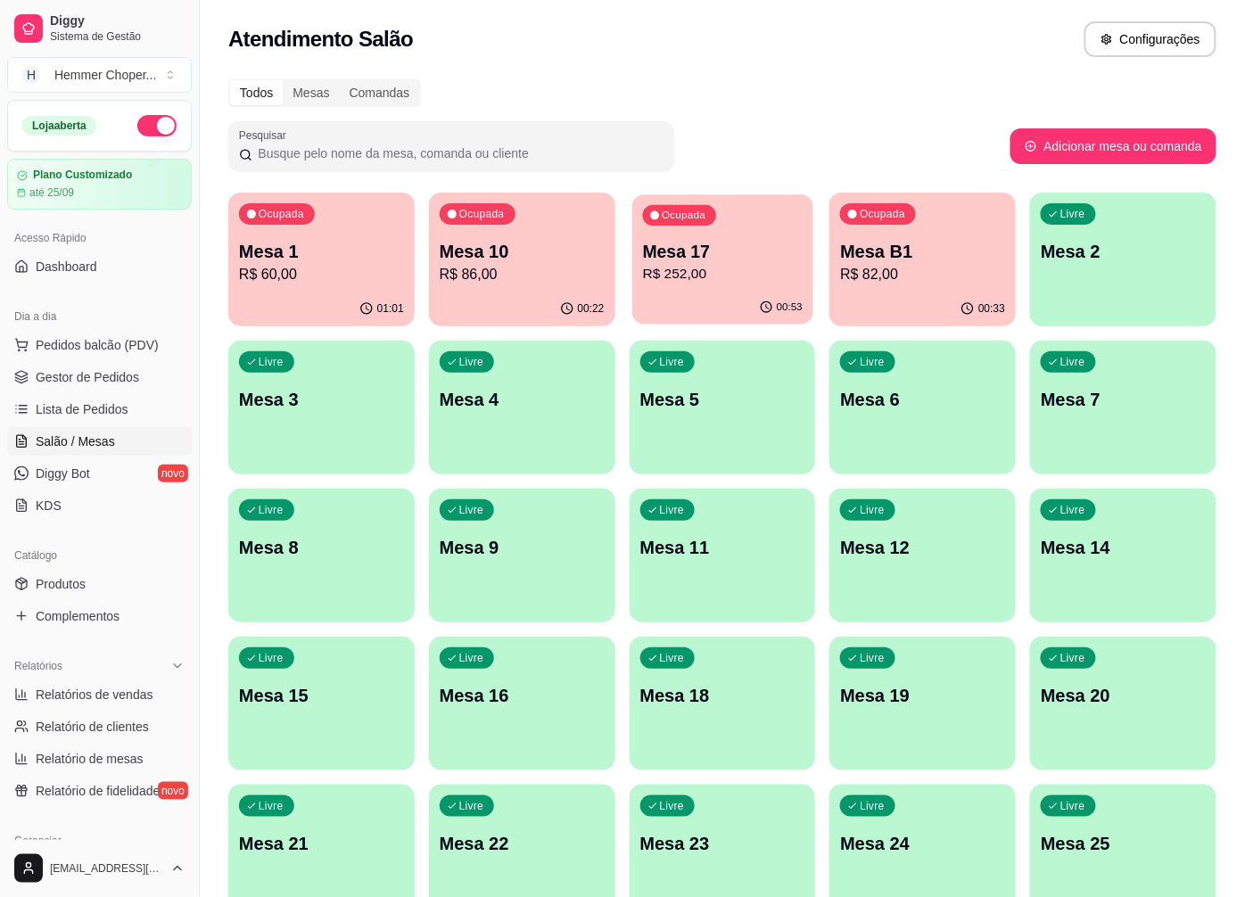
click at [698, 272] on p "R$ 252,00" at bounding box center [722, 274] width 160 height 21
click at [679, 259] on p "Mesa 17" at bounding box center [722, 251] width 165 height 25
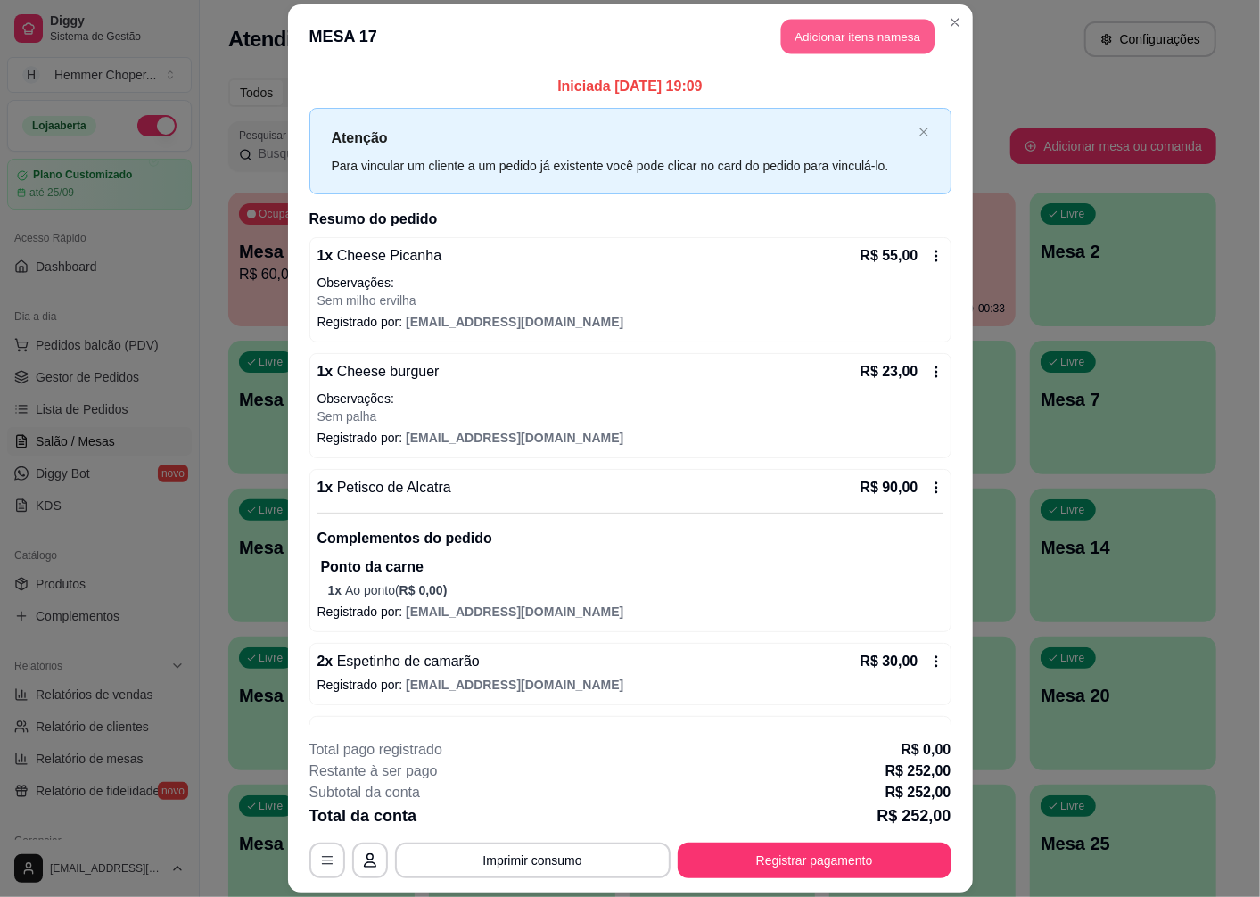
click at [860, 41] on button "Adicionar itens na mesa" at bounding box center [857, 37] width 153 height 35
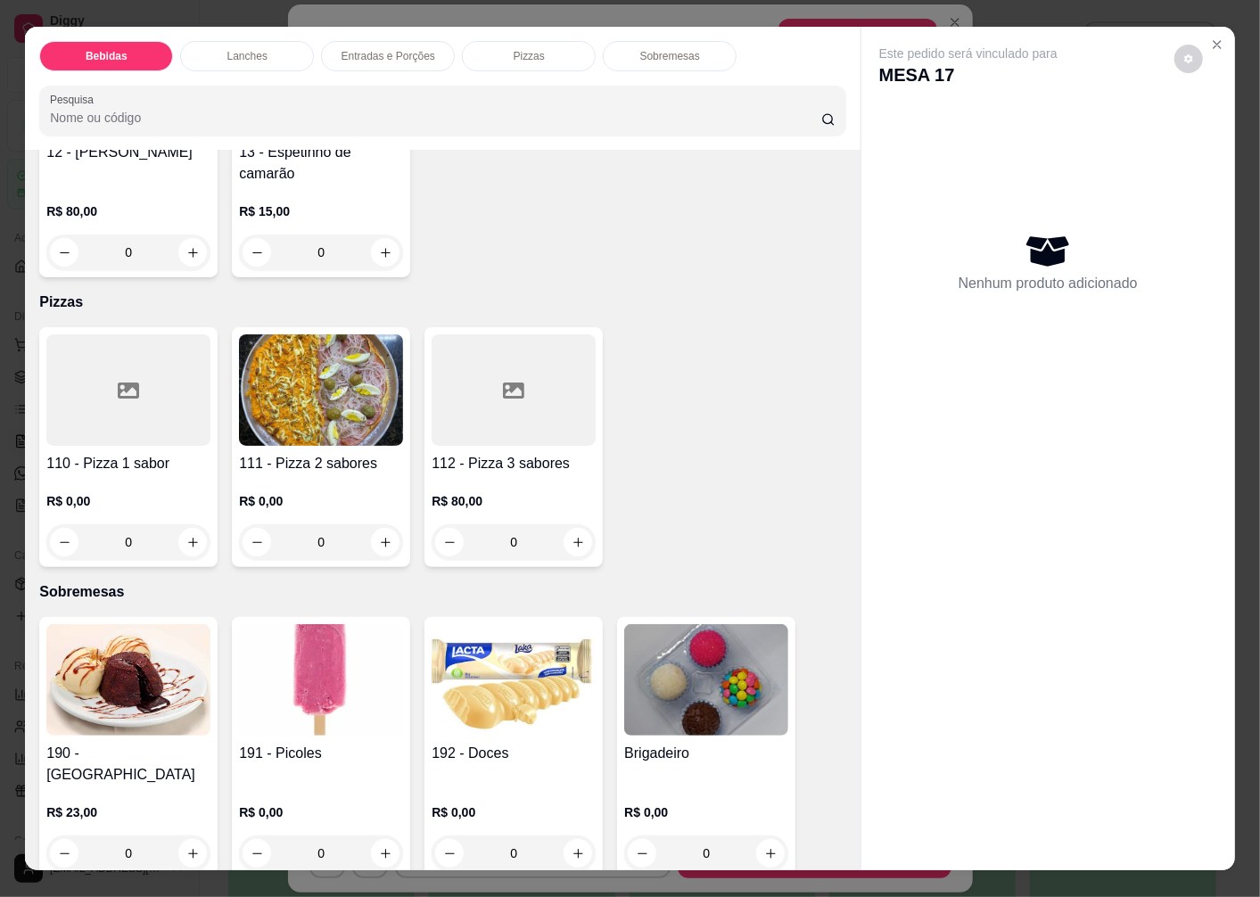
scroll to position [37, 0]
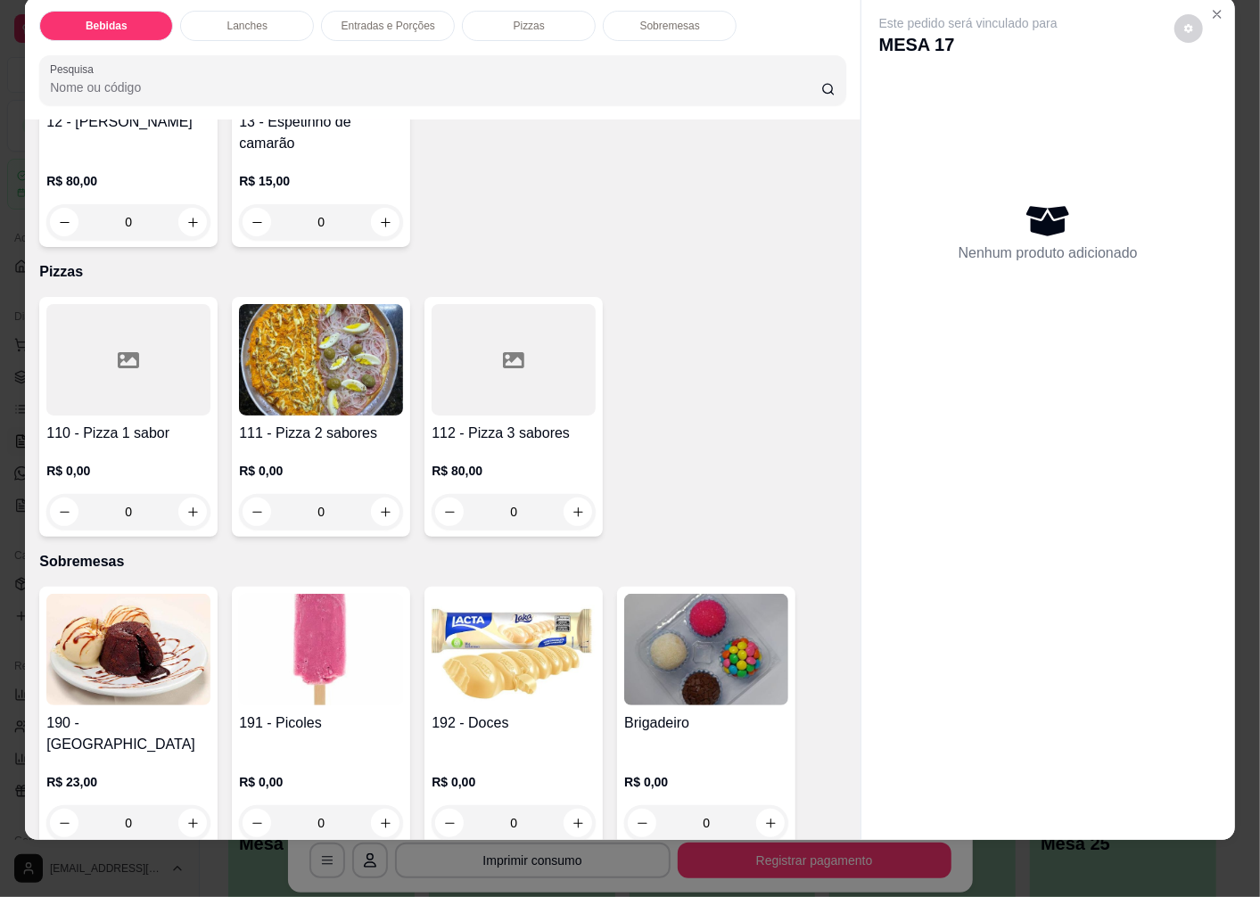
click at [295, 609] on img at bounding box center [321, 649] width 164 height 111
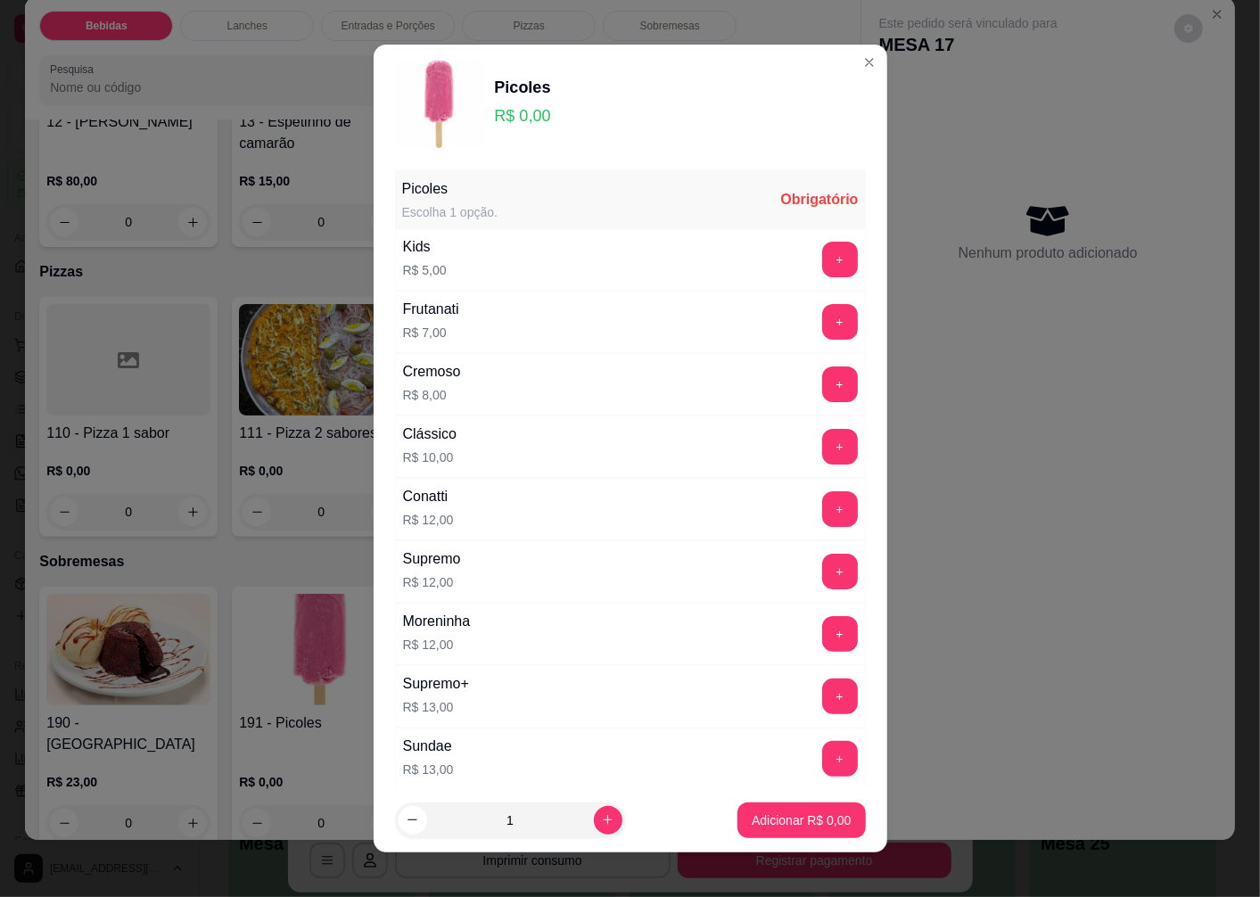
scroll to position [262, 0]
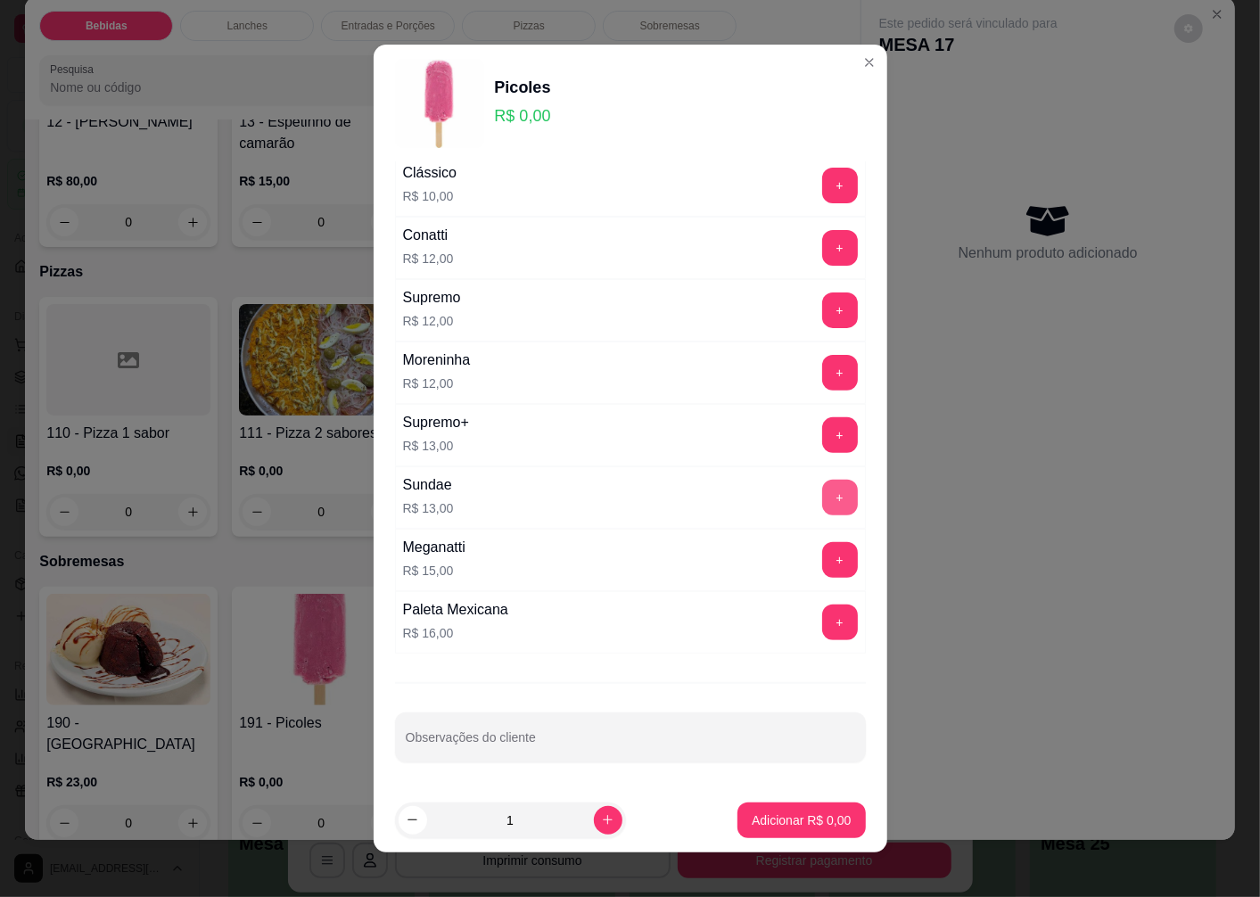
click at [822, 492] on button "+" at bounding box center [840, 498] width 36 height 36
click at [774, 819] on p "Adicionar R$ 13,00" at bounding box center [798, 820] width 103 height 17
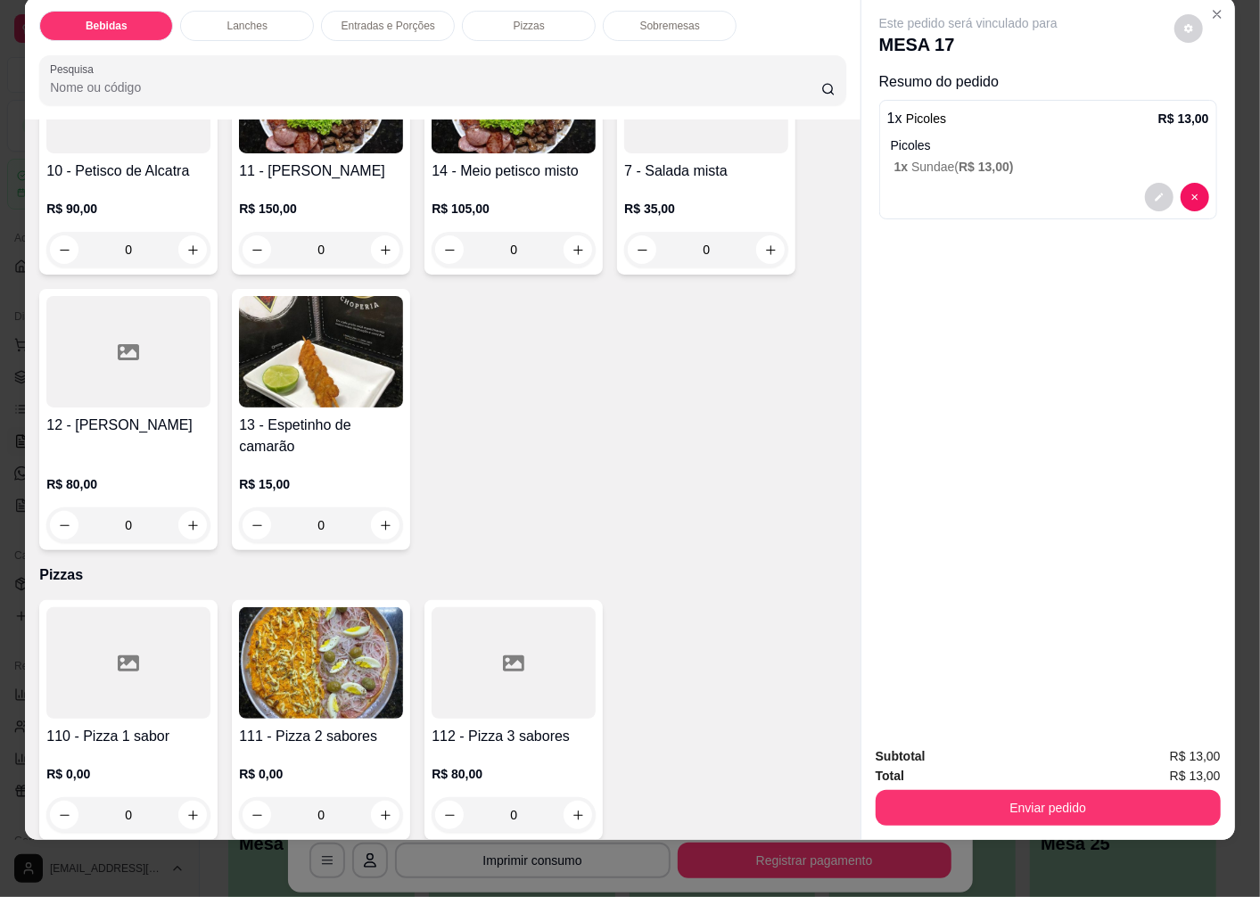
scroll to position [3966, 0]
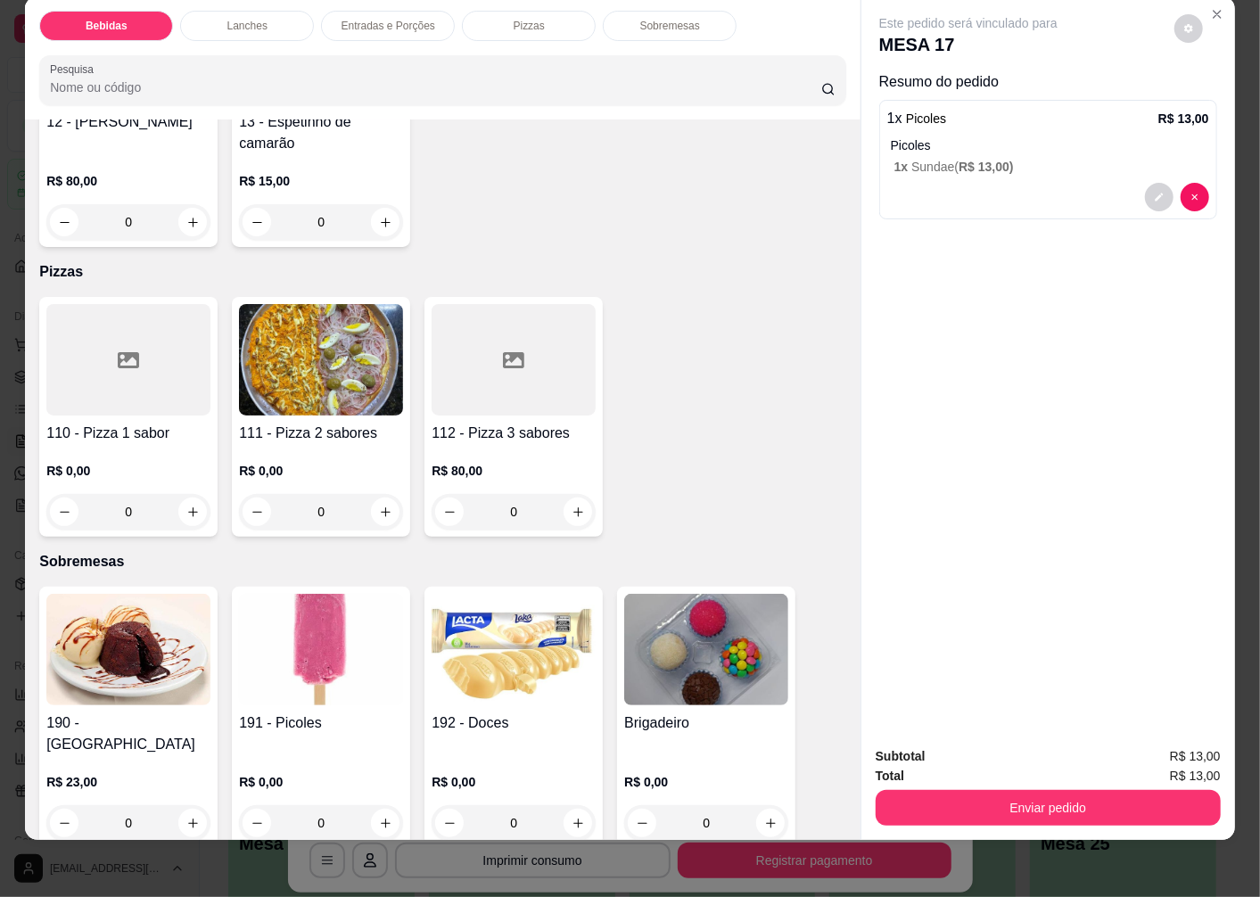
click at [485, 618] on img at bounding box center [514, 649] width 164 height 111
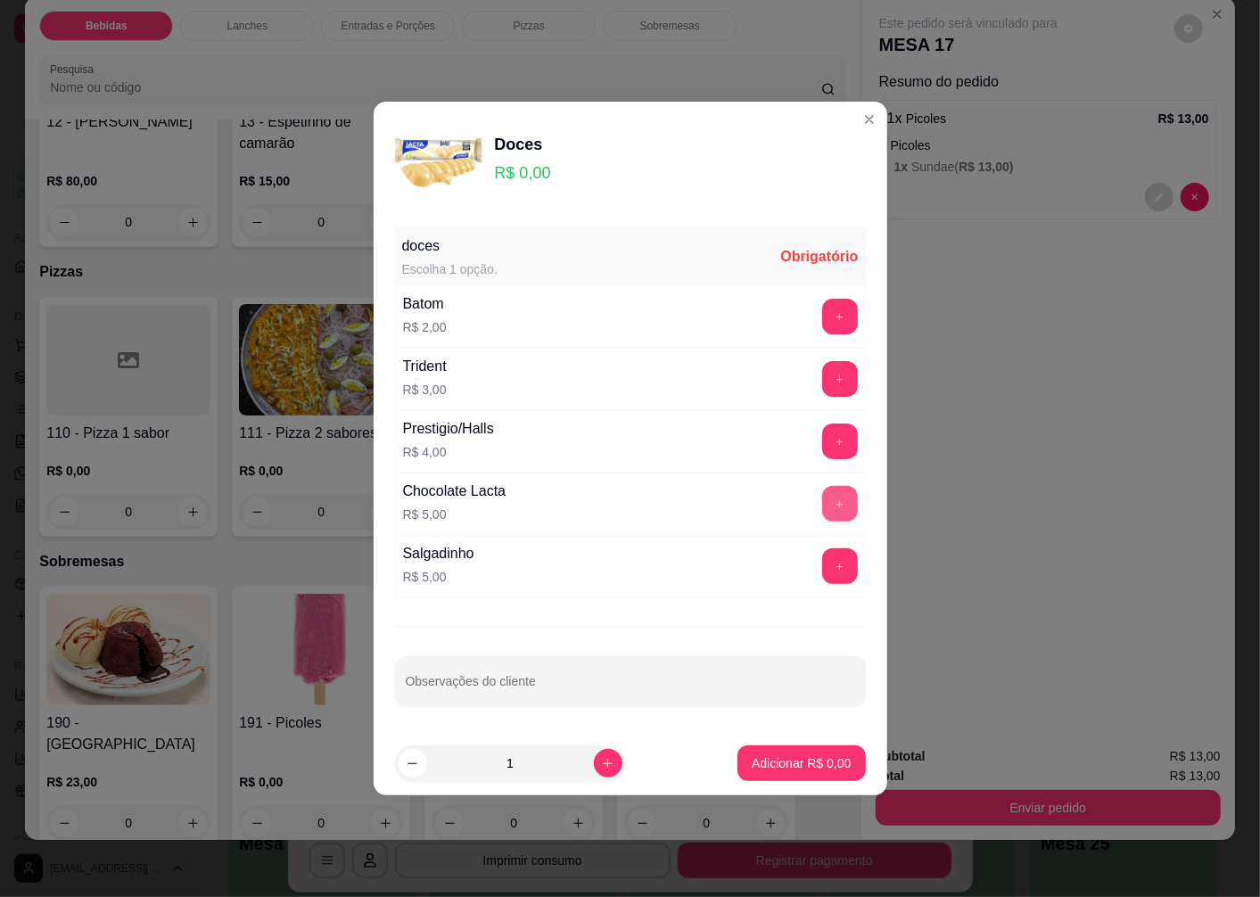
click at [825, 504] on button "+" at bounding box center [840, 504] width 36 height 36
click at [601, 764] on icon "increase-product-quantity" at bounding box center [607, 763] width 13 height 13
type input "2"
click at [772, 760] on p "Adicionar R$ 10,00" at bounding box center [798, 763] width 103 height 17
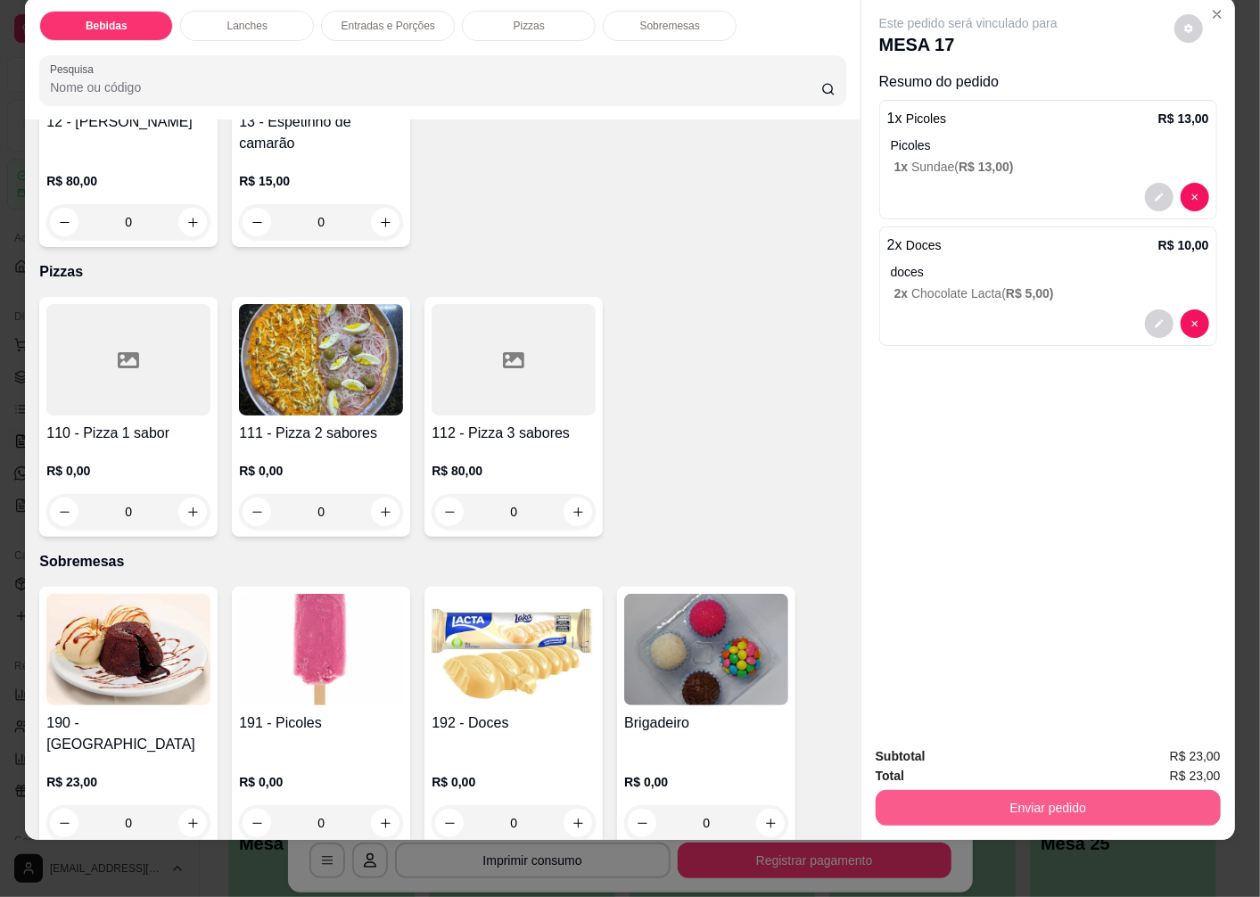
click at [928, 790] on button "Enviar pedido" at bounding box center [1048, 808] width 345 height 36
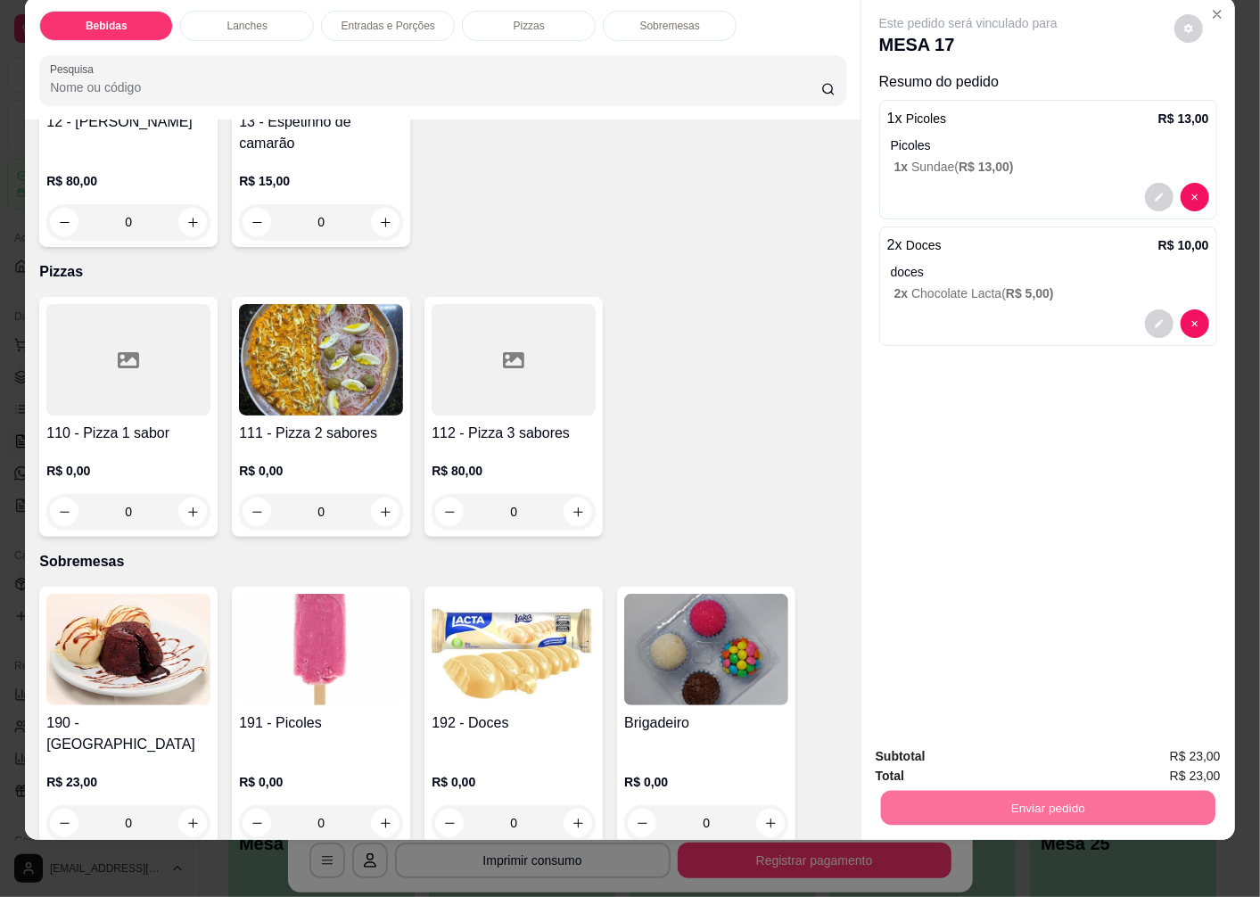
click at [1170, 747] on button "Enviar pedido" at bounding box center [1174, 750] width 101 height 34
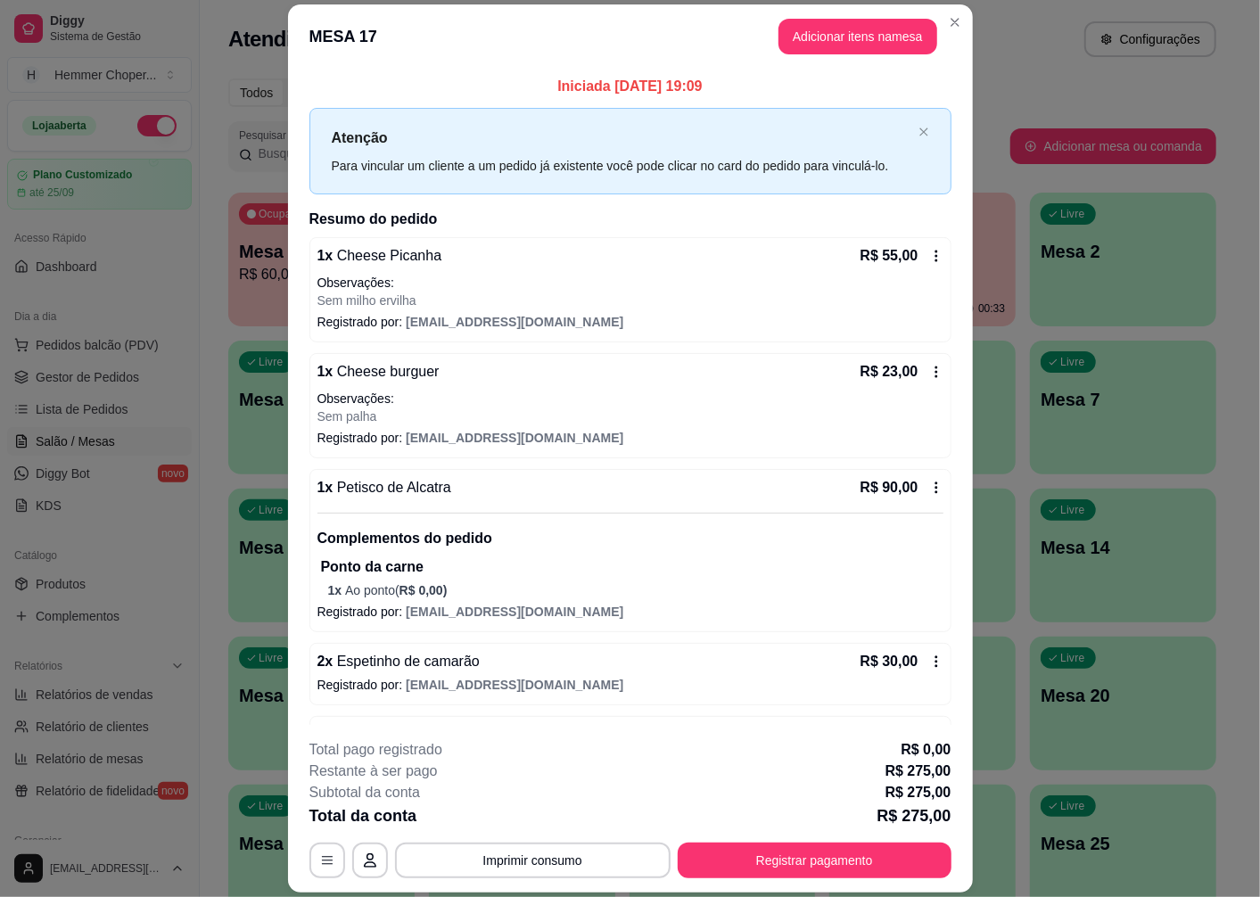
scroll to position [198, 0]
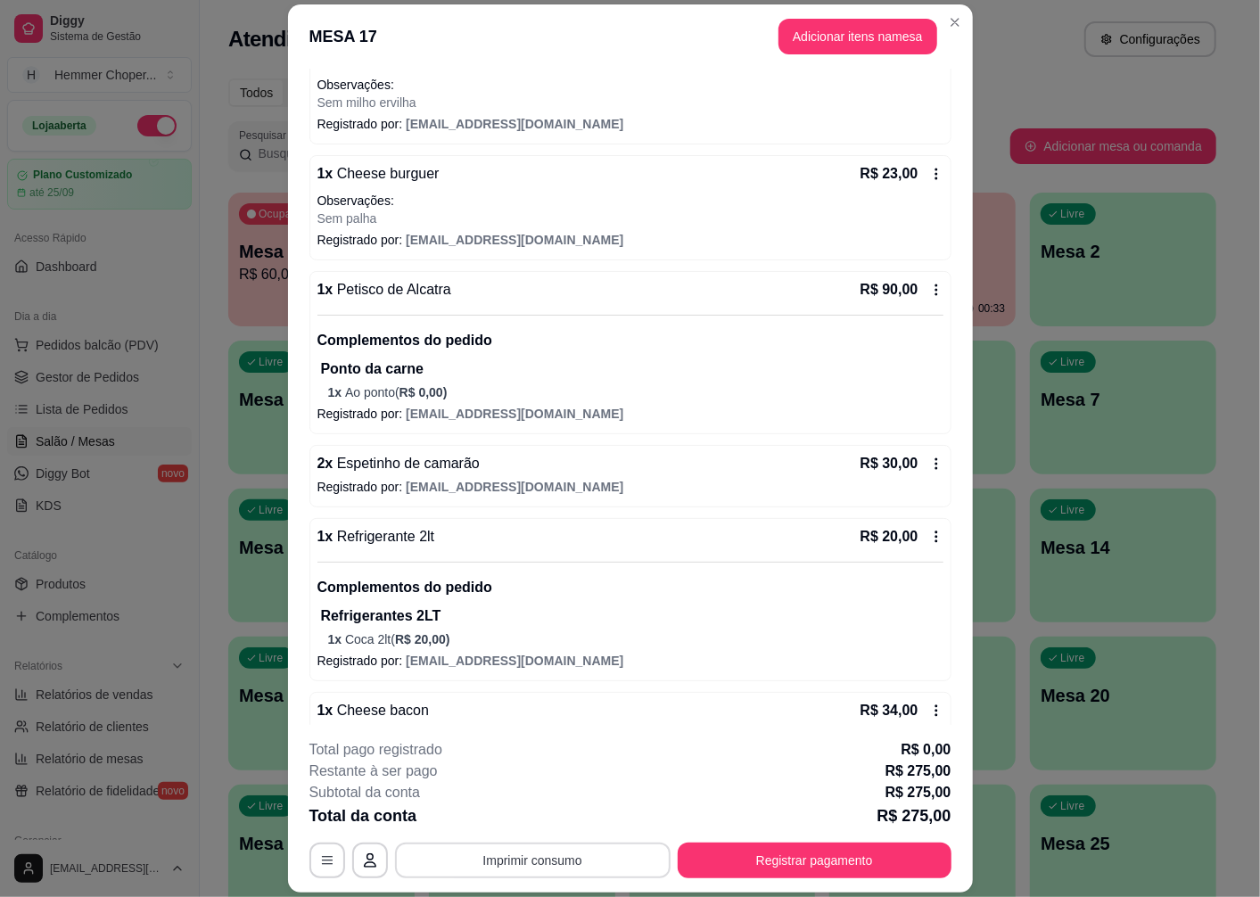
click at [517, 863] on button "Imprimir consumo" at bounding box center [533, 861] width 276 height 36
click at [524, 821] on button "Cozinha" at bounding box center [530, 820] width 125 height 28
click at [778, 860] on button "Registrar pagamento" at bounding box center [815, 861] width 274 height 36
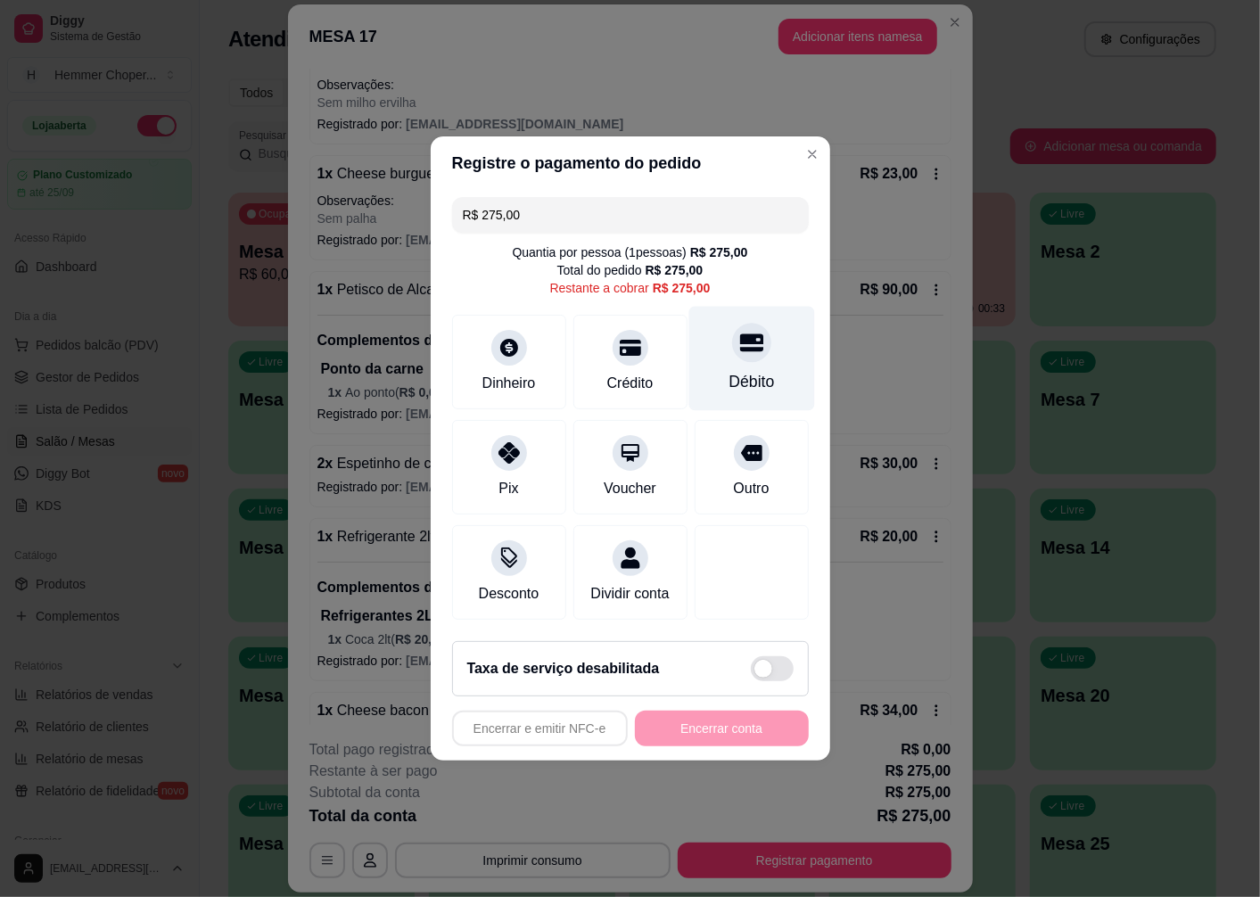
click at [741, 351] on div at bounding box center [751, 342] width 39 height 39
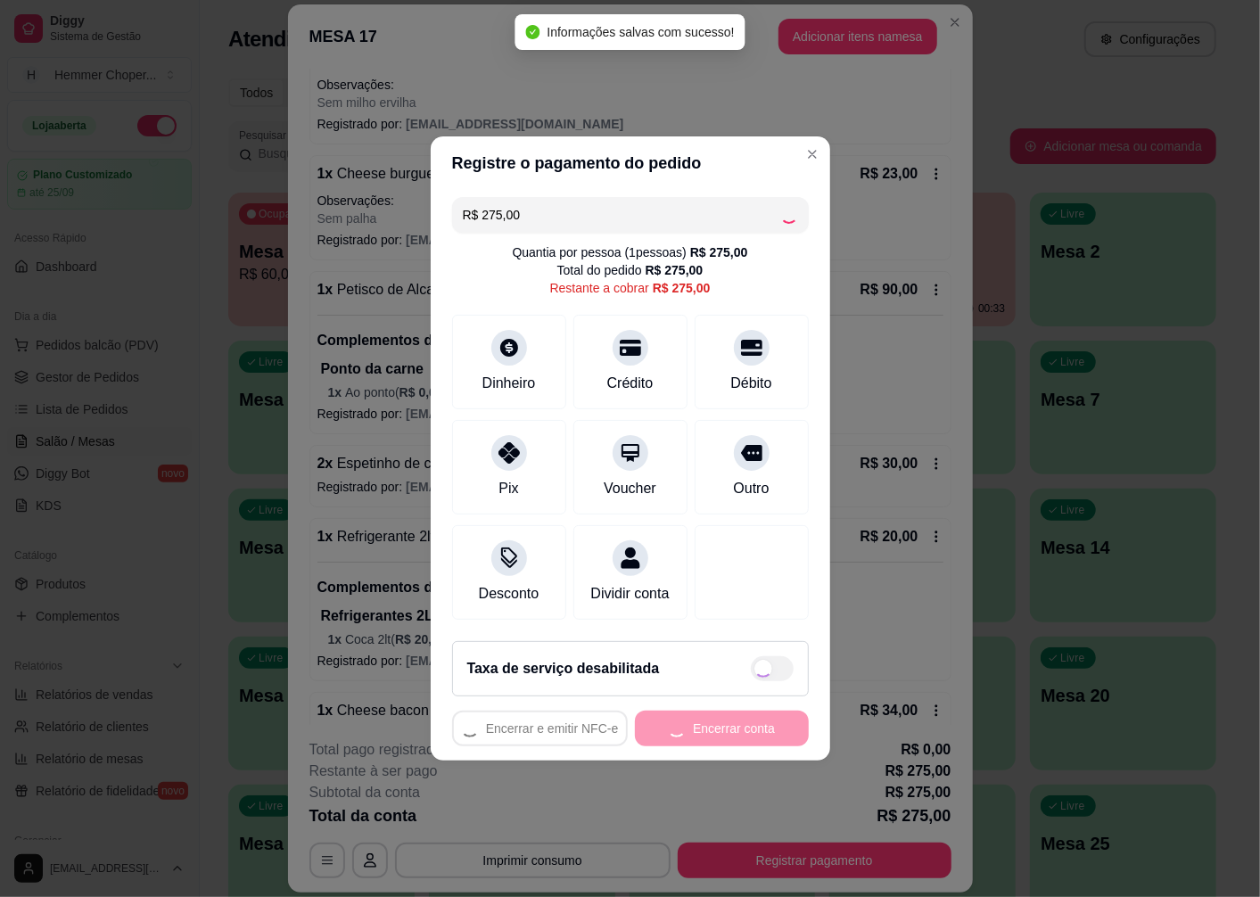
type input "R$ 0,00"
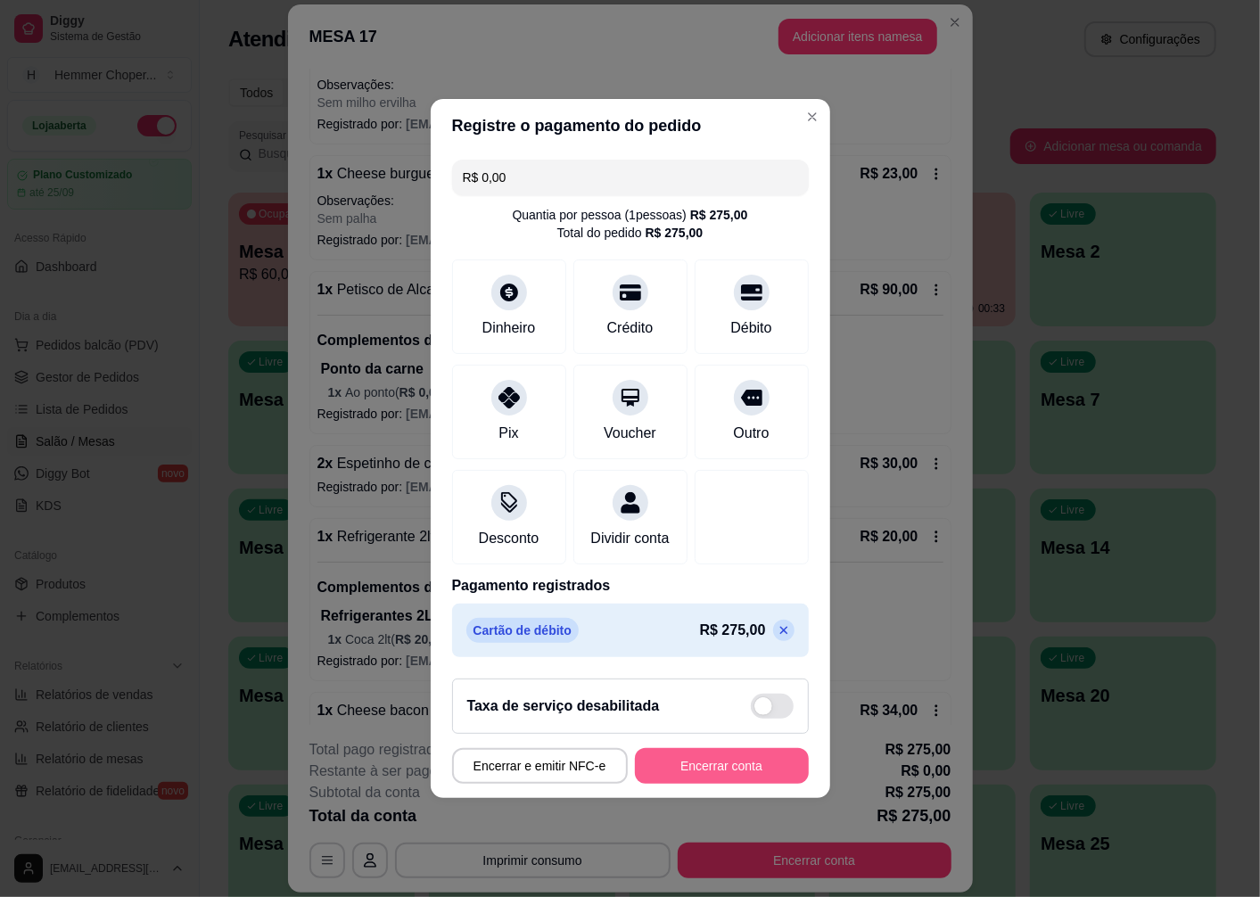
click at [698, 780] on button "Encerrar conta" at bounding box center [722, 766] width 174 height 36
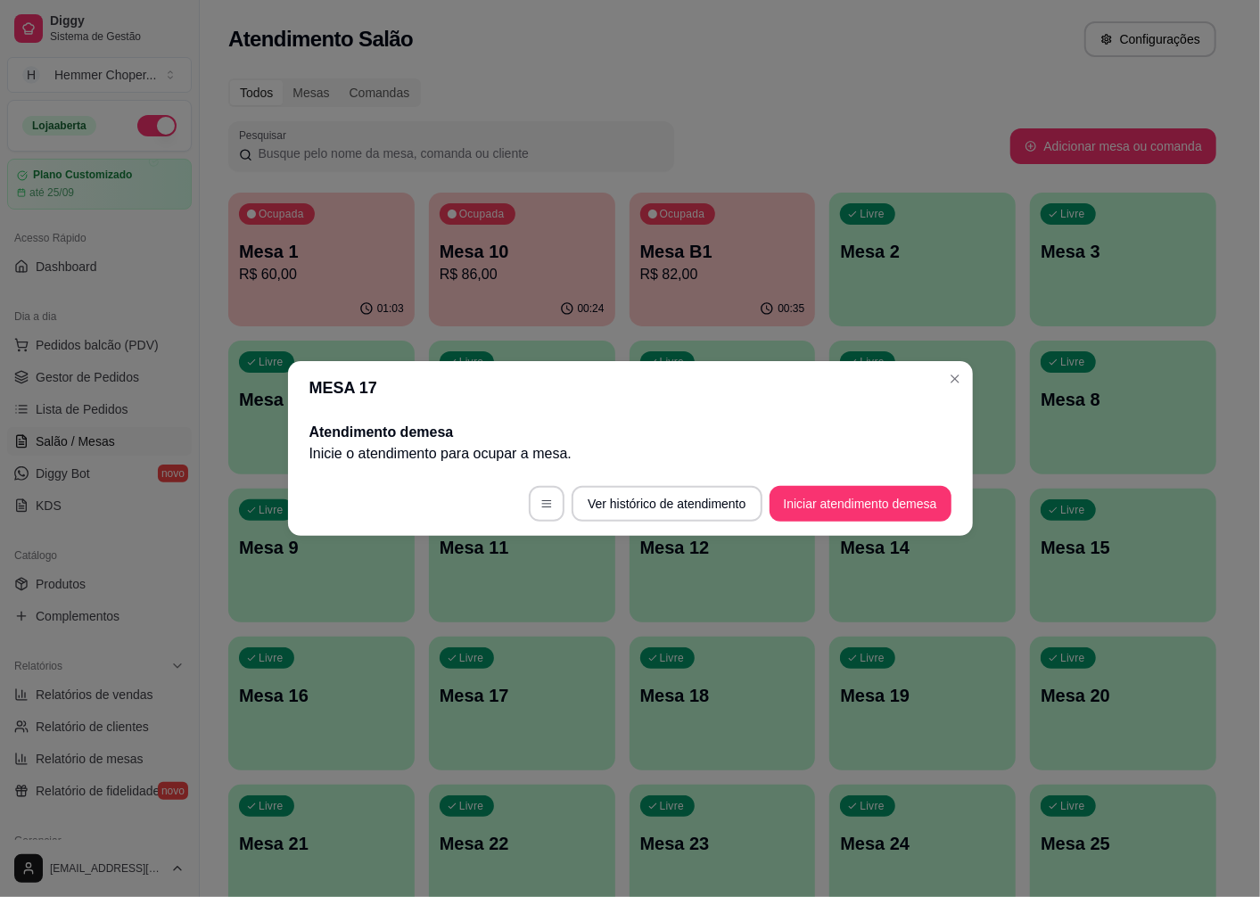
scroll to position [0, 0]
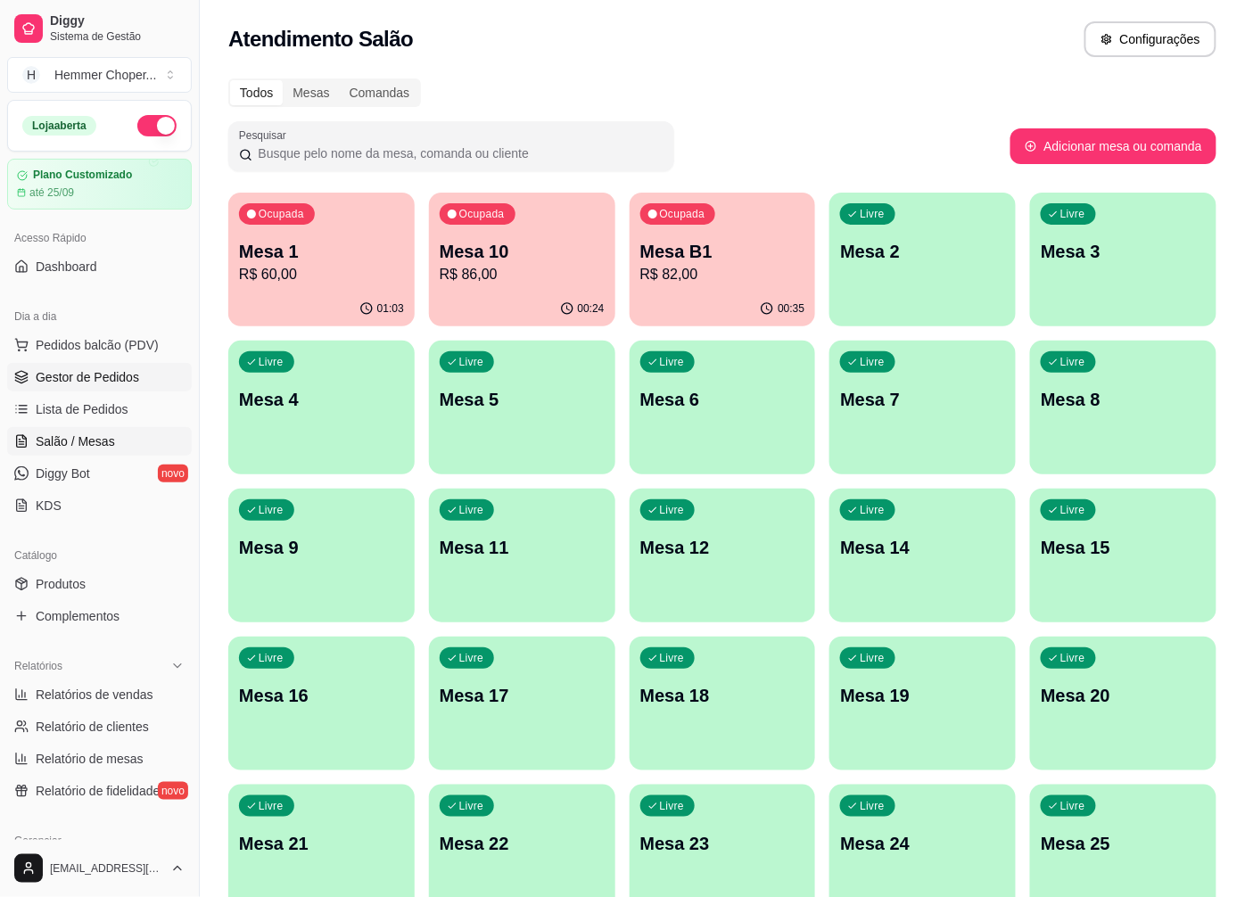
click at [116, 376] on span "Gestor de Pedidos" at bounding box center [87, 377] width 103 height 18
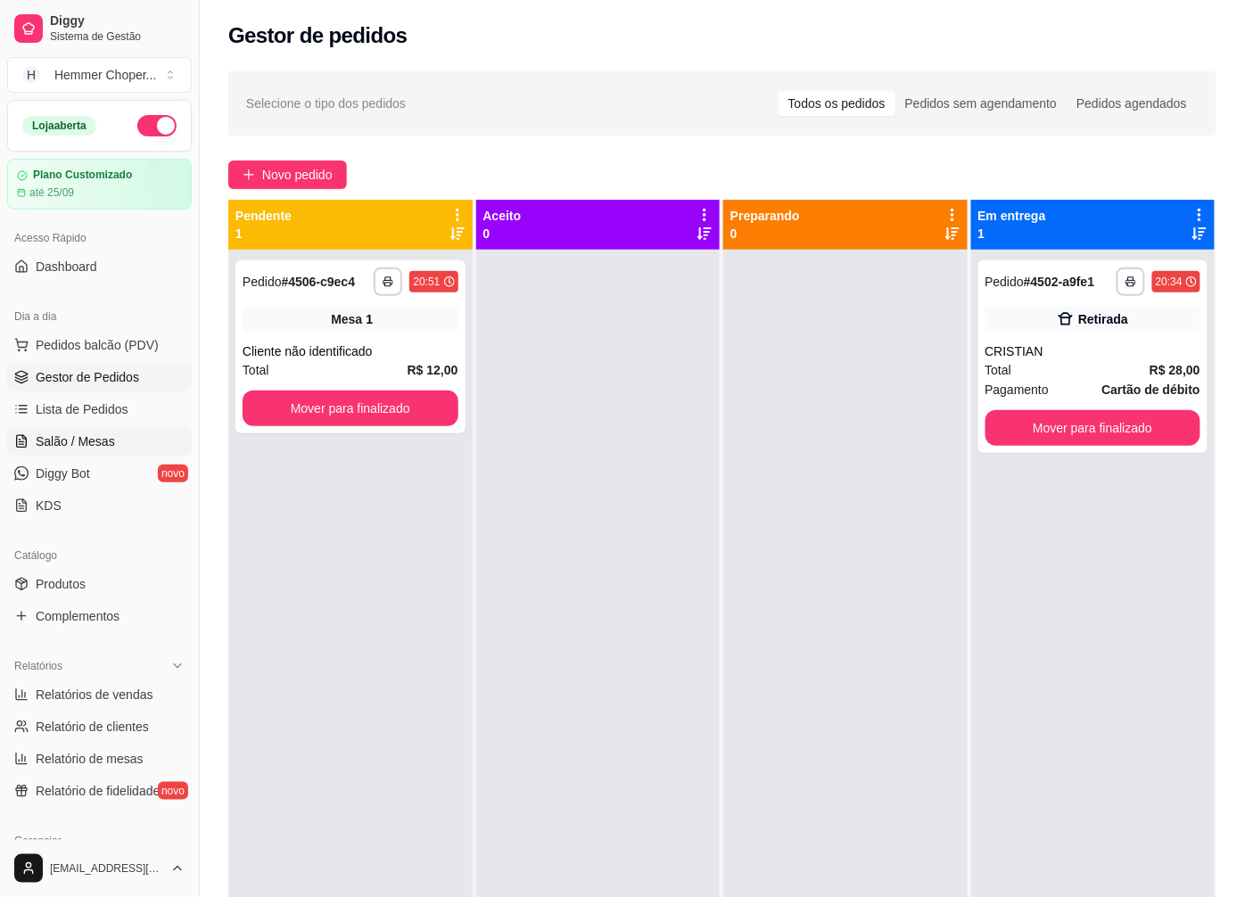
click at [104, 442] on span "Salão / Mesas" at bounding box center [75, 442] width 79 height 18
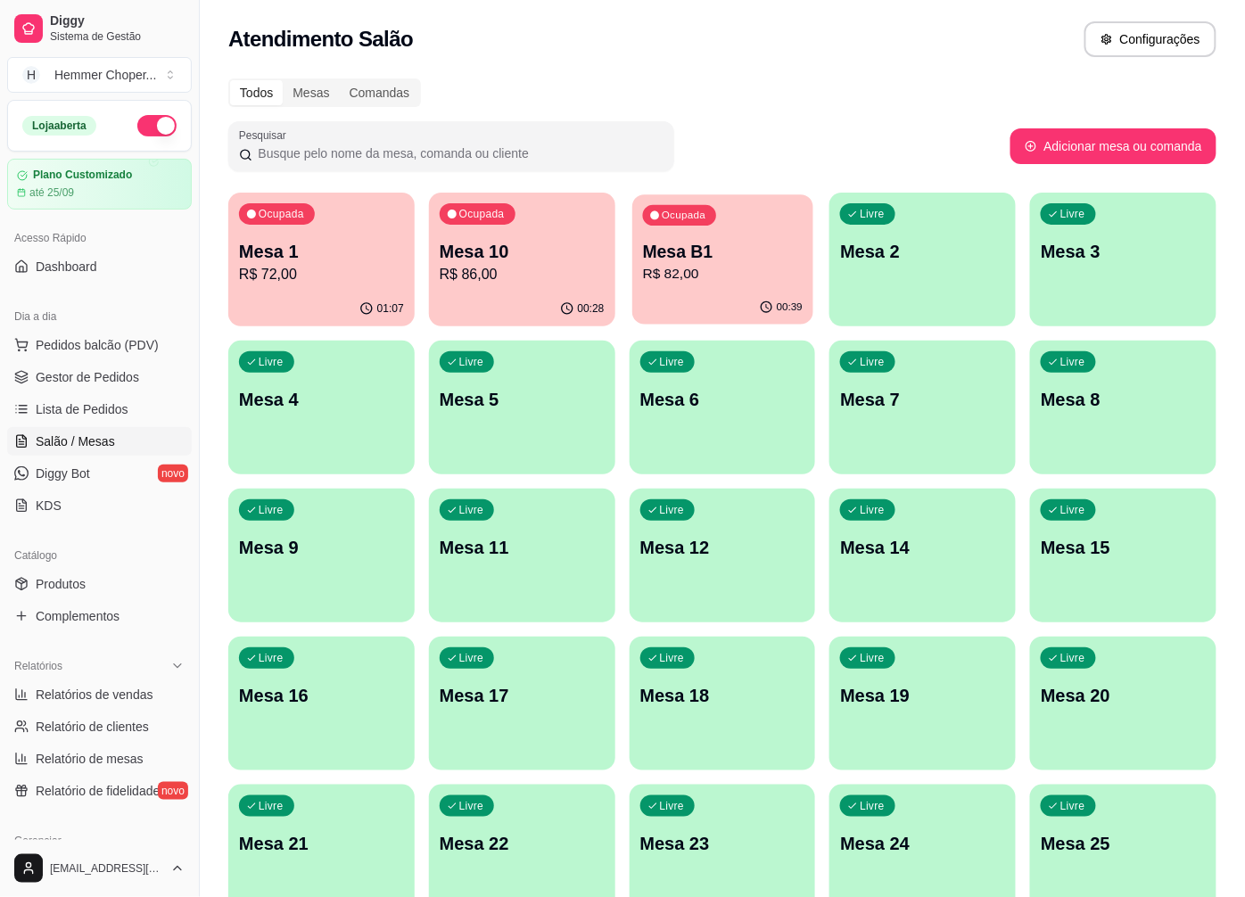
click at [708, 260] on p "Mesa B1" at bounding box center [722, 252] width 160 height 24
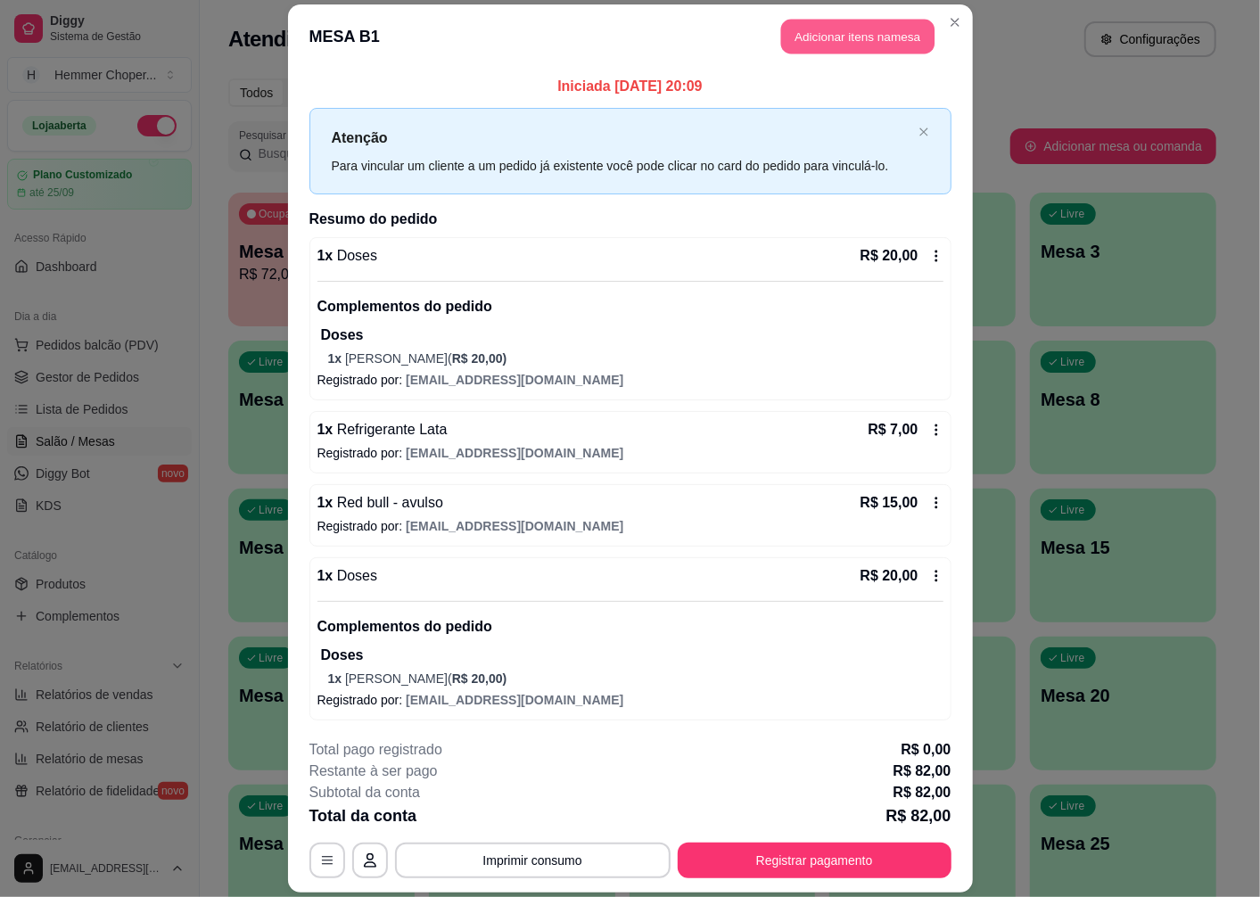
click at [871, 29] on button "Adicionar itens na mesa" at bounding box center [857, 37] width 153 height 35
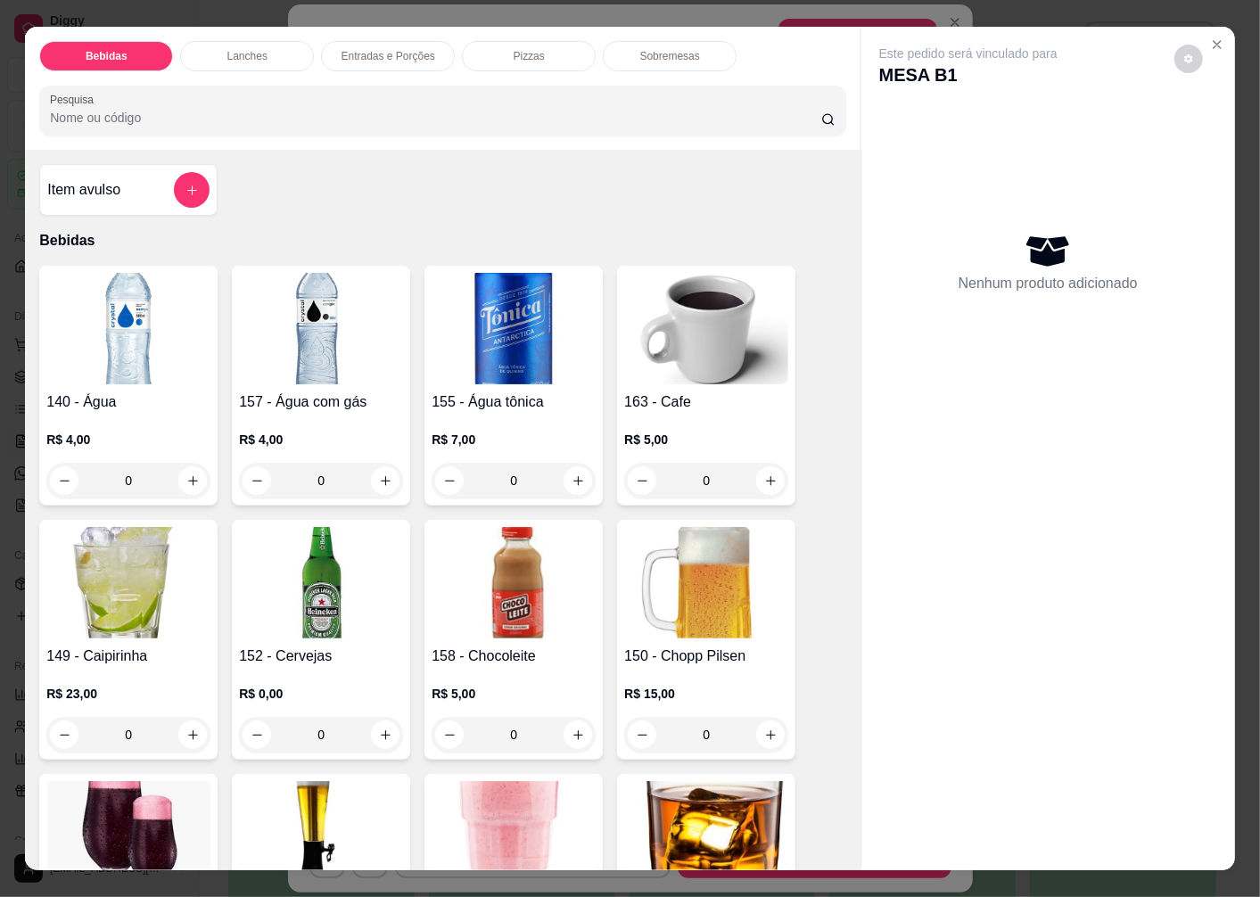
scroll to position [297, 0]
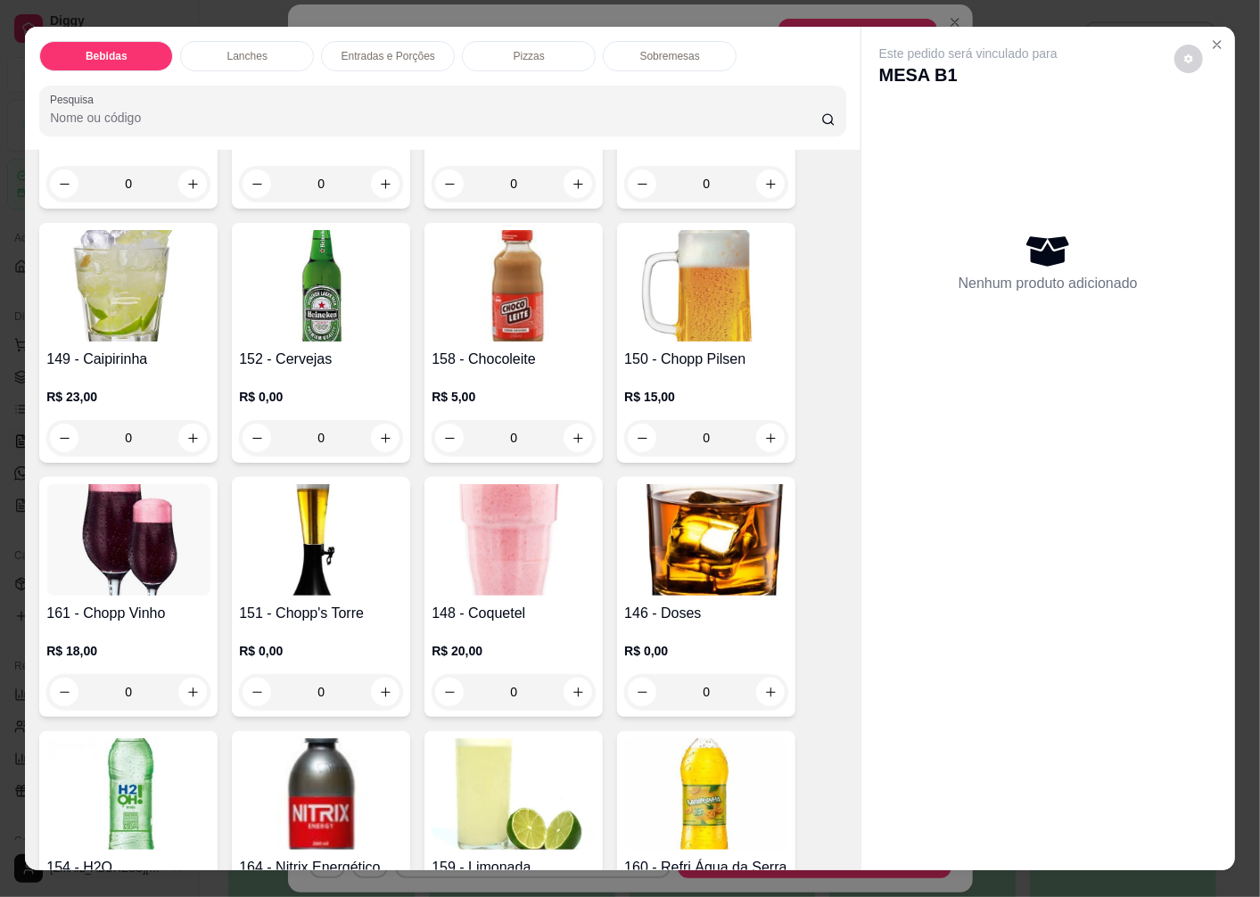
click at [673, 537] on img at bounding box center [706, 539] width 164 height 111
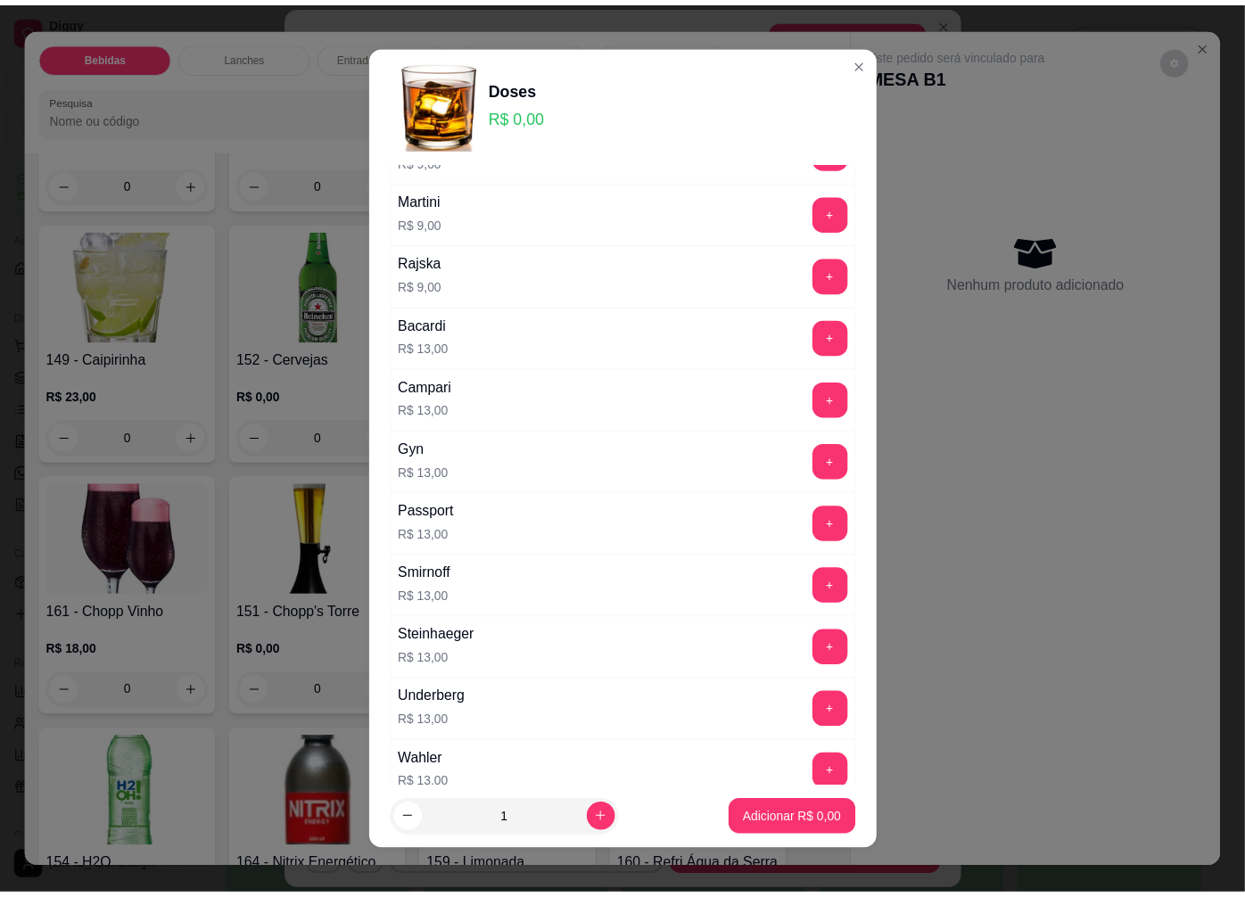
scroll to position [792, 0]
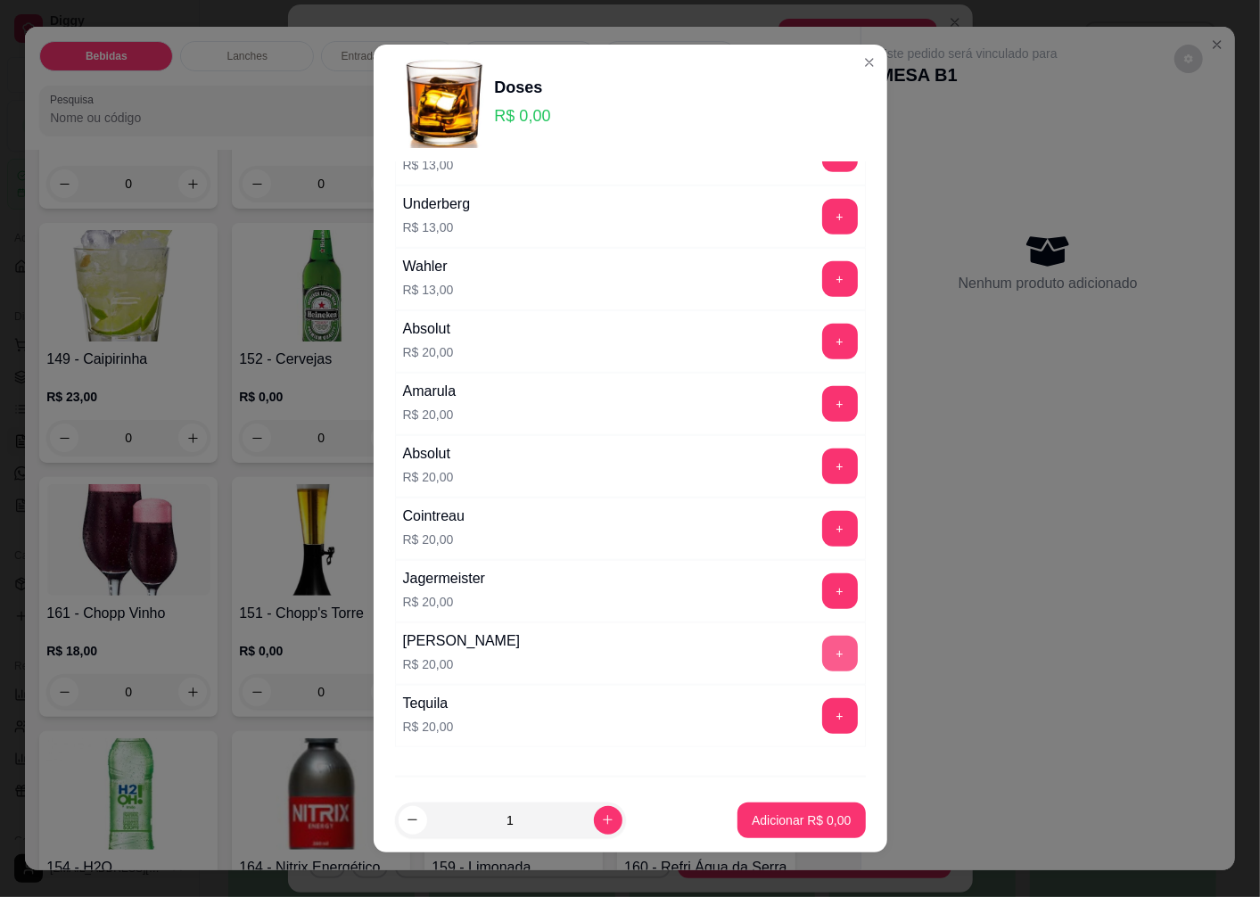
click at [822, 646] on button "+" at bounding box center [840, 654] width 36 height 36
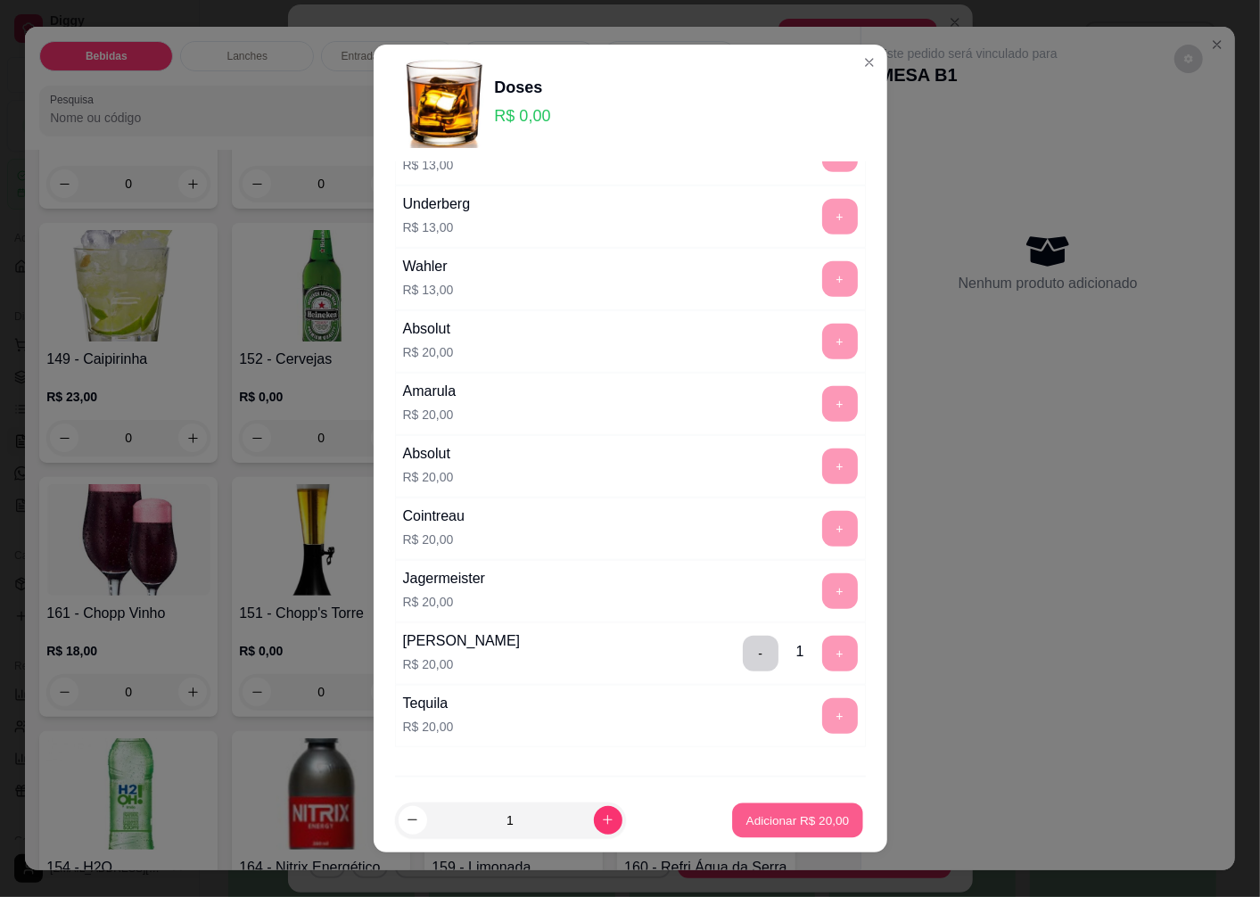
click at [760, 821] on p "Adicionar R$ 20,00" at bounding box center [798, 820] width 103 height 17
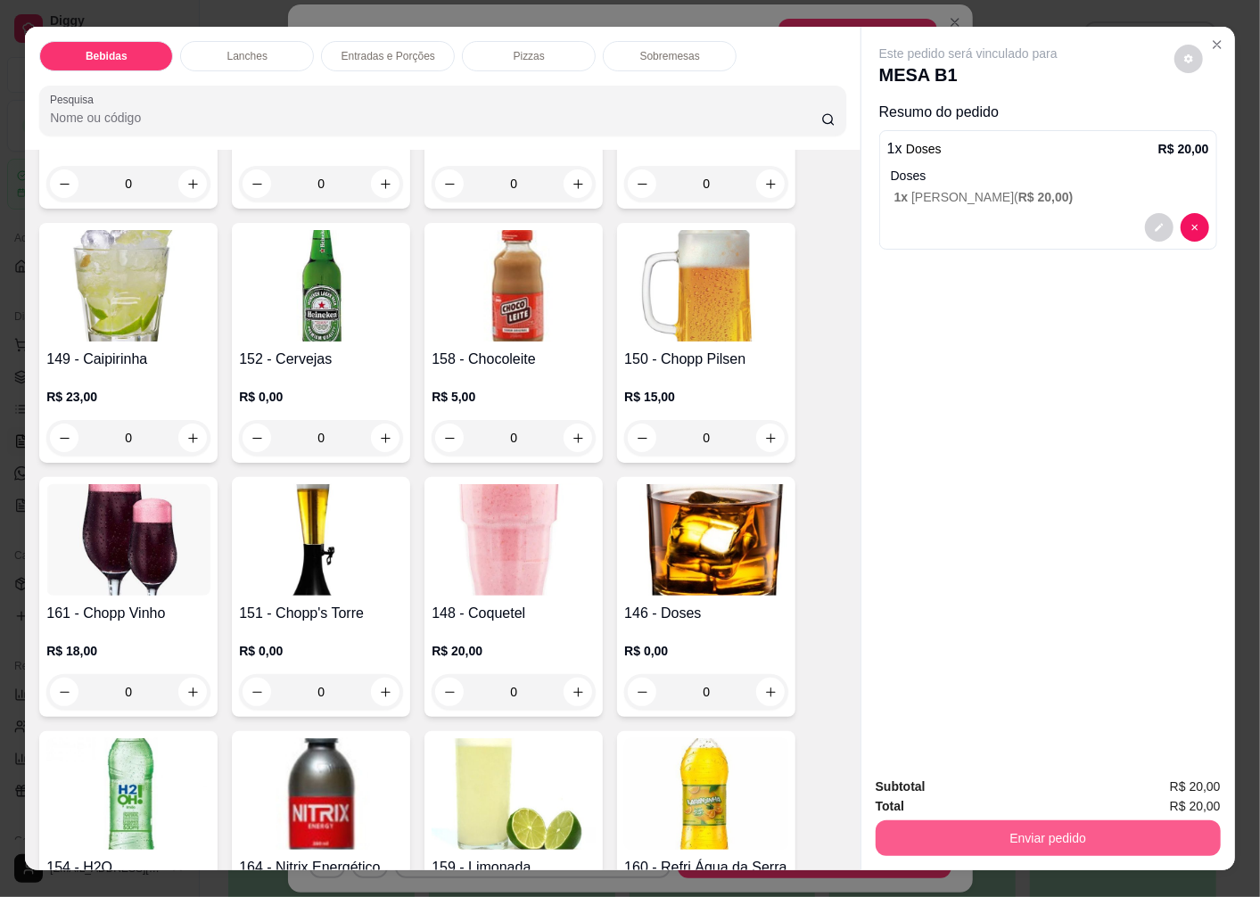
click at [955, 837] on button "Enviar pedido" at bounding box center [1048, 839] width 345 height 36
click at [1163, 785] on button "Enviar pedido" at bounding box center [1174, 788] width 101 height 34
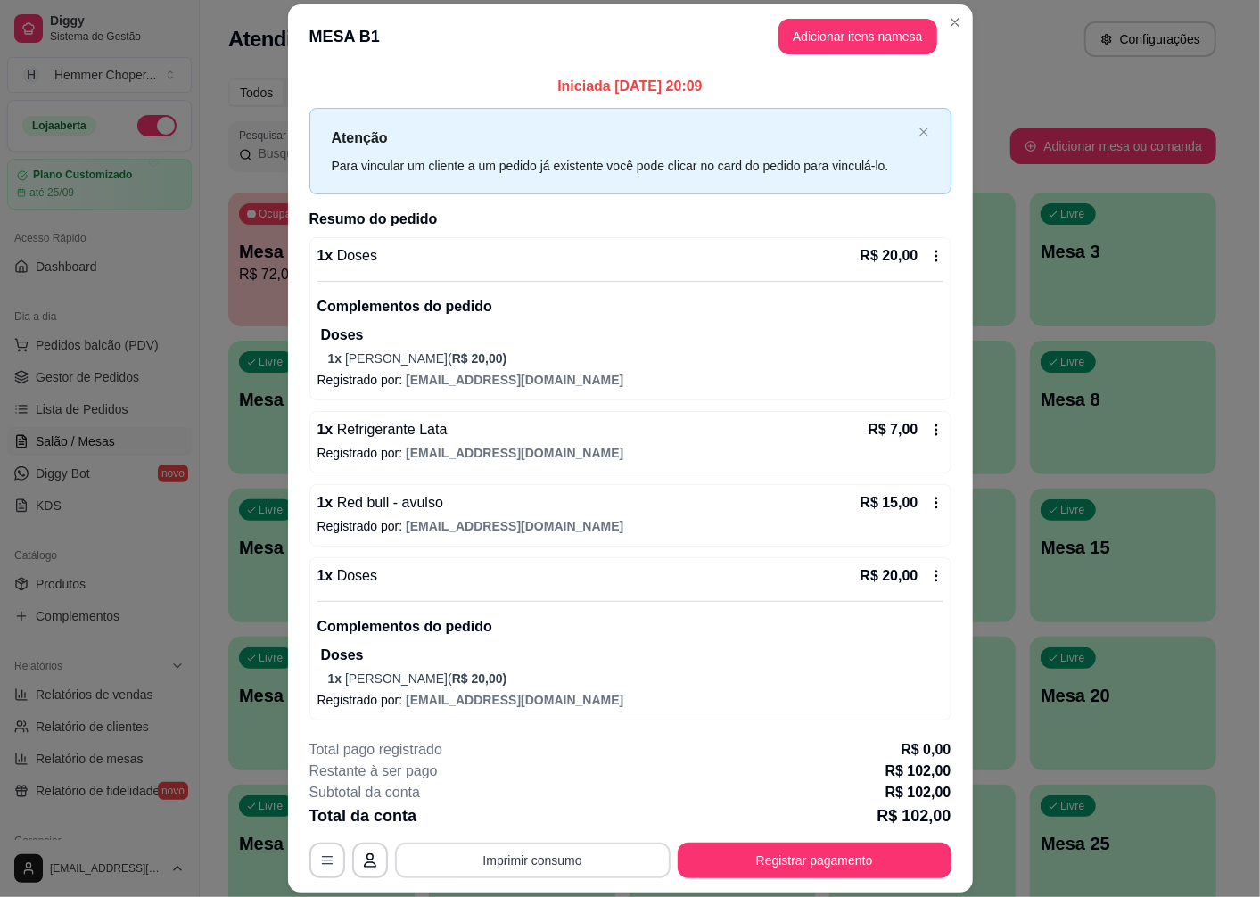
click at [528, 863] on button "Imprimir consumo" at bounding box center [533, 861] width 276 height 36
click at [541, 823] on button "Cozinha" at bounding box center [531, 820] width 129 height 29
click at [818, 871] on button "Registrar pagamento" at bounding box center [815, 861] width 274 height 36
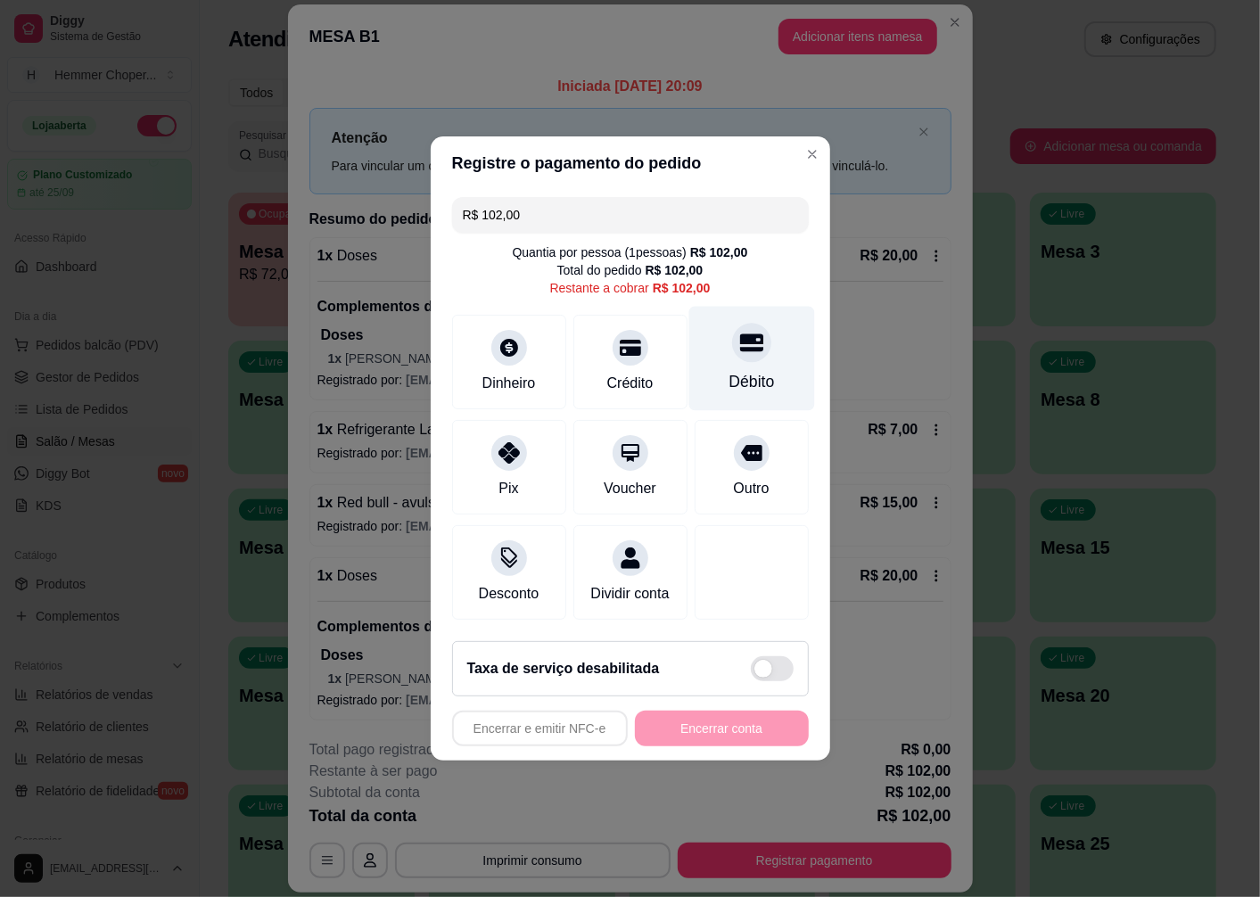
click at [739, 334] on icon at bounding box center [750, 343] width 23 height 18
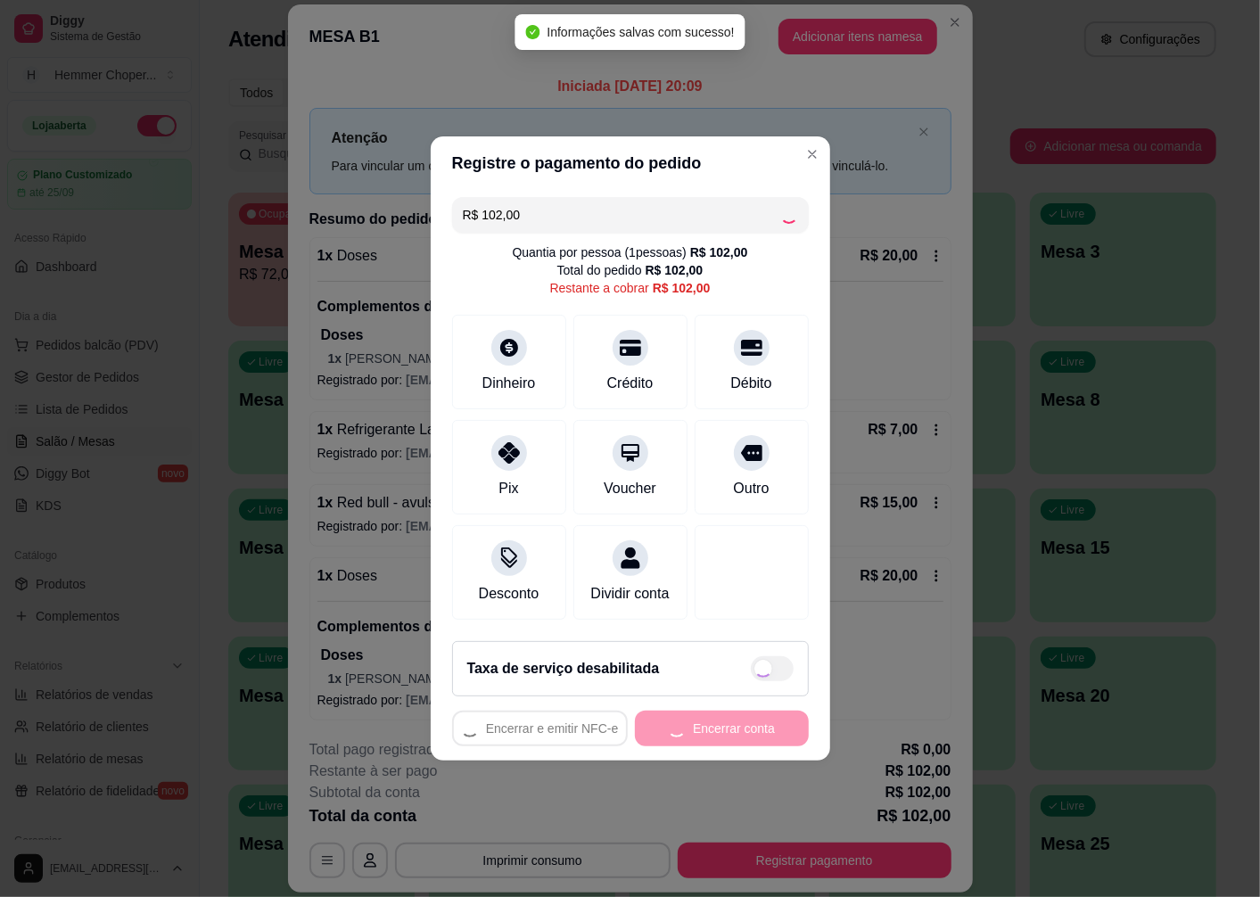
type input "R$ 0,00"
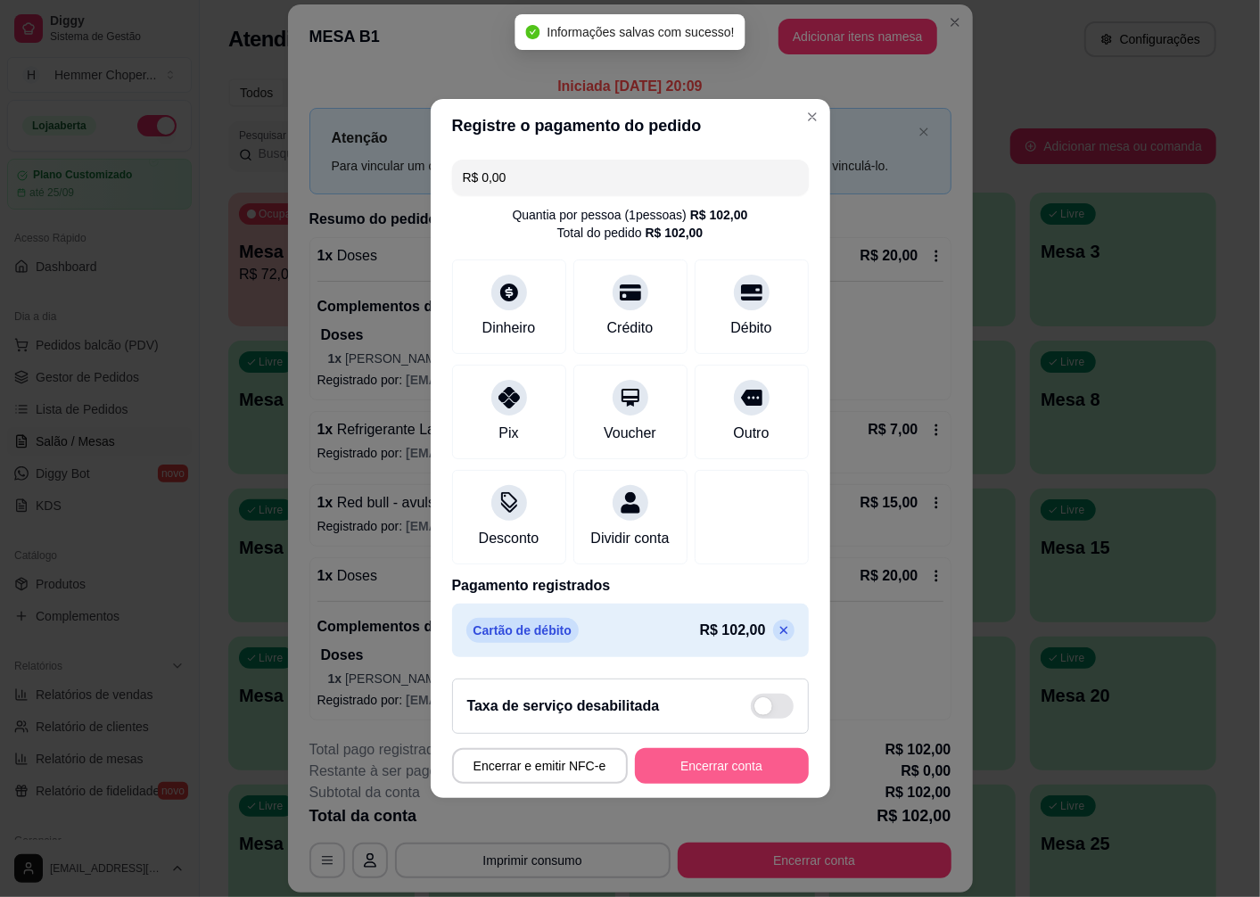
click at [700, 778] on button "Encerrar conta" at bounding box center [722, 766] width 174 height 36
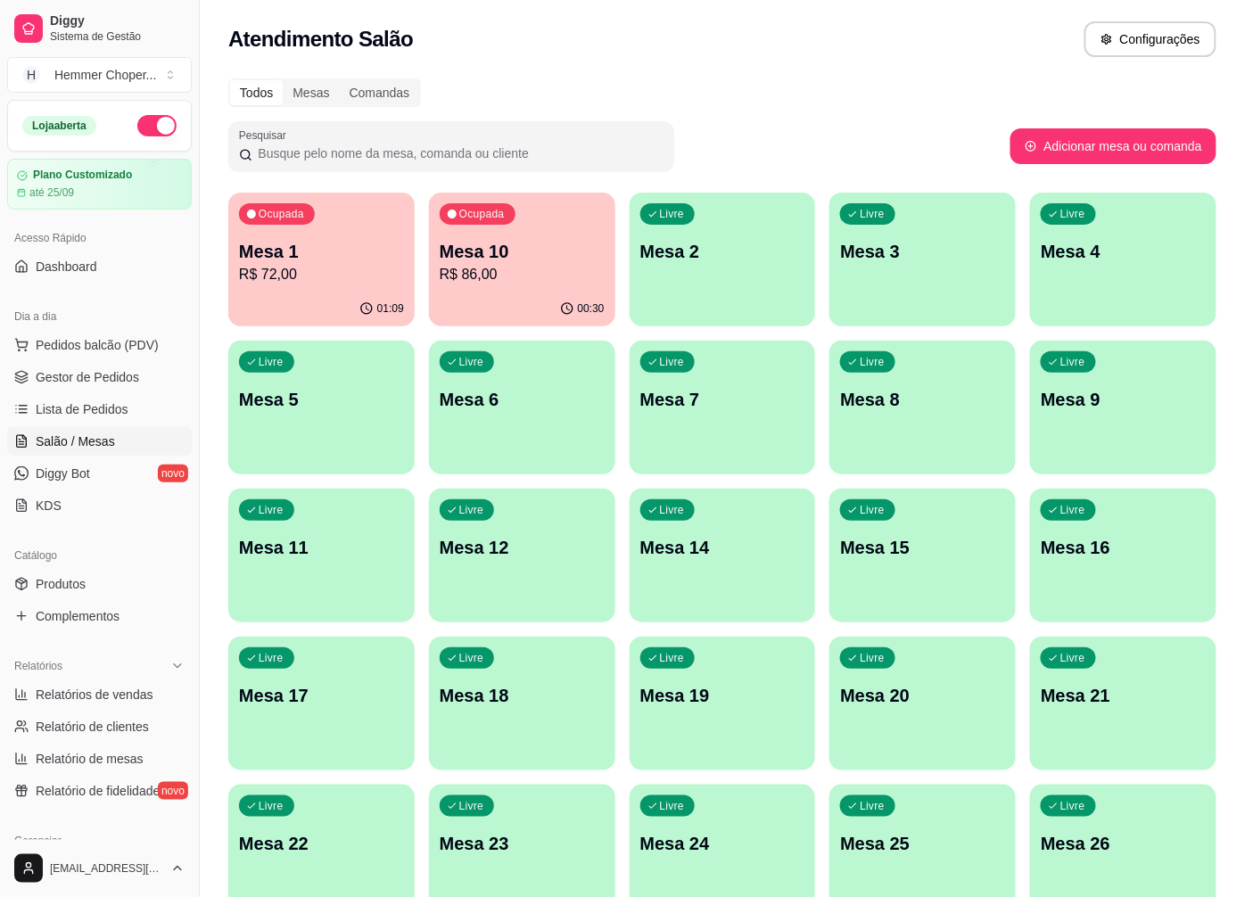
click at [563, 252] on p "Mesa 10" at bounding box center [522, 251] width 165 height 25
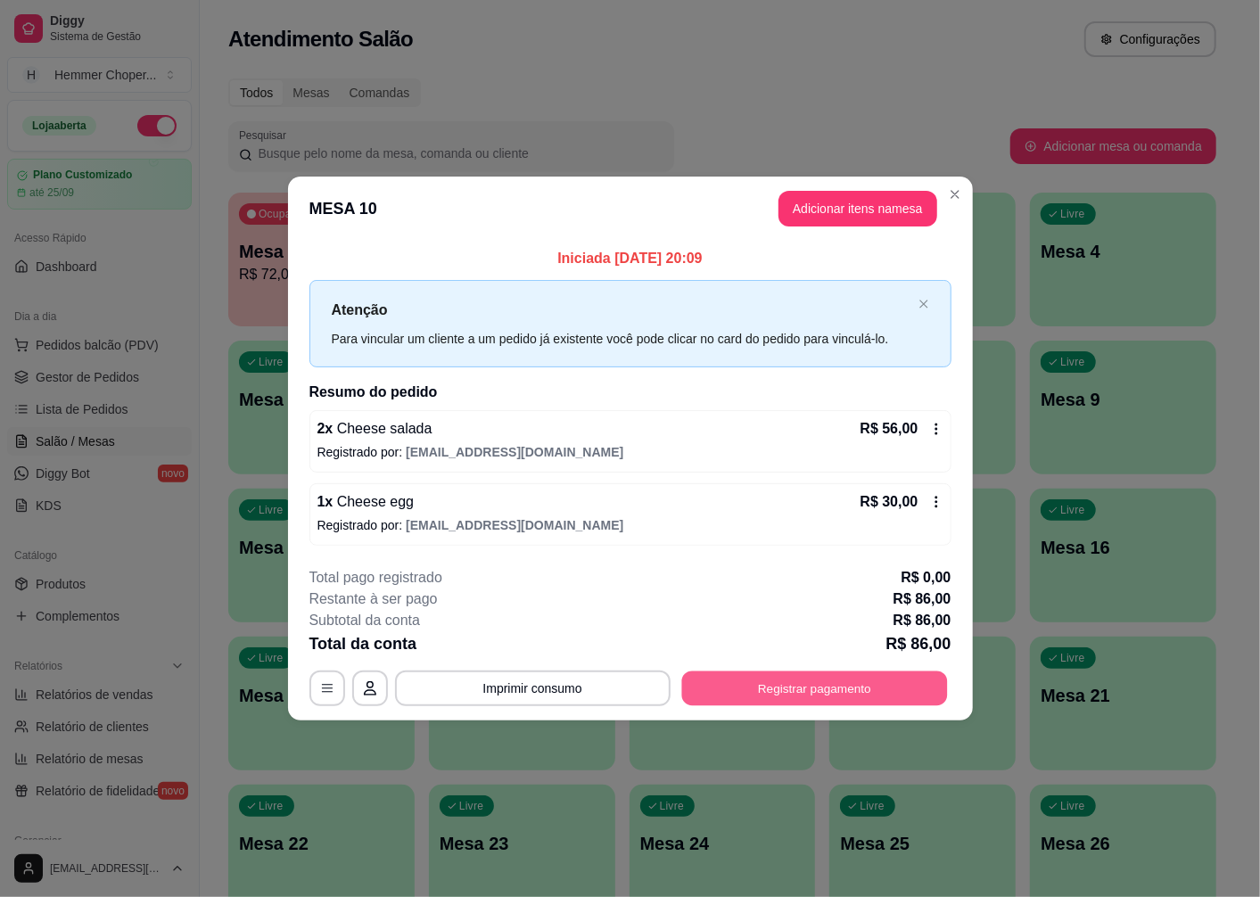
click at [723, 690] on button "Registrar pagamento" at bounding box center [814, 688] width 266 height 35
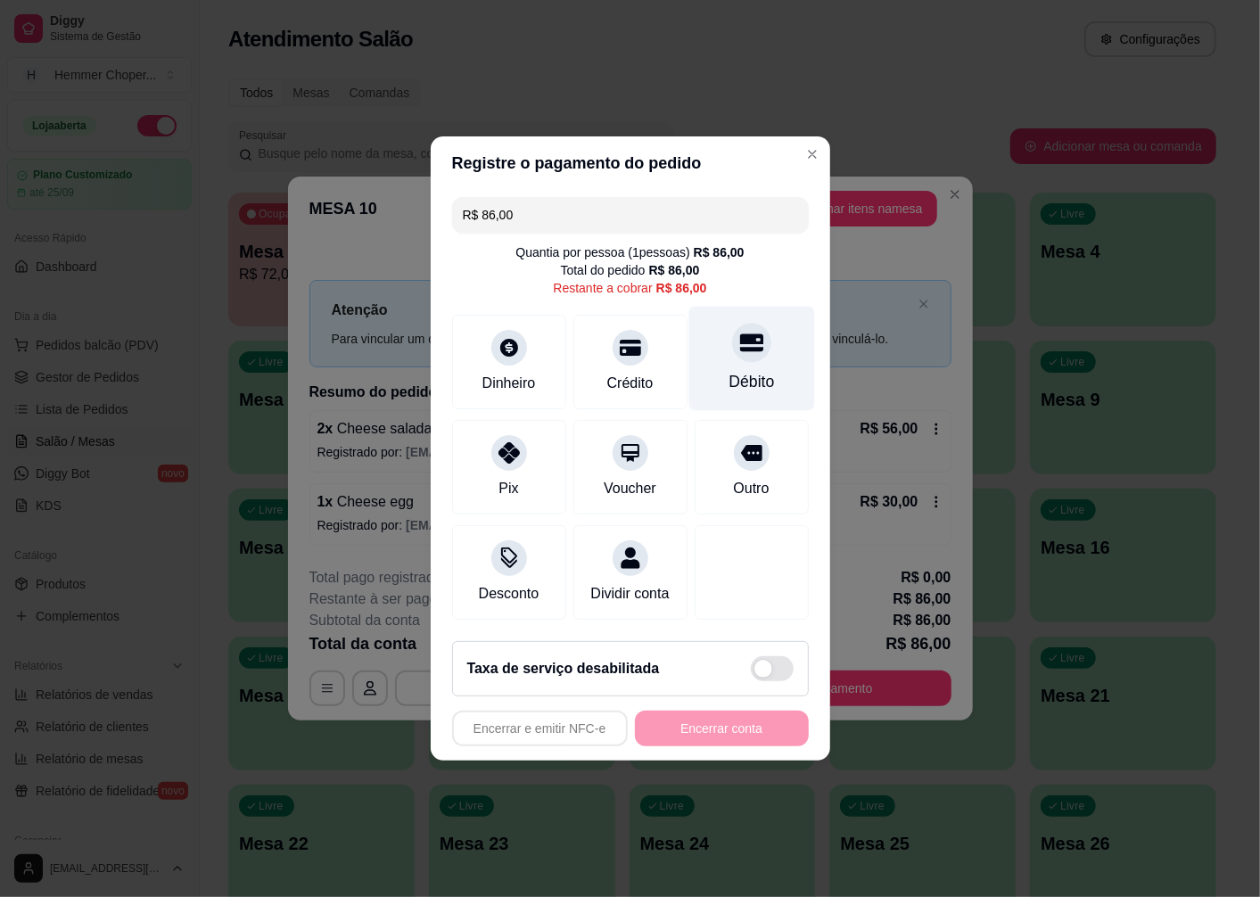
click at [738, 371] on div "Débito" at bounding box center [751, 381] width 45 height 23
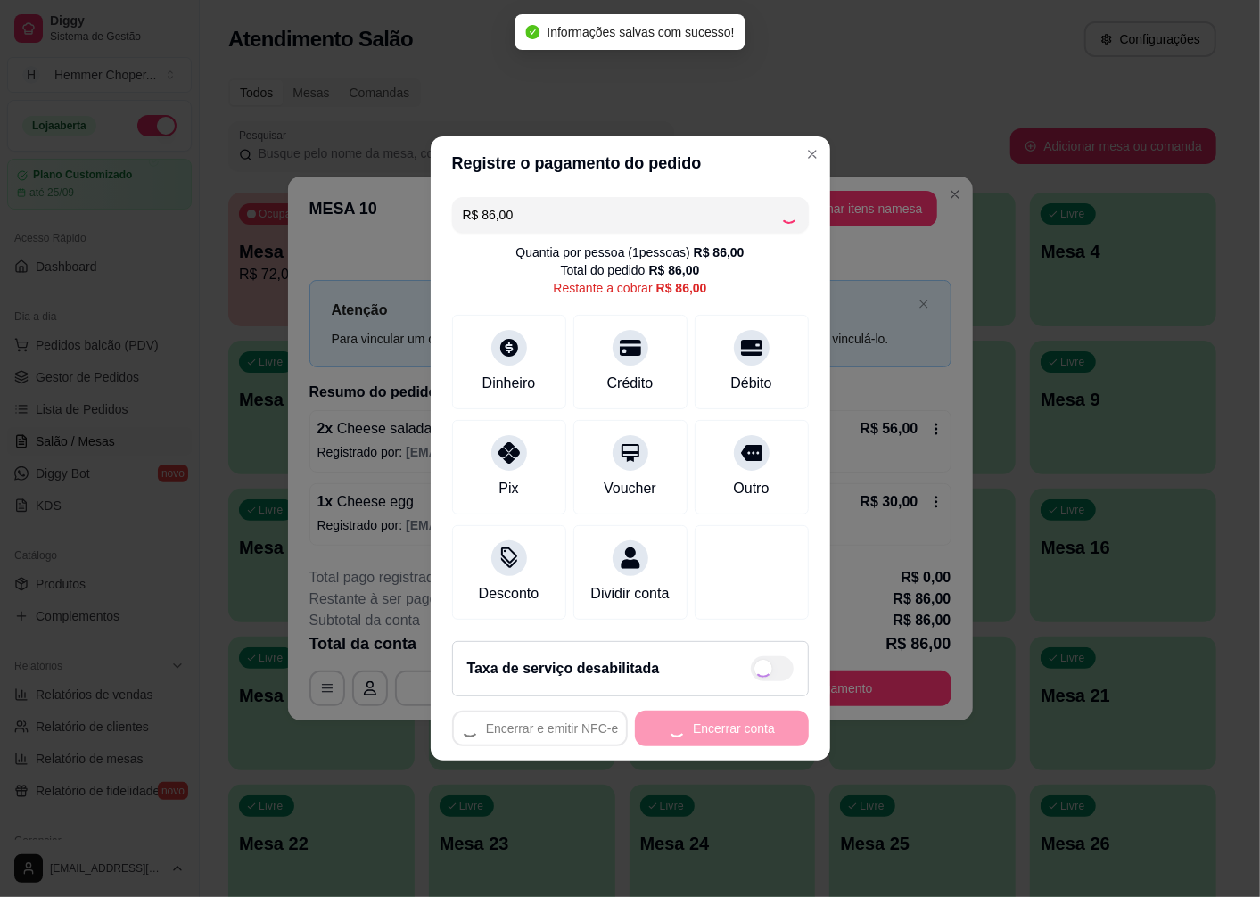
type input "R$ 0,00"
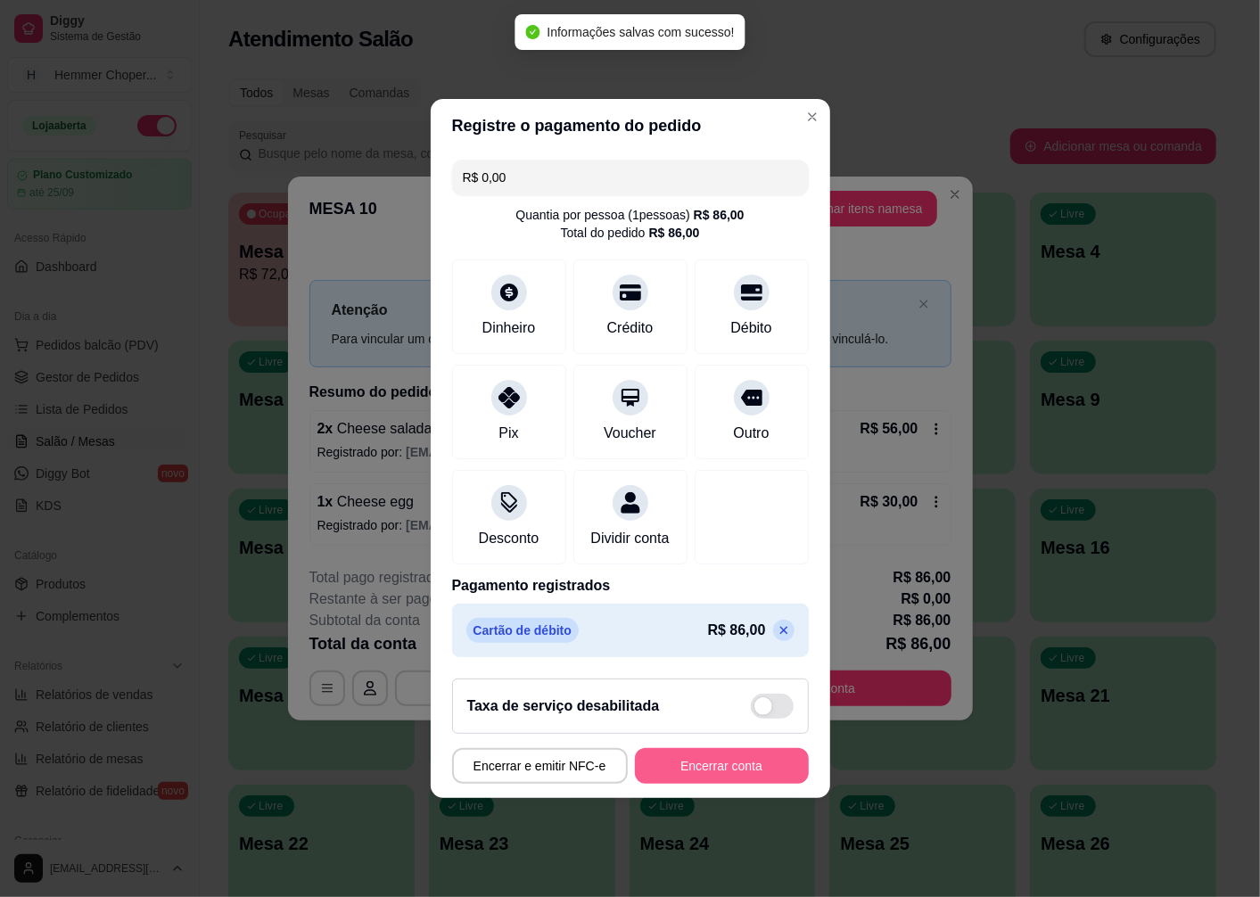
click at [673, 776] on button "Encerrar conta" at bounding box center [722, 766] width 174 height 36
